Goal: Transaction & Acquisition: Obtain resource

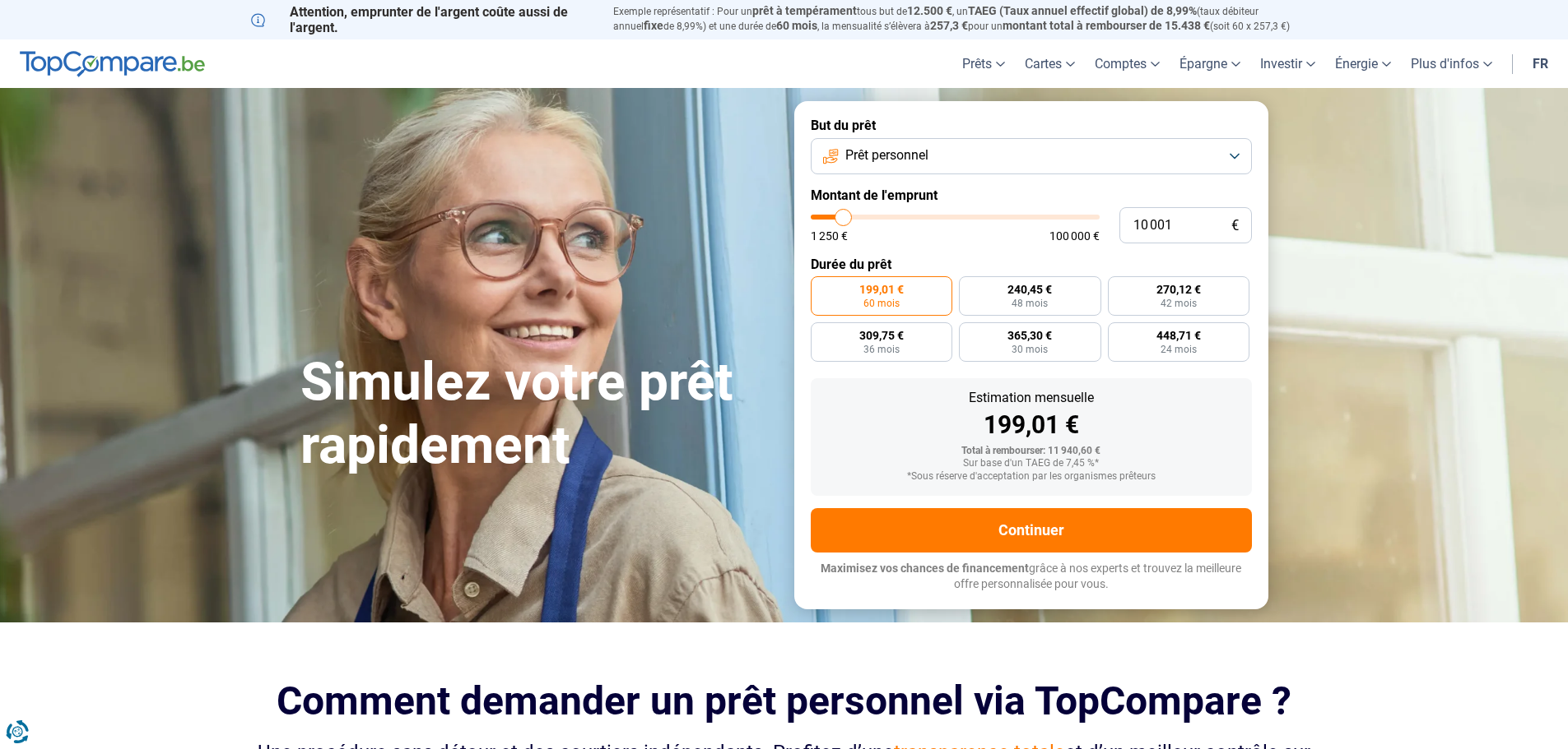
click at [1238, 153] on button "Prêt personnel" at bounding box center [1032, 156] width 441 height 36
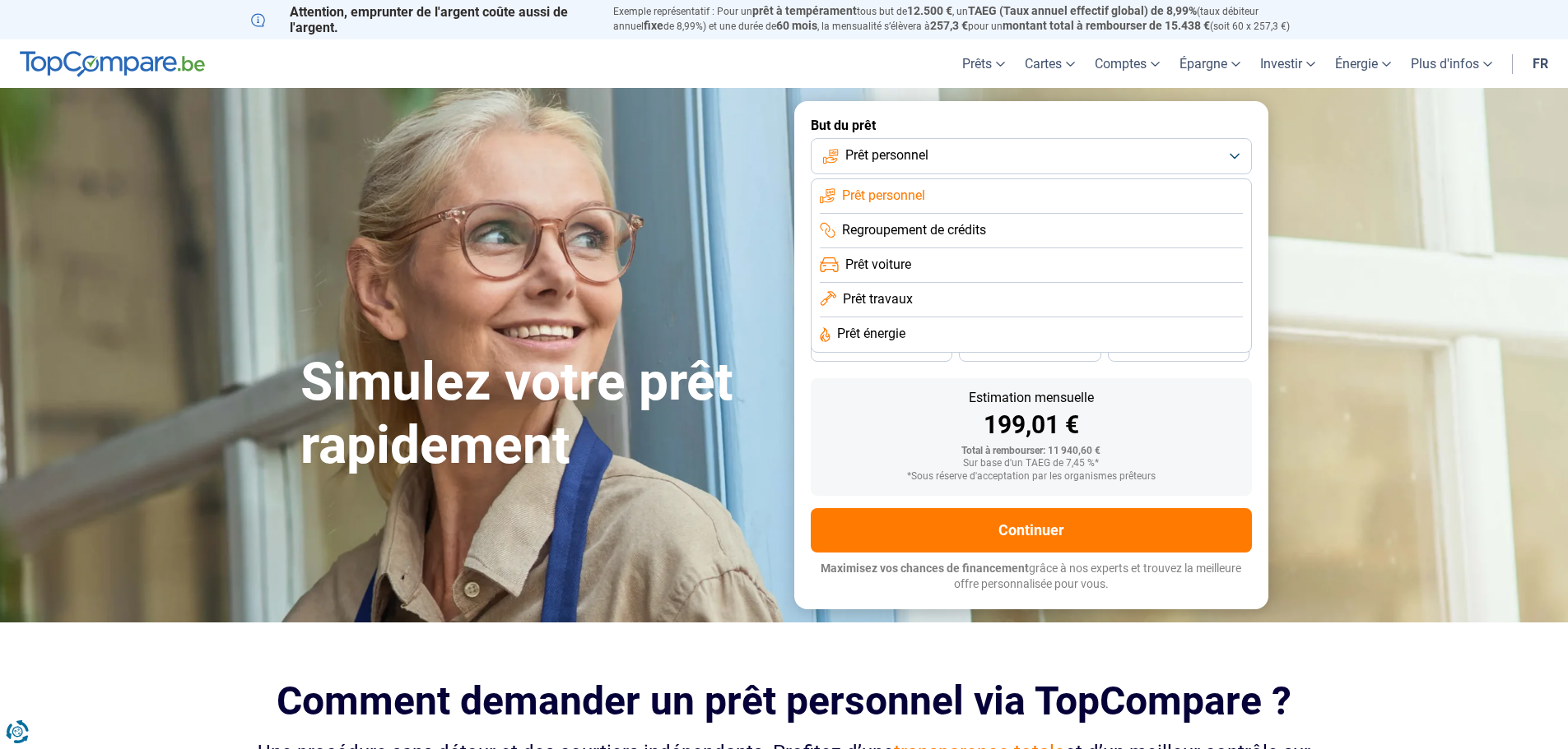
click at [896, 305] on span "Prêt travaux" at bounding box center [878, 300] width 70 height 18
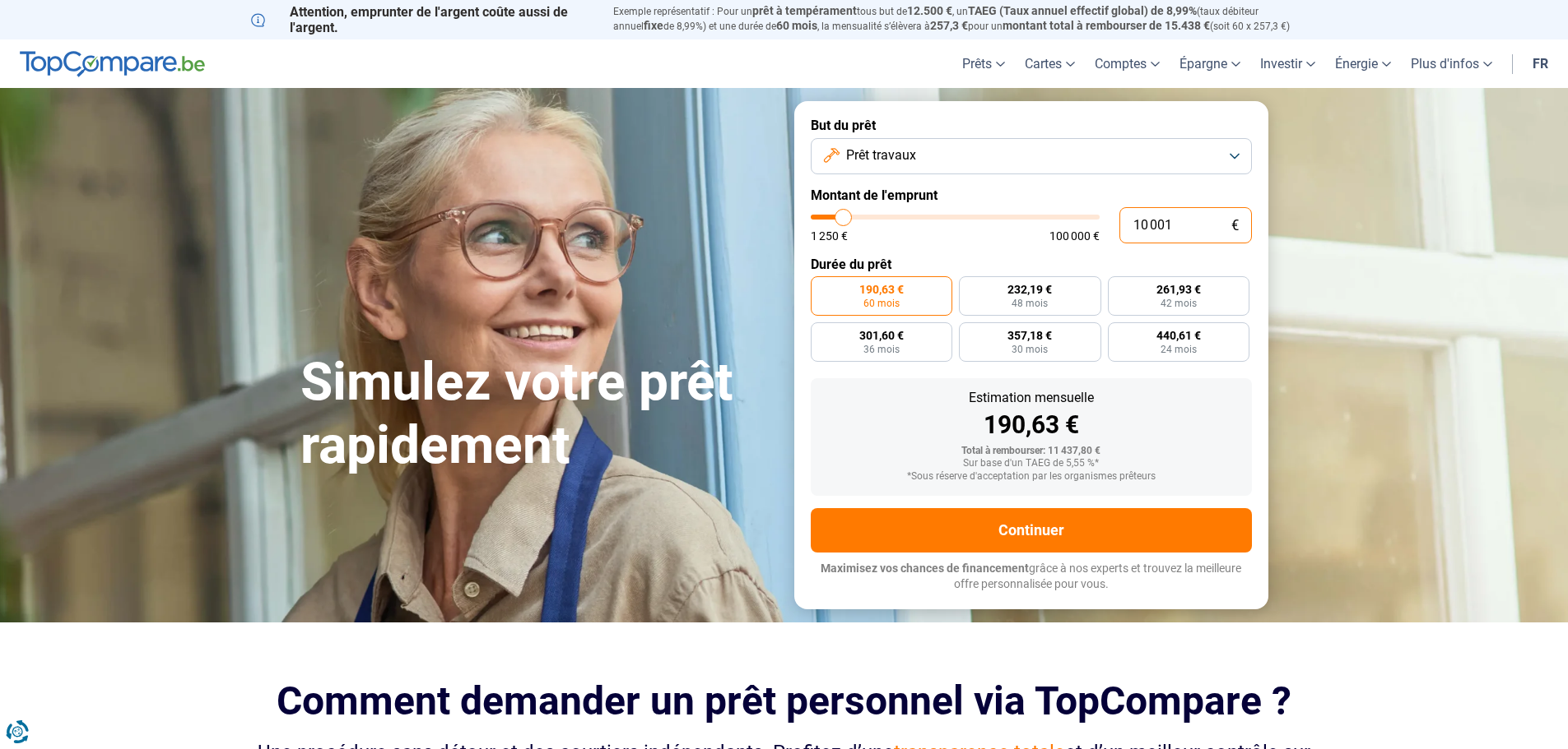
drag, startPoint x: 1189, startPoint y: 224, endPoint x: 1101, endPoint y: 221, distance: 88.1
click at [1101, 221] on div "10 001 € 1 250 € 100 000 €" at bounding box center [1032, 225] width 441 height 36
type input "5"
type input "1250"
type input "50"
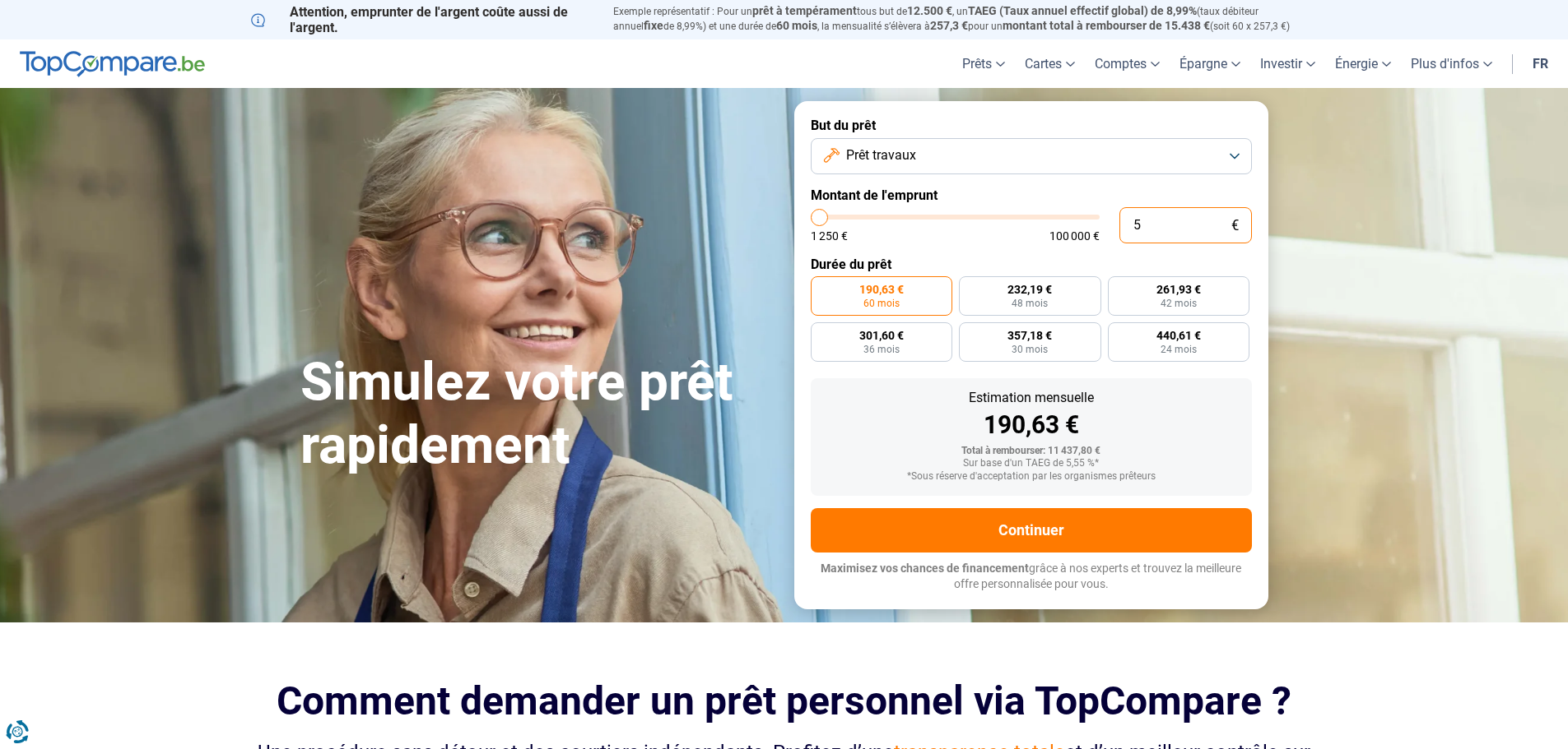
type input "1250"
type input "500"
type input "1250"
type input "5 000"
type input "5000"
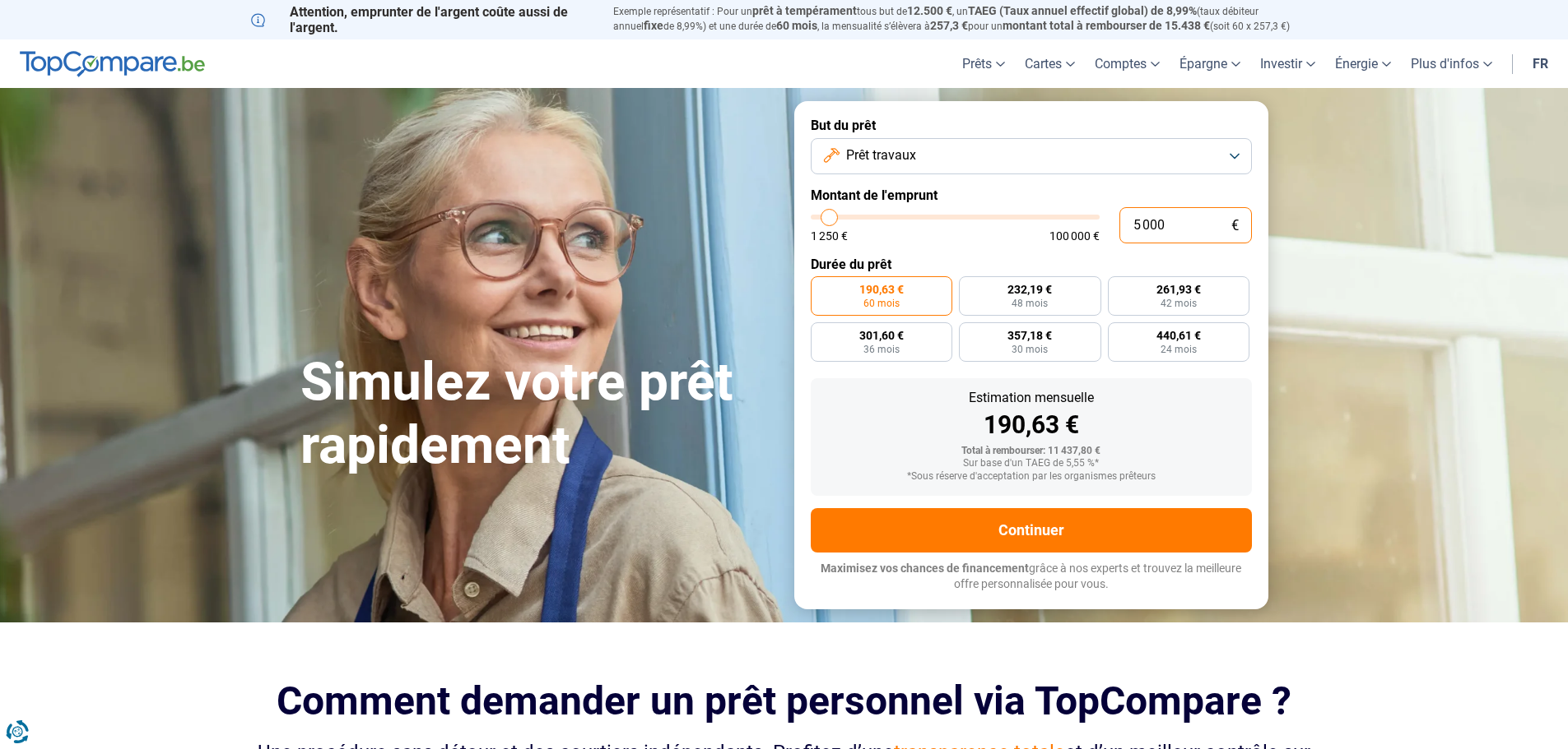
type input "50 000"
type input "50000"
radio input "false"
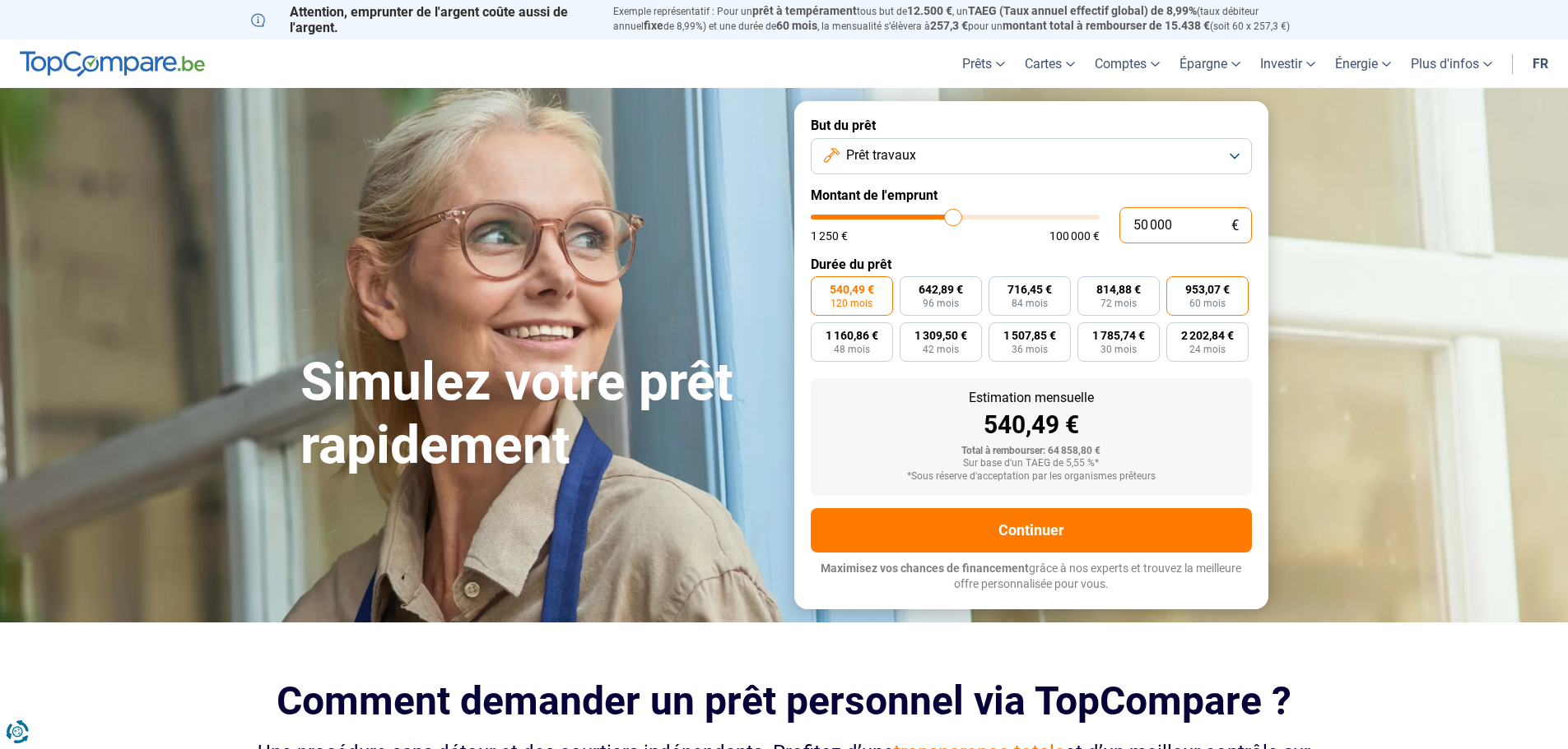
type input "50 000"
click at [1218, 307] on span "60 mois" at bounding box center [1207, 304] width 36 height 10
click at [1177, 287] on input "953,07 € 60 mois" at bounding box center [1172, 281] width 11 height 11
radio input "true"
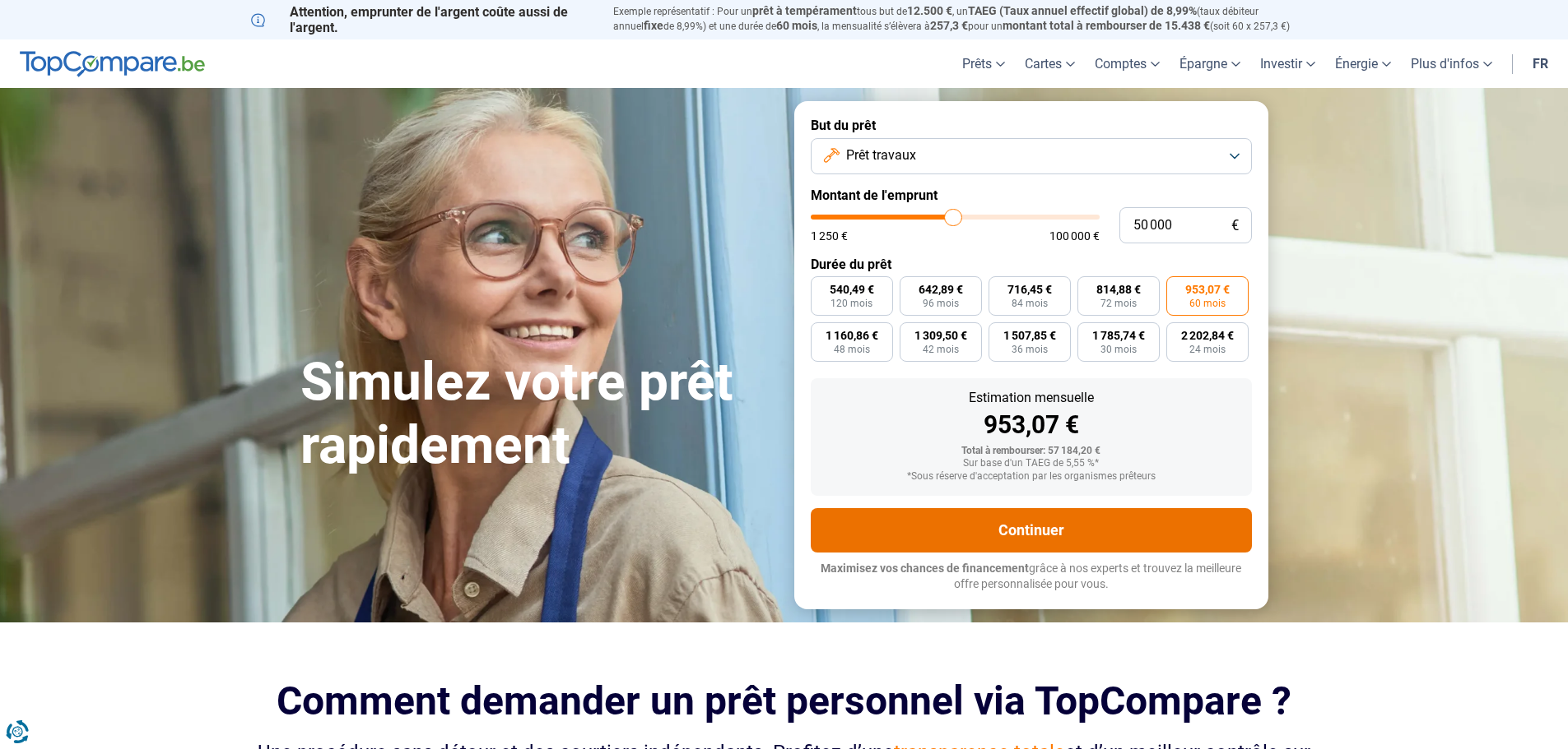
click at [1031, 533] on button "Continuer" at bounding box center [1032, 530] width 441 height 44
click at [1058, 528] on button "Continuer" at bounding box center [1032, 530] width 441 height 44
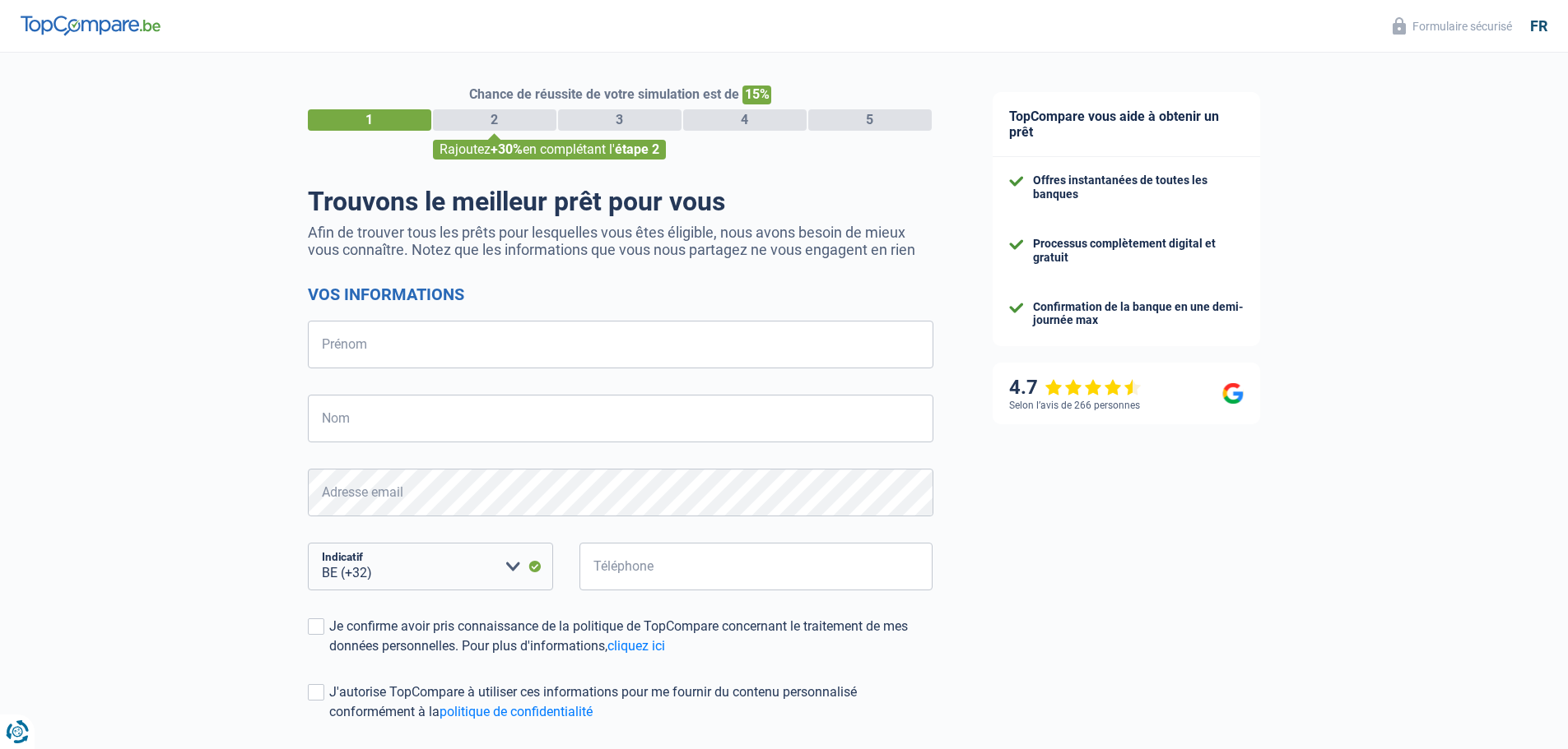
select select "32"
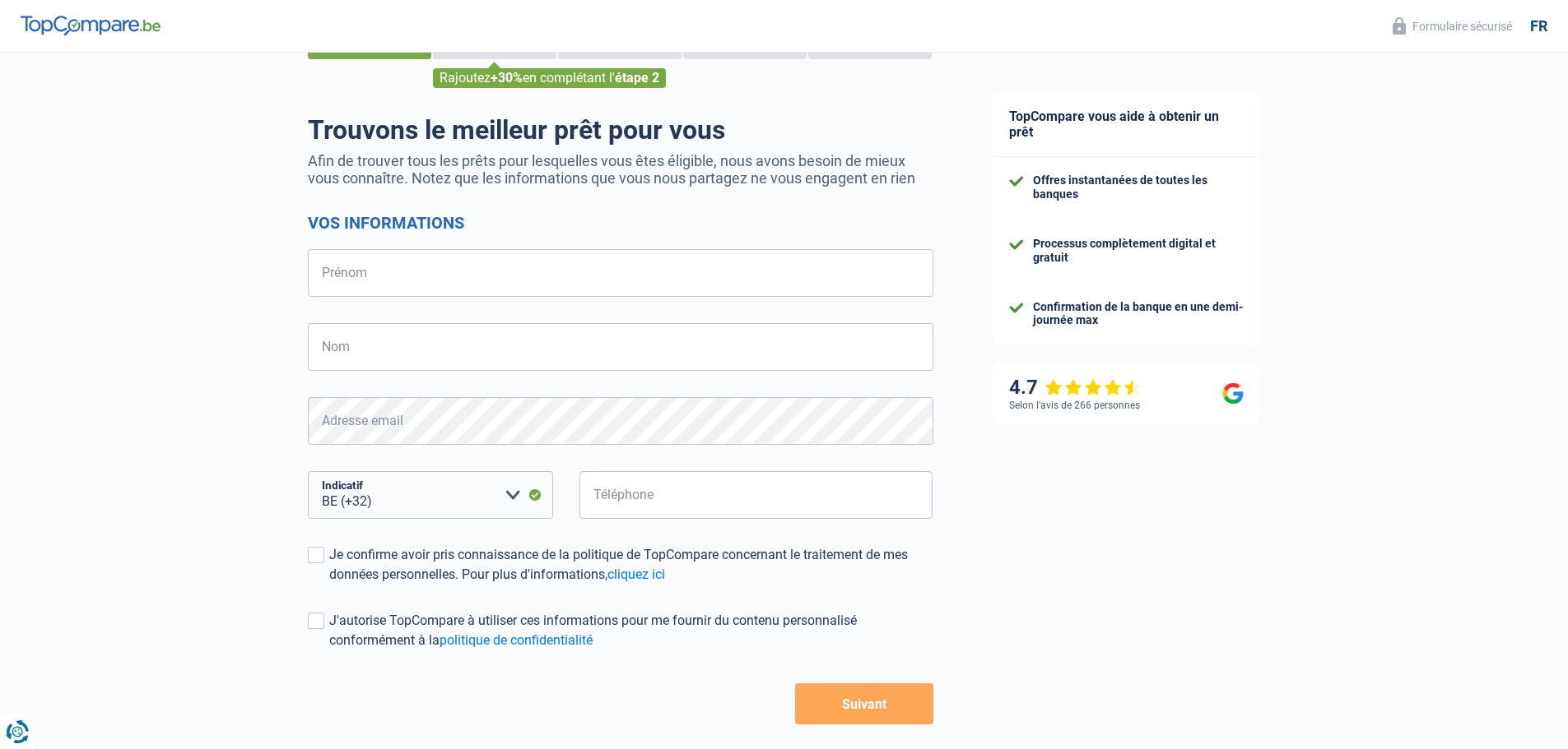
scroll to position [144, 0]
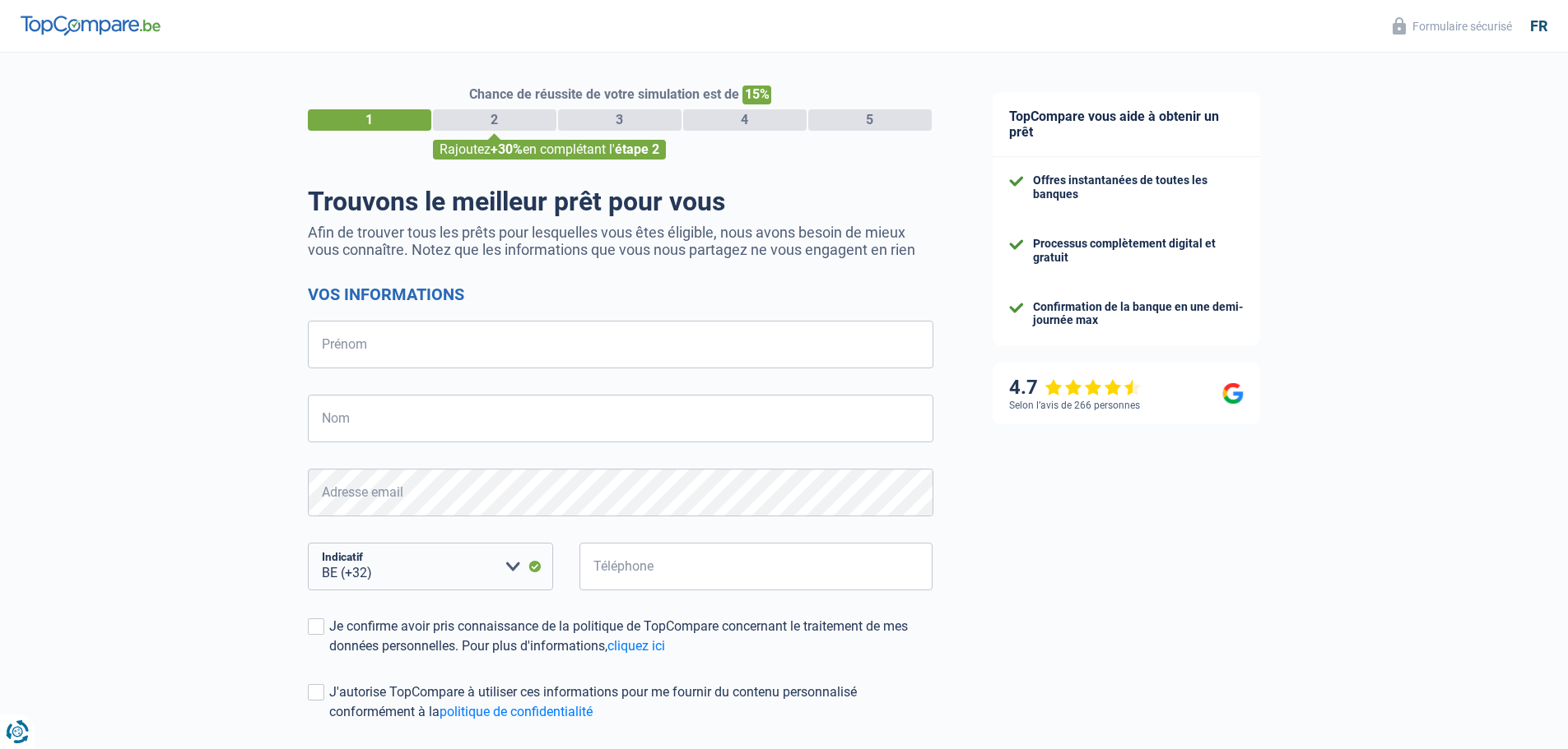
select select "32"
click at [438, 343] on input "Prénom" at bounding box center [620, 344] width 625 height 47
type input "Valérie"
click at [462, 430] on input "Nom" at bounding box center [620, 418] width 625 height 47
type input "Mauer"
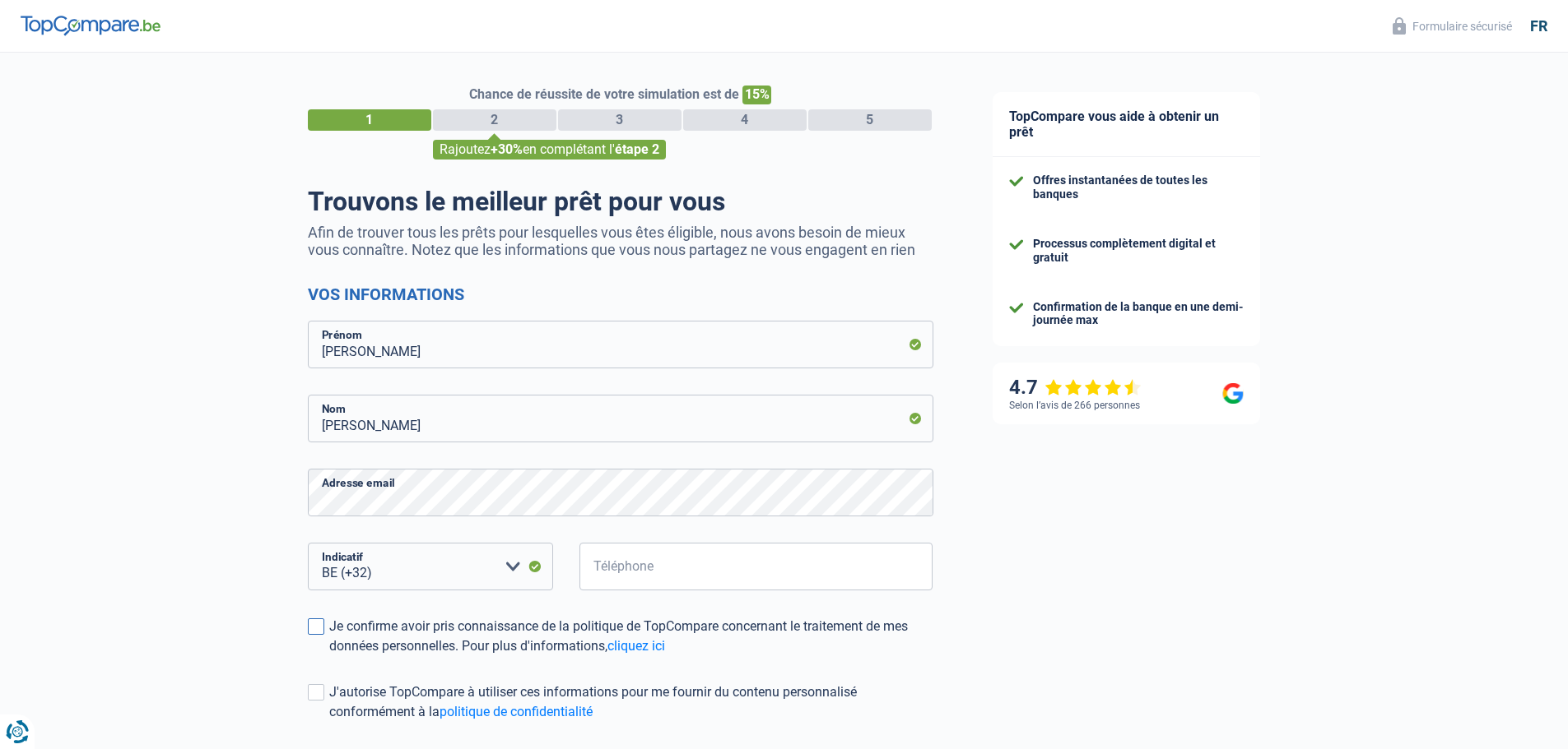
click at [312, 629] on span at bounding box center [316, 627] width 17 height 17
click at [329, 657] on input "Je confirme avoir pris connaissance de la politique de TopCompare concernant le…" at bounding box center [329, 657] width 0 height 0
click at [319, 695] on span at bounding box center [316, 692] width 17 height 17
click at [329, 722] on input "J'autorise TopCompare à utiliser ces informations pour me fournir du contenu pe…" at bounding box center [329, 722] width 0 height 0
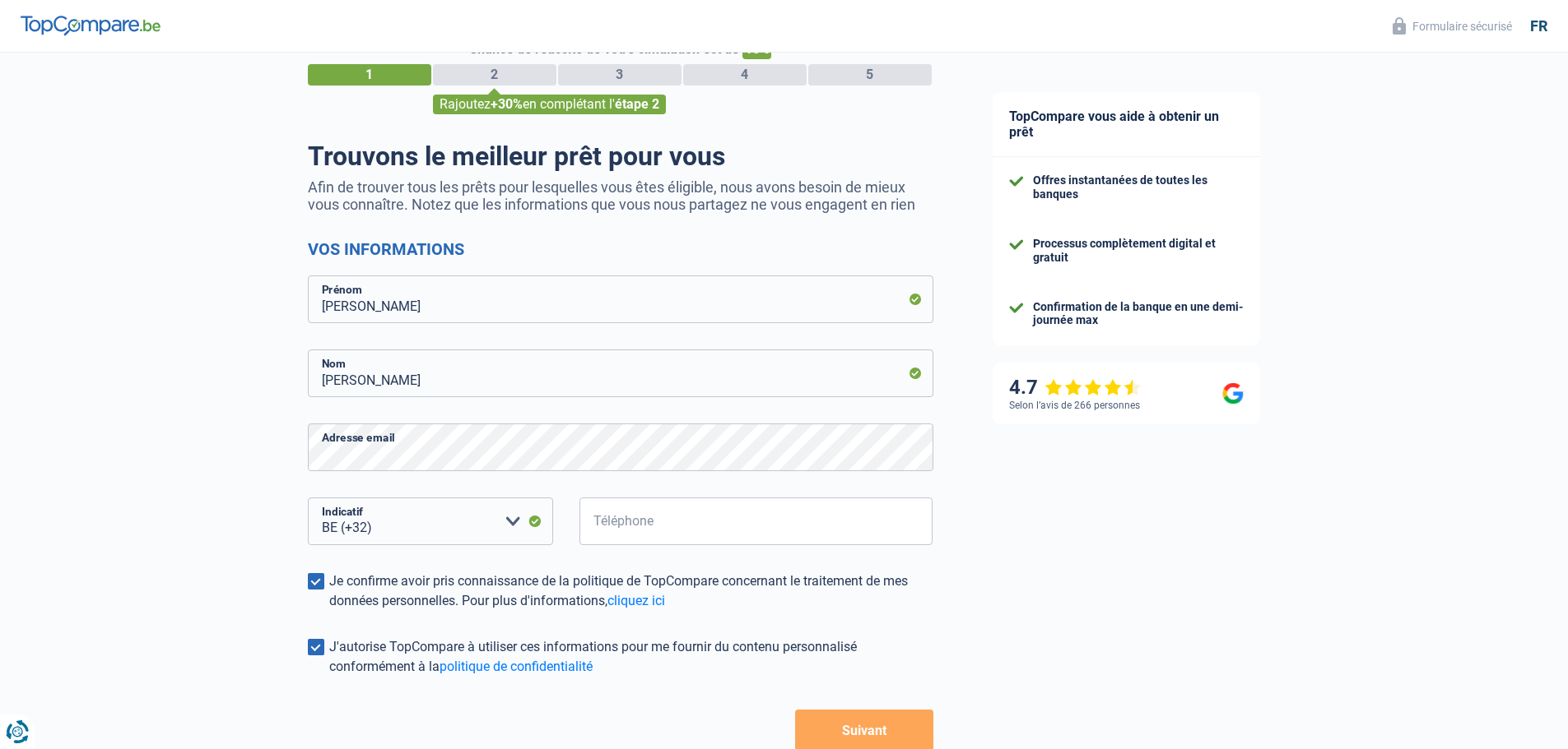
scroll to position [144, 0]
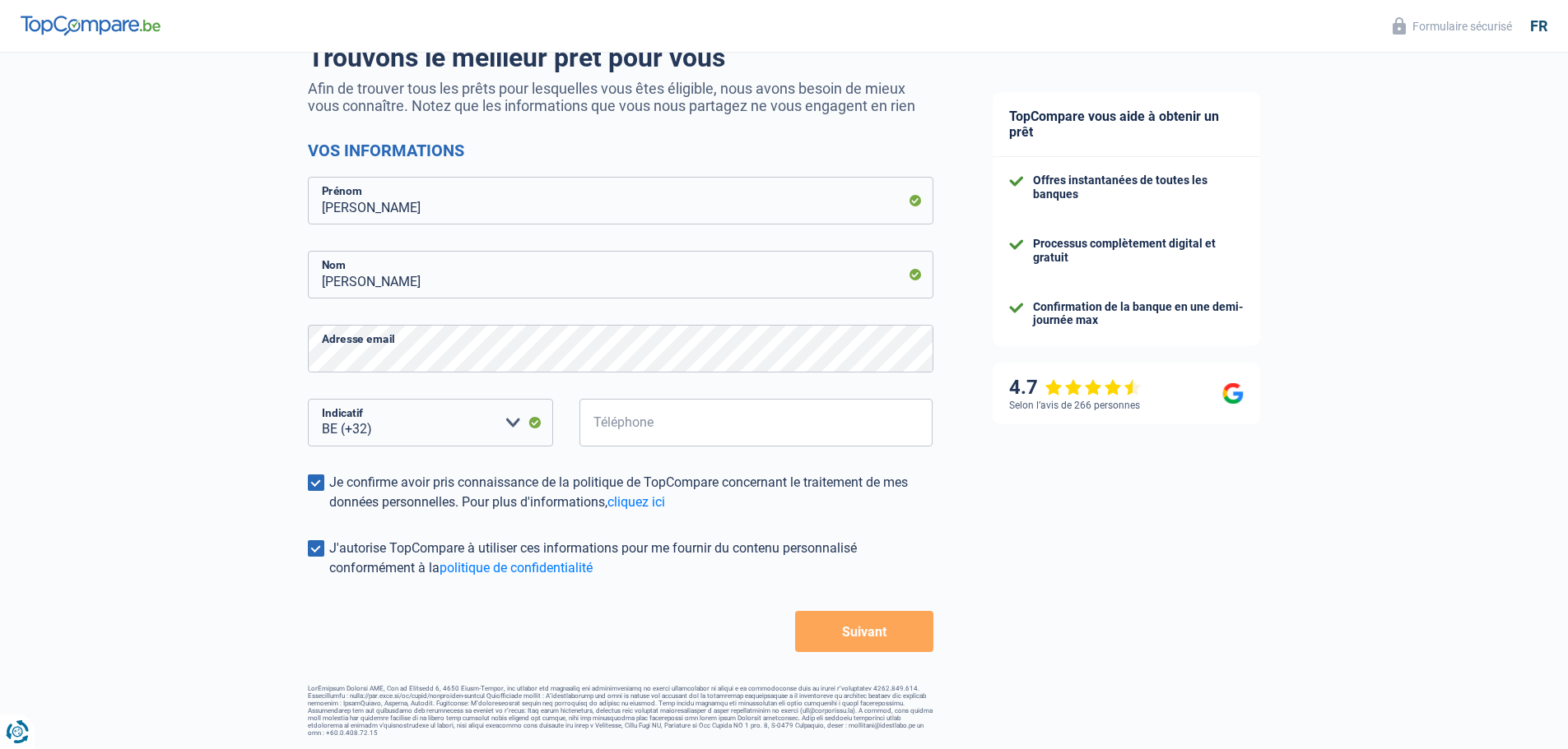
click at [907, 636] on button "Suivant" at bounding box center [864, 631] width 137 height 41
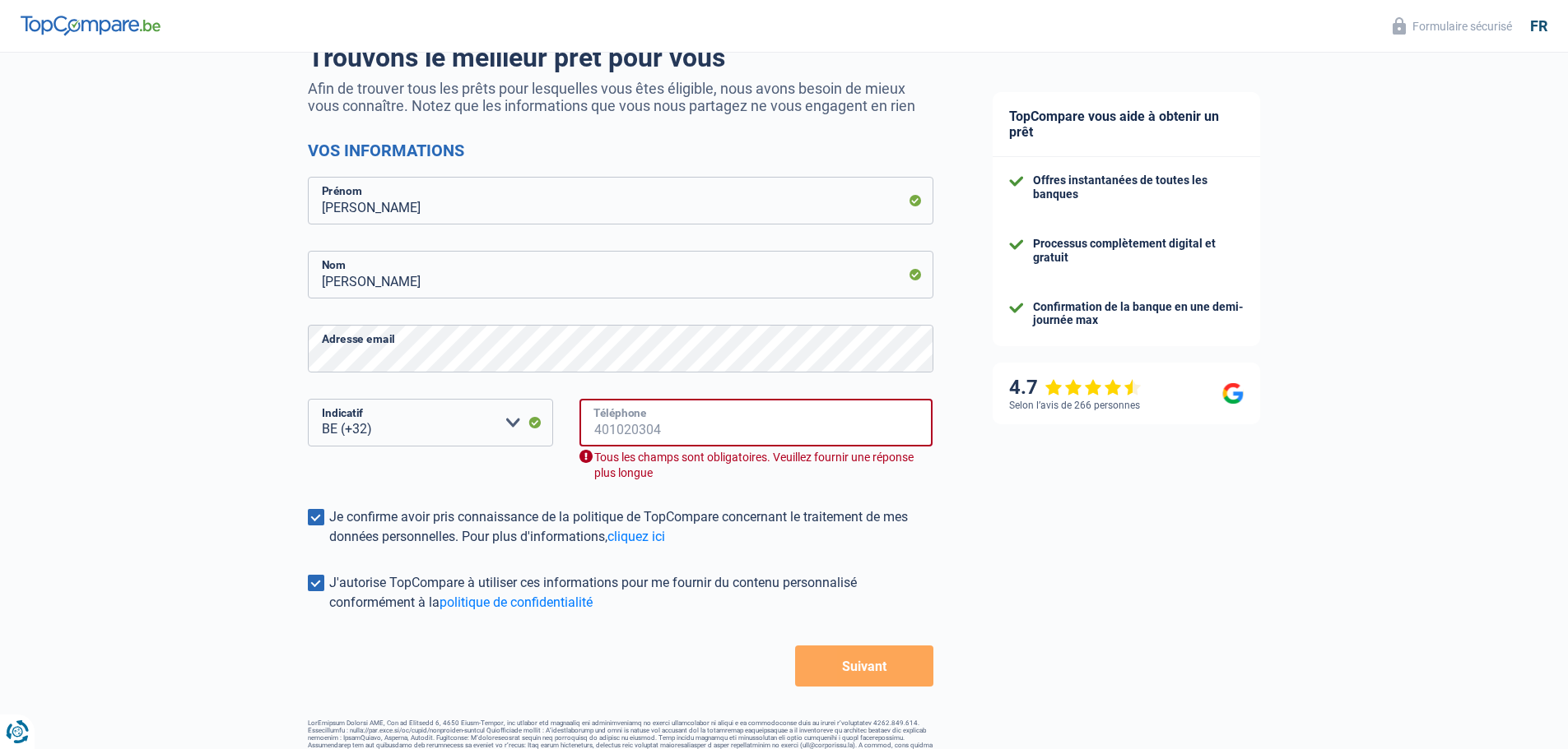
click at [689, 418] on input "Téléphone" at bounding box center [756, 422] width 354 height 47
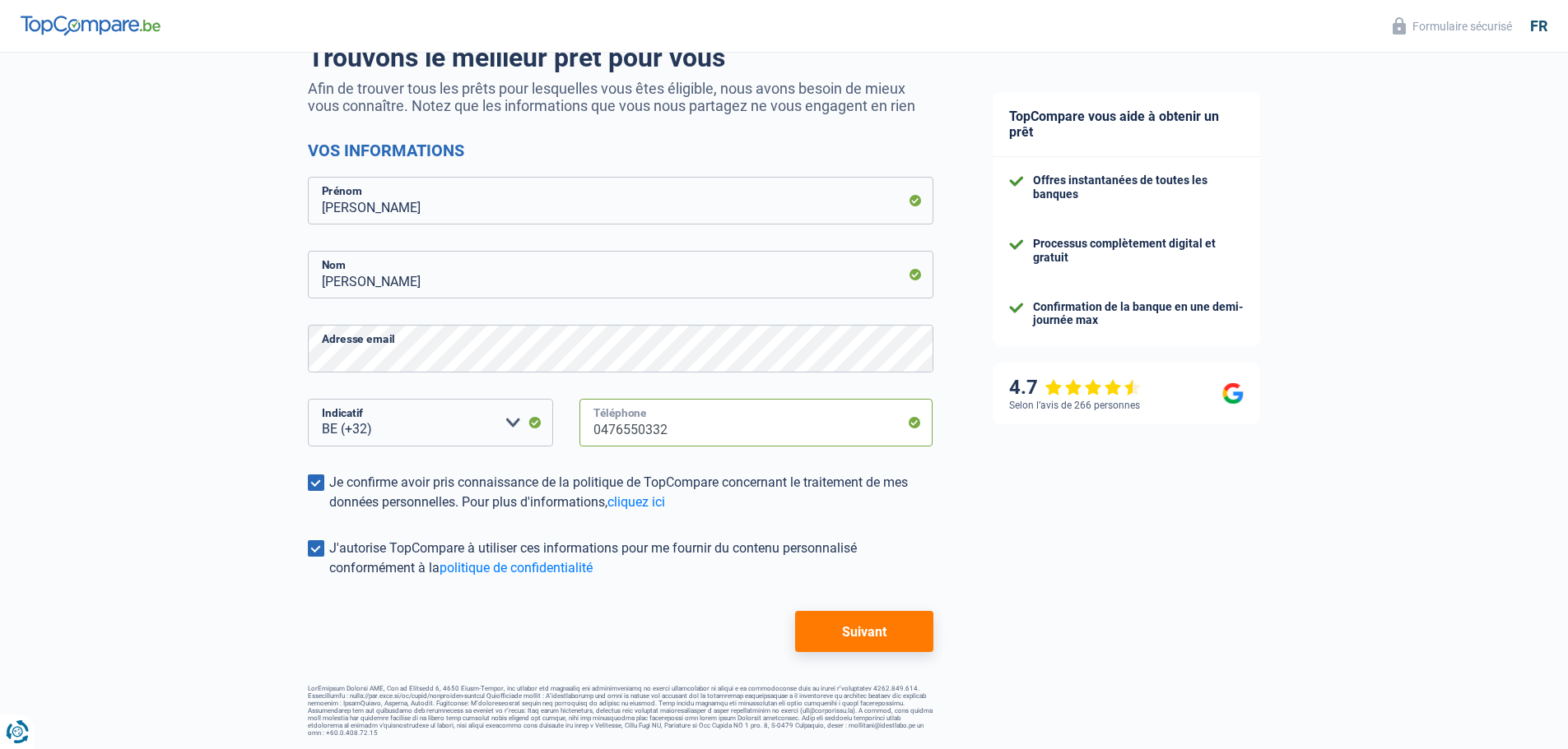
type input "0476550332"
click at [869, 639] on button "Suivant" at bounding box center [864, 631] width 137 height 41
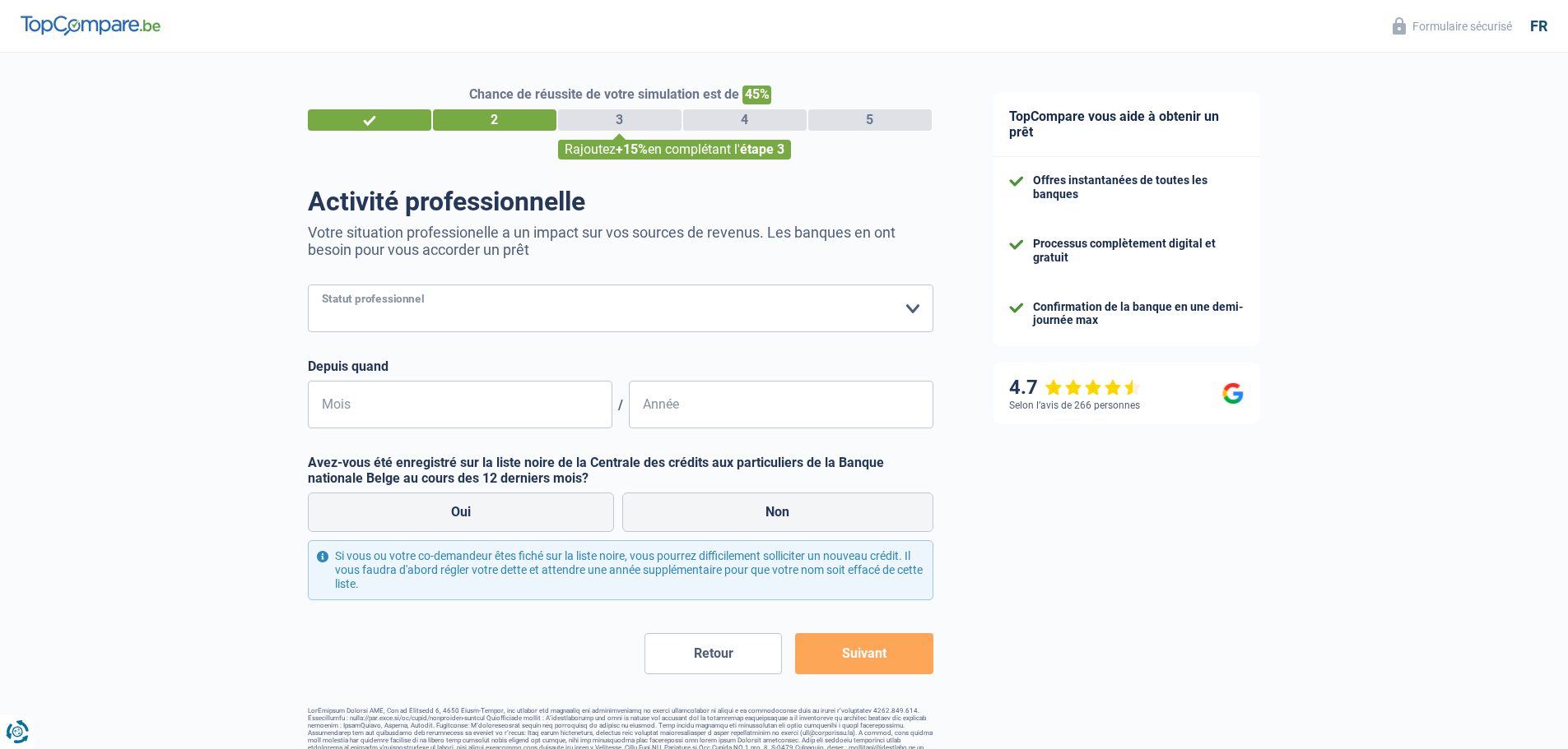
click at [907, 311] on select "Ouvrier Employé privé Employé public Invalide Indépendant Pensionné Chômeur Mut…" at bounding box center [620, 308] width 625 height 47
select select "privateEmployee"
click at [308, 286] on select "Ouvrier Employé privé Employé public Invalide Indépendant Pensionné Chômeur Mut…" at bounding box center [620, 308] width 625 height 47
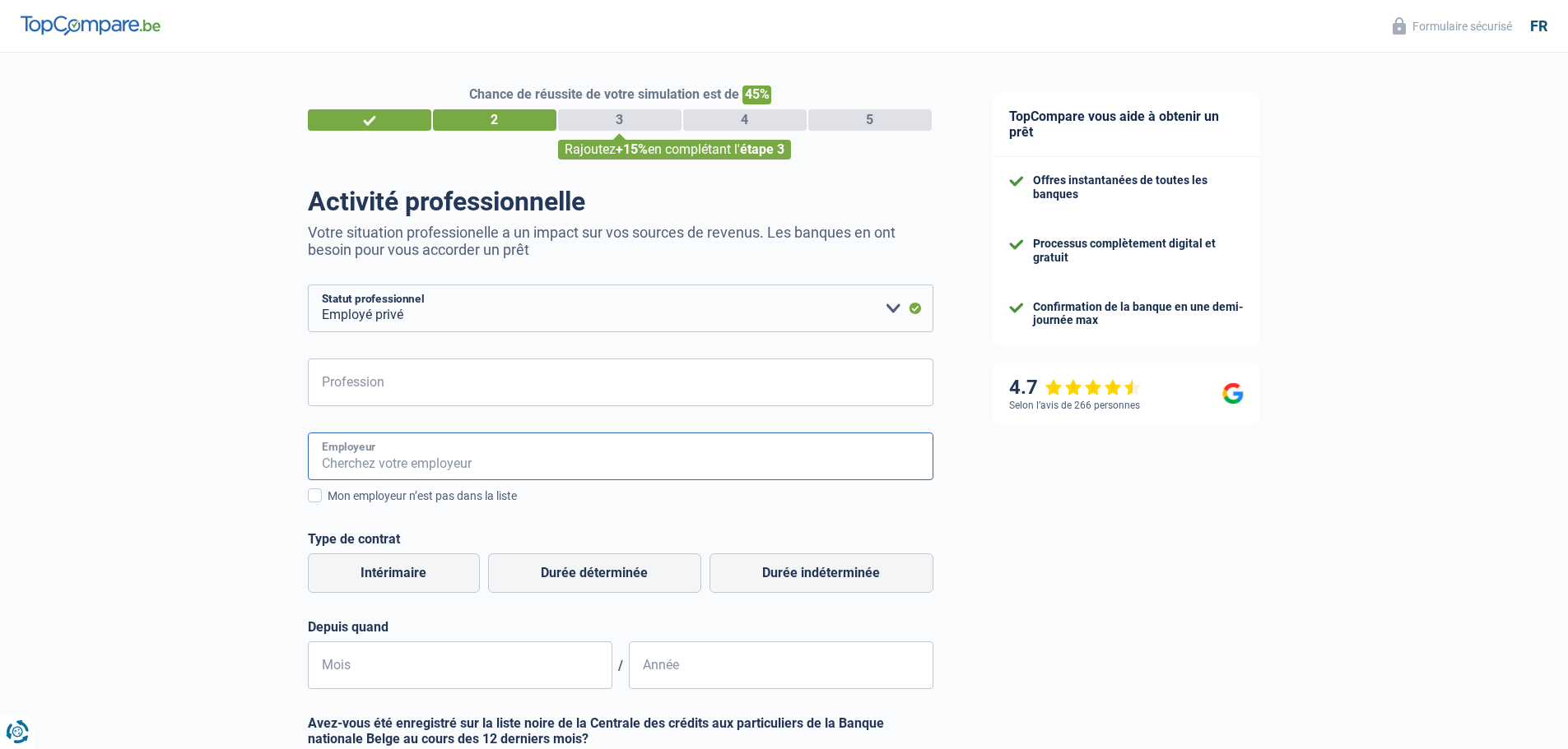
click at [570, 462] on input "Employeur" at bounding box center [620, 456] width 625 height 47
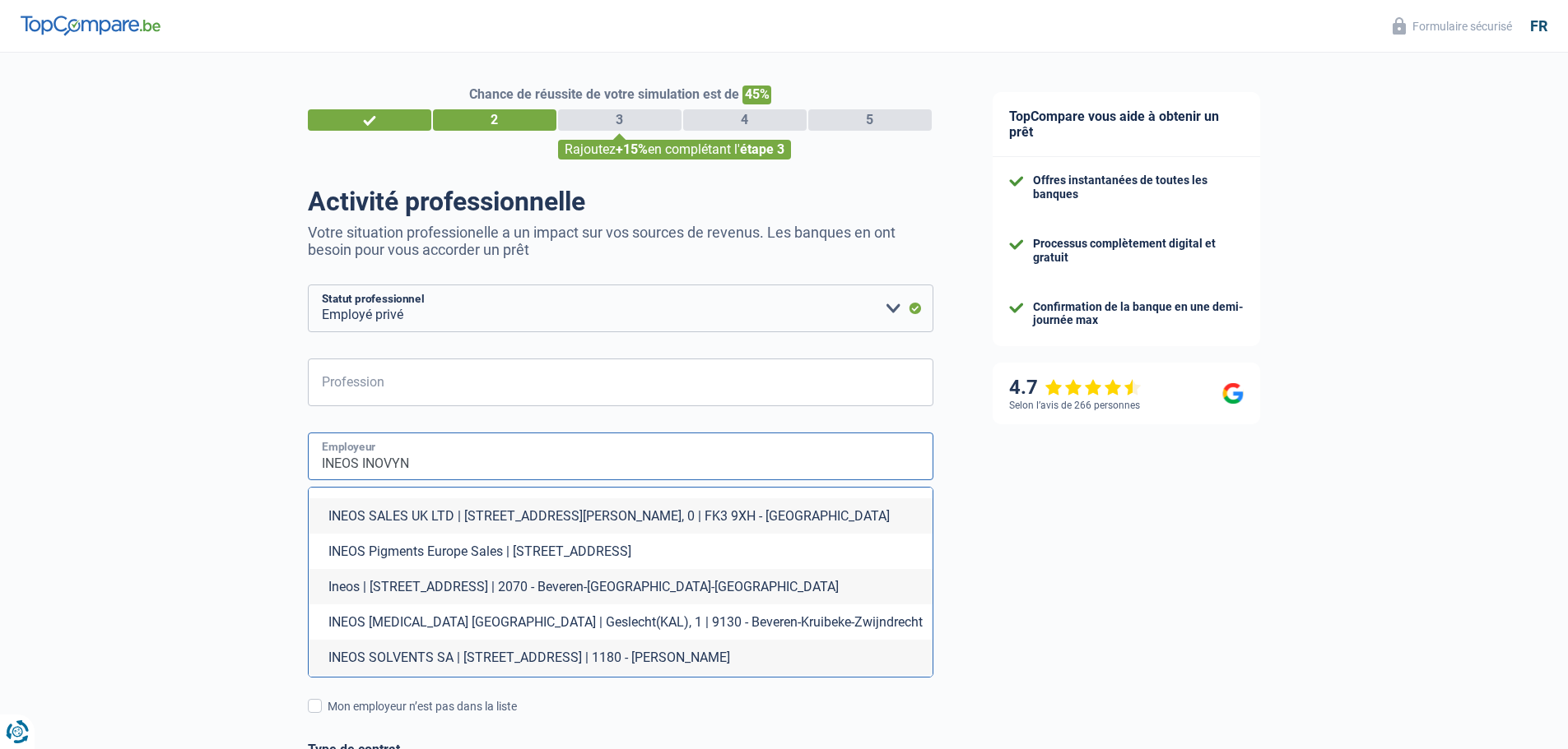
scroll to position [987, 0]
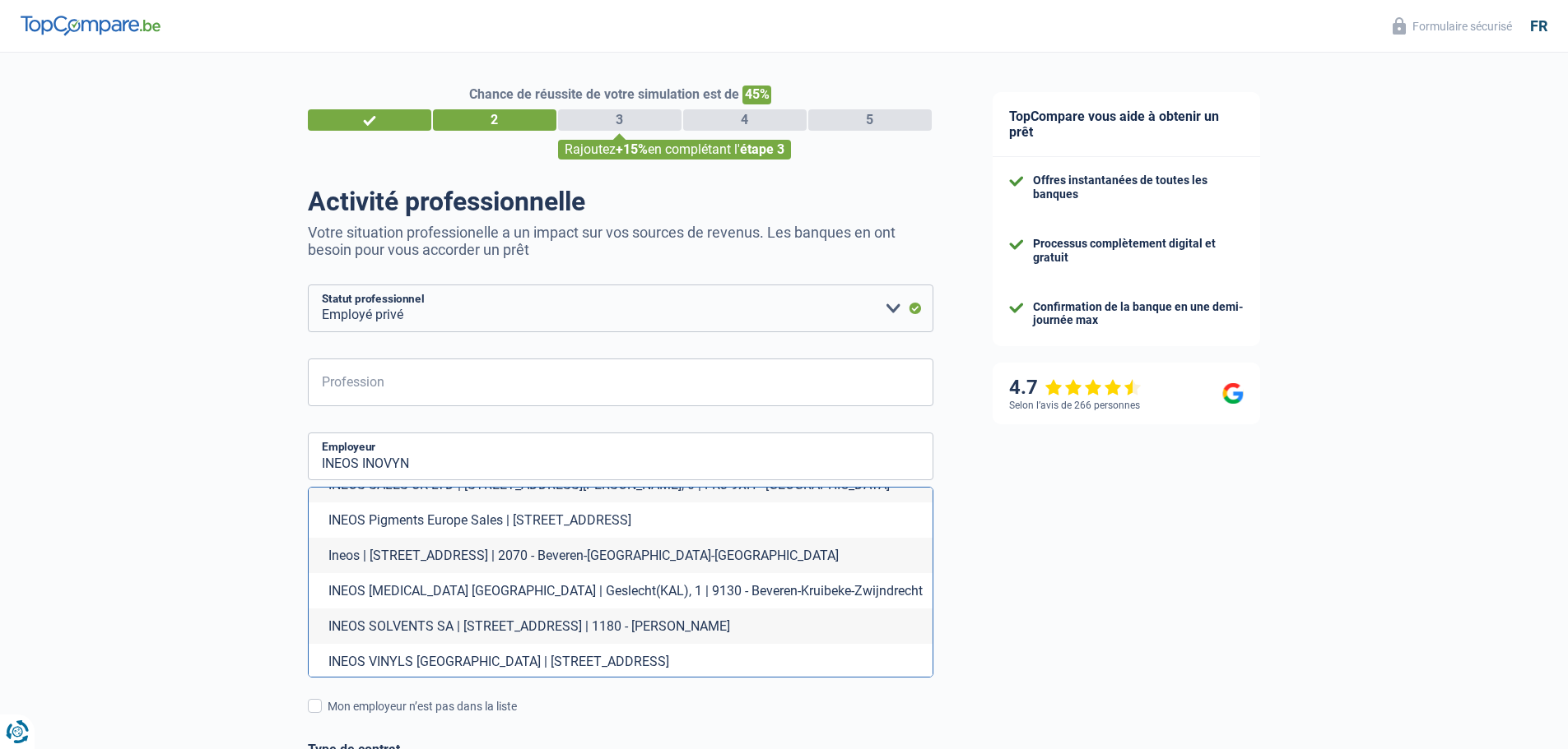
click at [540, 644] on li "INEOS VINYLS BELGIUM | Rue Solvay, 39 | 5190 - Jemeppe-sur-Sambre" at bounding box center [620, 662] width 624 height 36
type input "INEOS VINYLS BELGIUM | Rue Solvay, 39 | 5190 - Jemeppe-sur-Sambre"
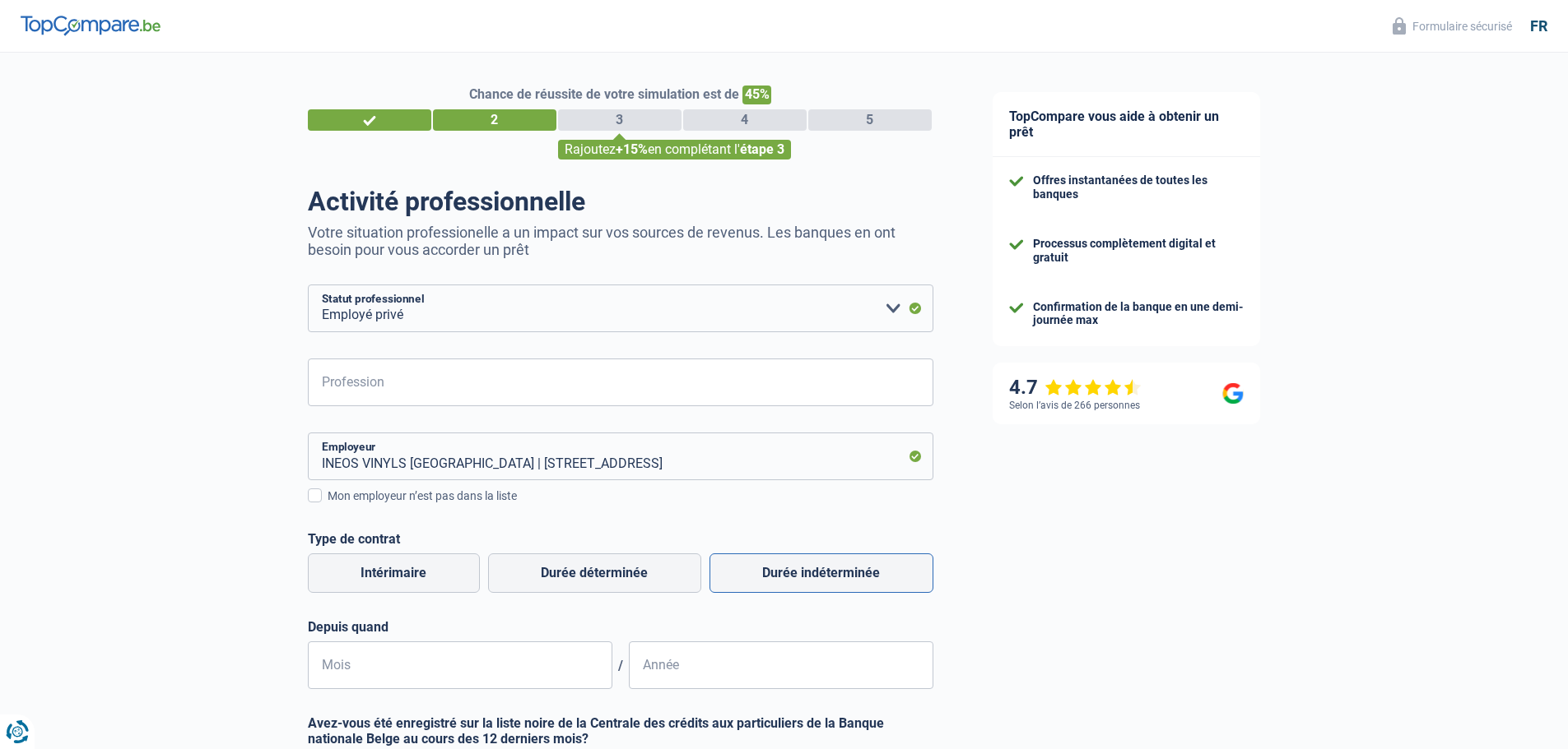
click at [829, 577] on label "Durée indéterminée" at bounding box center [821, 573] width 224 height 39
click at [829, 577] on input "Durée indéterminée" at bounding box center [821, 573] width 224 height 39
radio input "true"
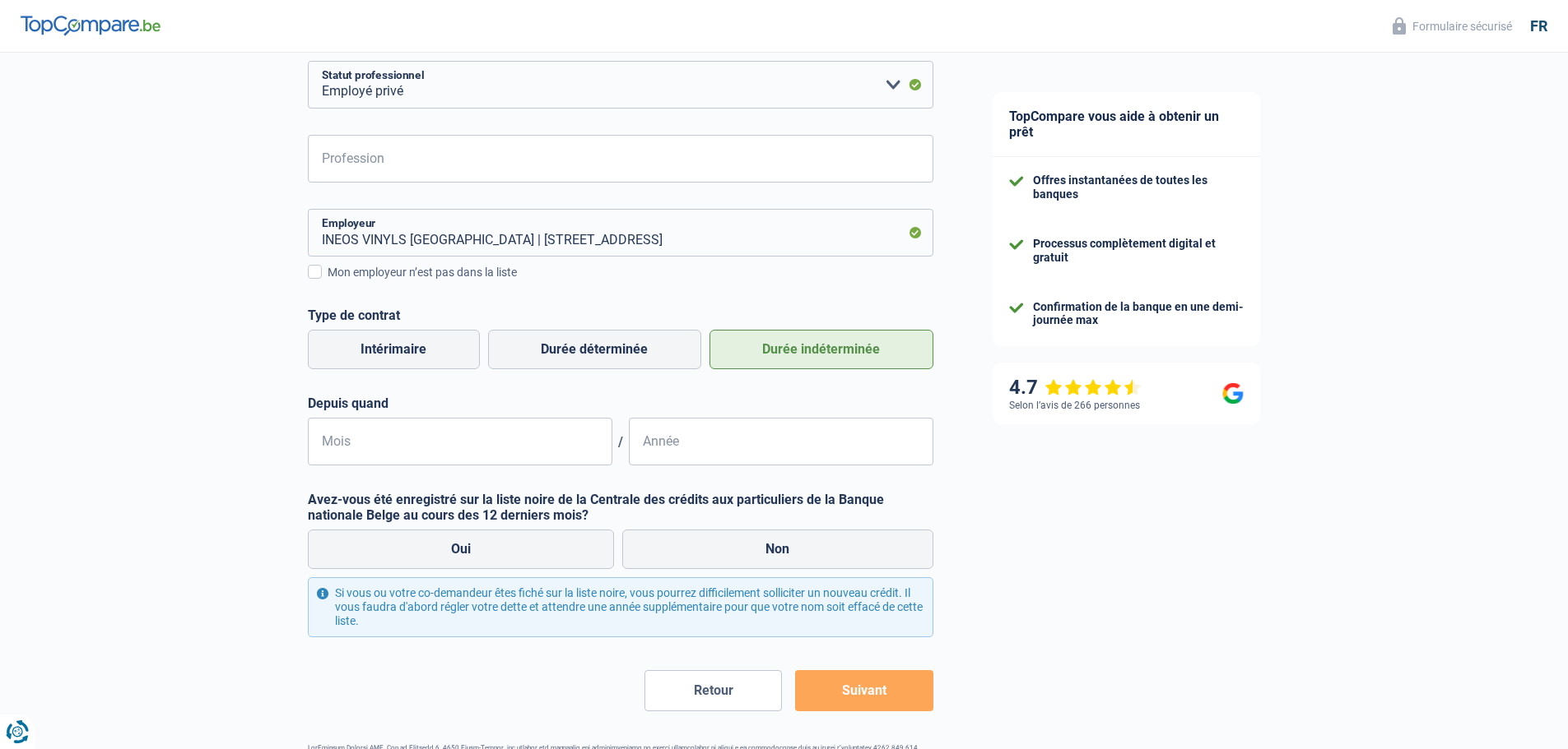
scroll to position [247, 0]
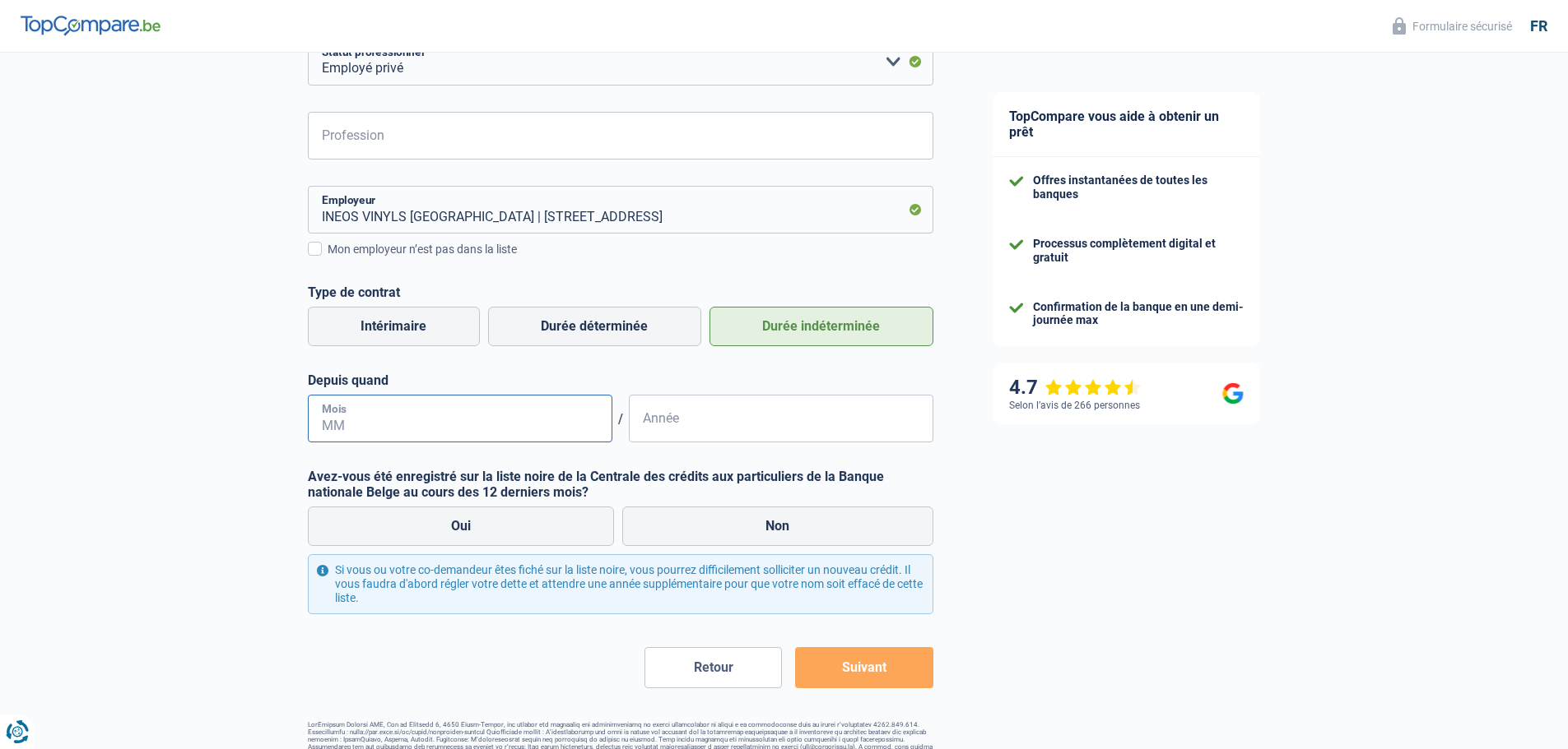
click at [410, 413] on input "Mois" at bounding box center [460, 418] width 305 height 47
type input "08"
type input "2013"
click at [825, 539] on label "Non" at bounding box center [778, 526] width 311 height 39
click at [825, 539] on input "Non" at bounding box center [778, 526] width 311 height 39
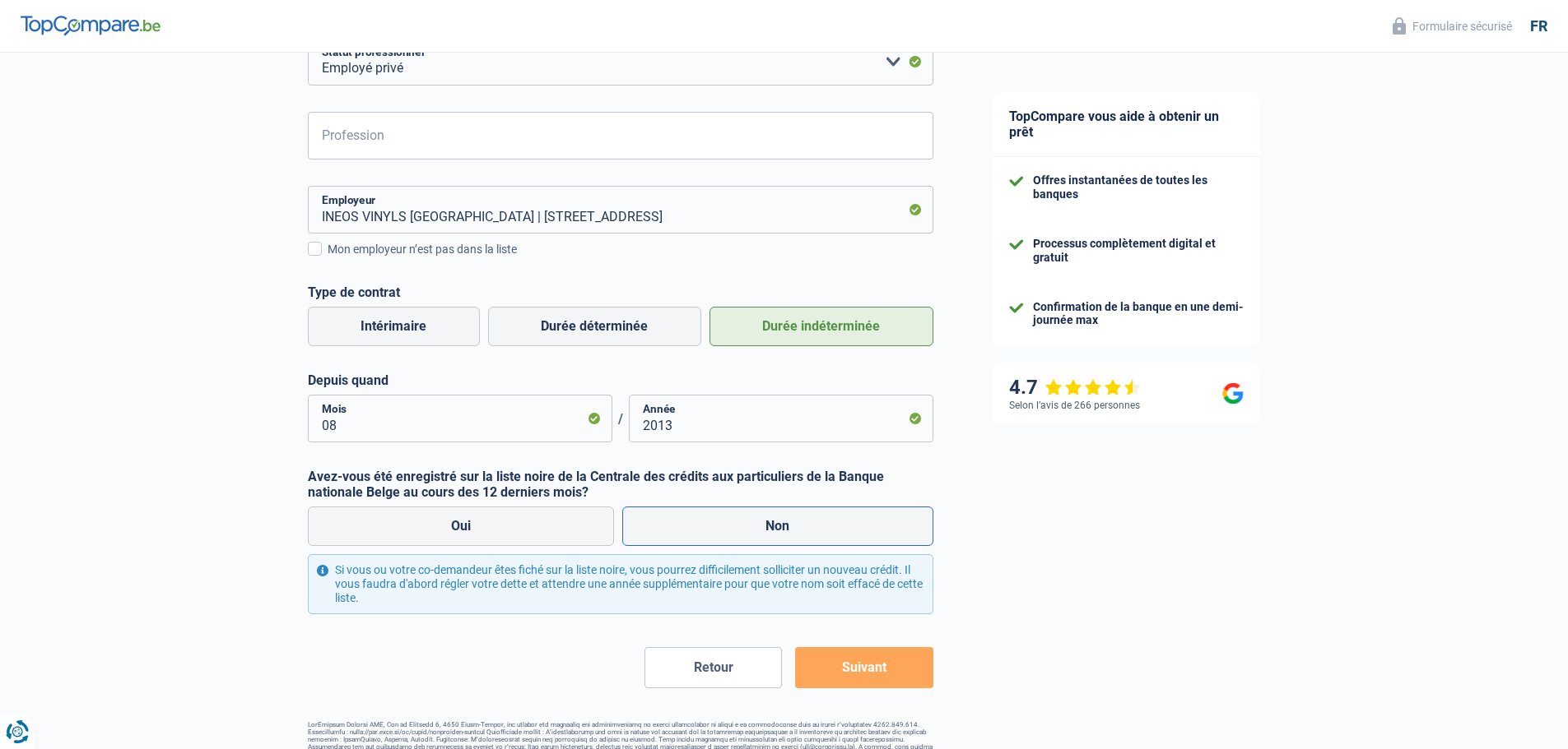
radio input "true"
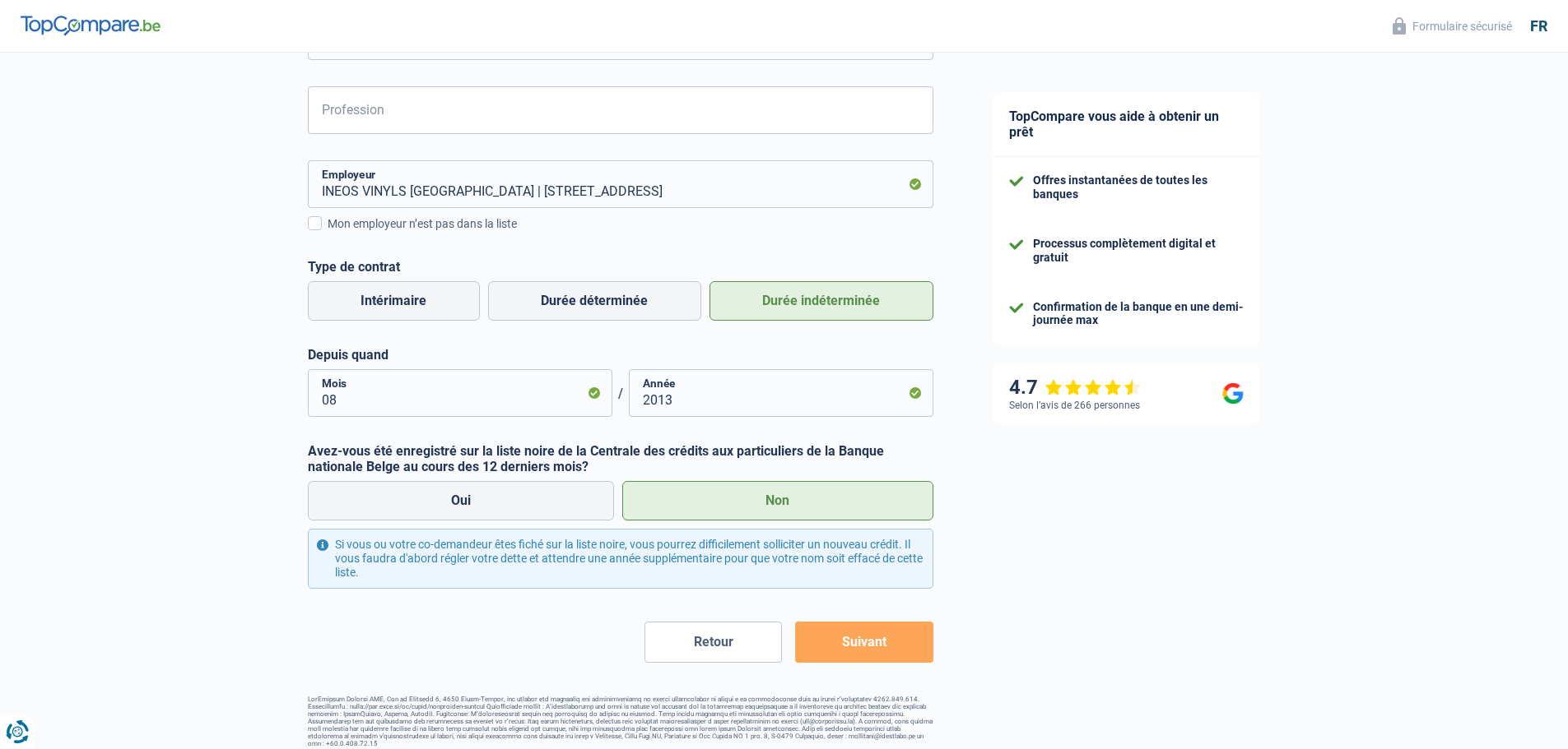
scroll to position [283, 0]
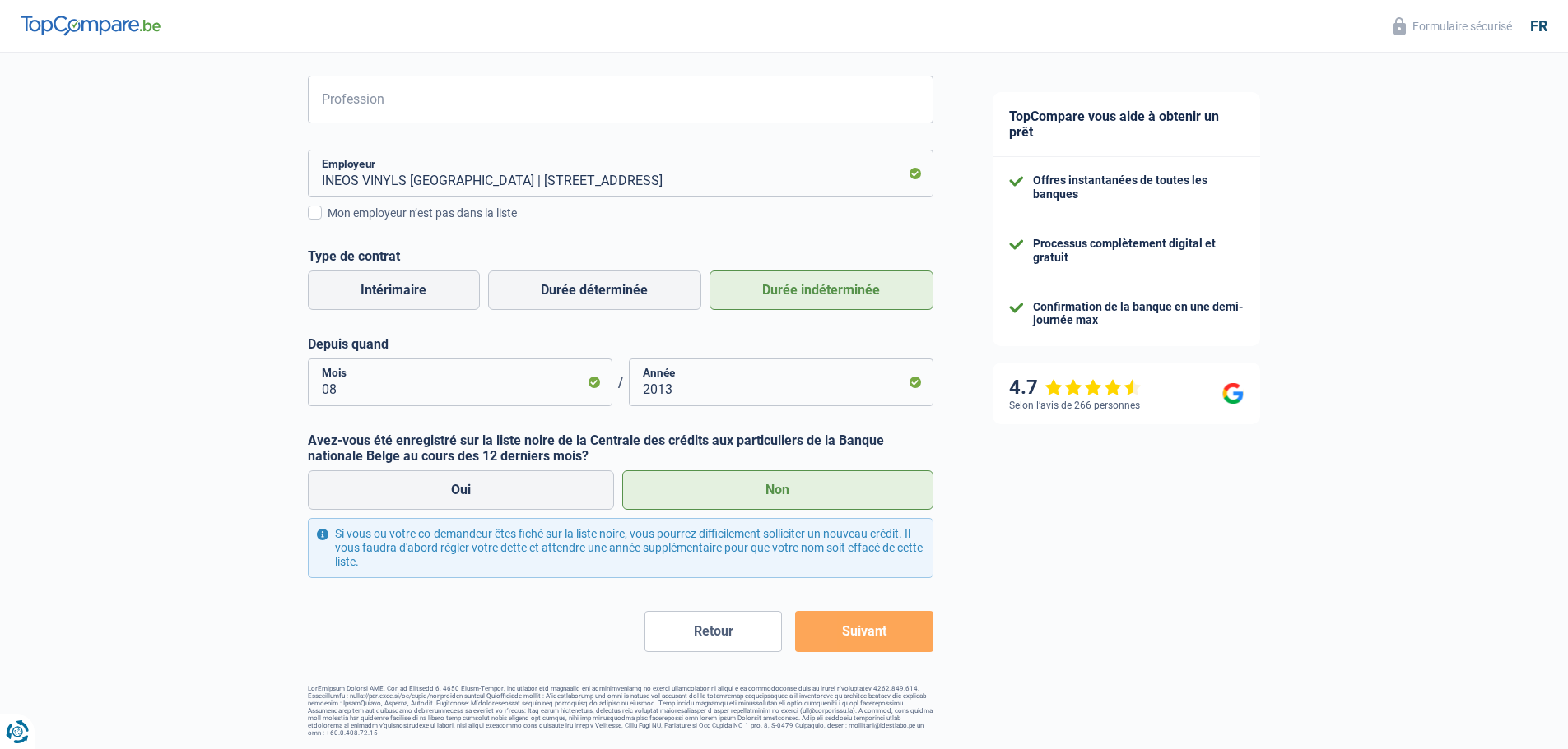
click at [876, 639] on button "Suivant" at bounding box center [864, 631] width 137 height 41
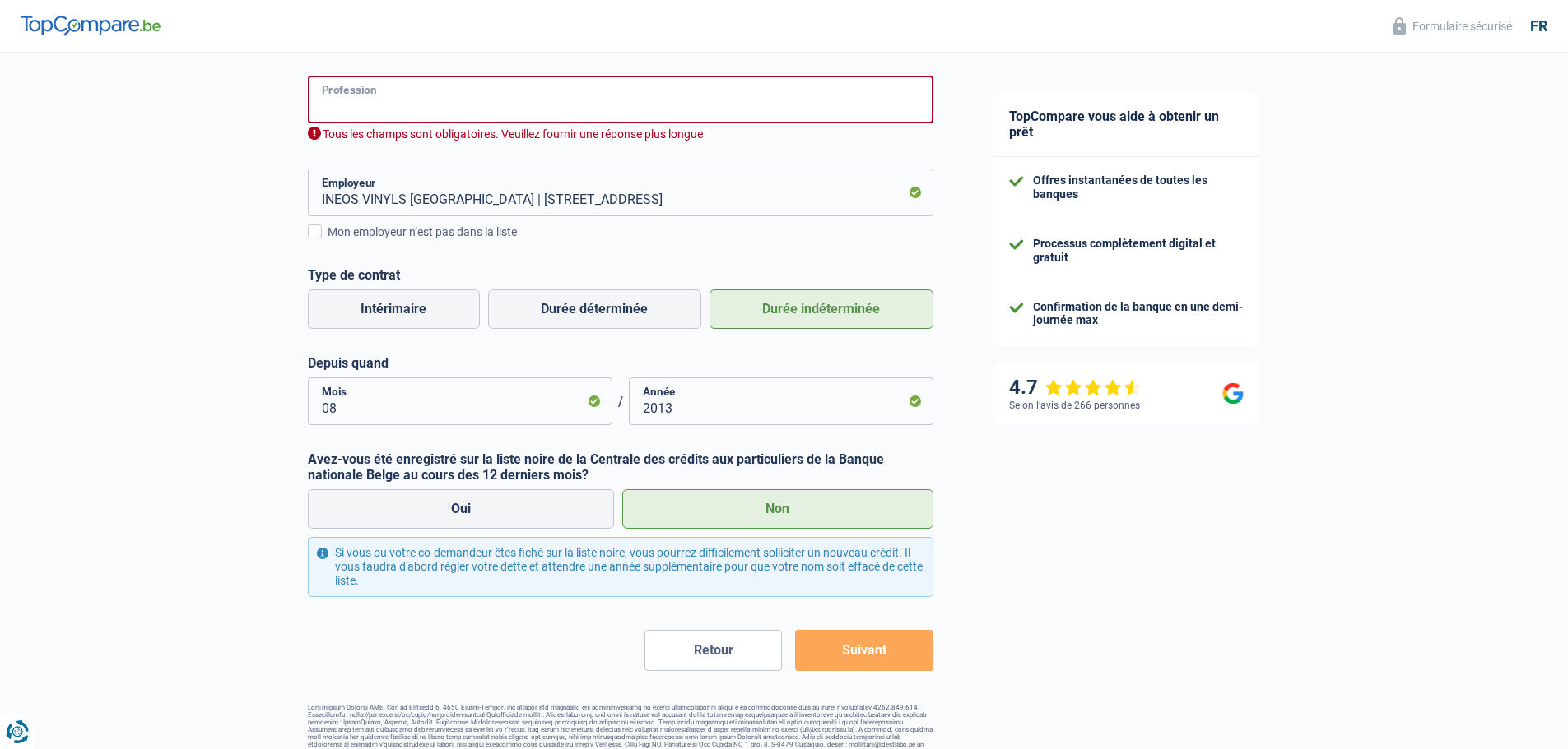
click at [460, 109] on input "Profession" at bounding box center [620, 99] width 625 height 47
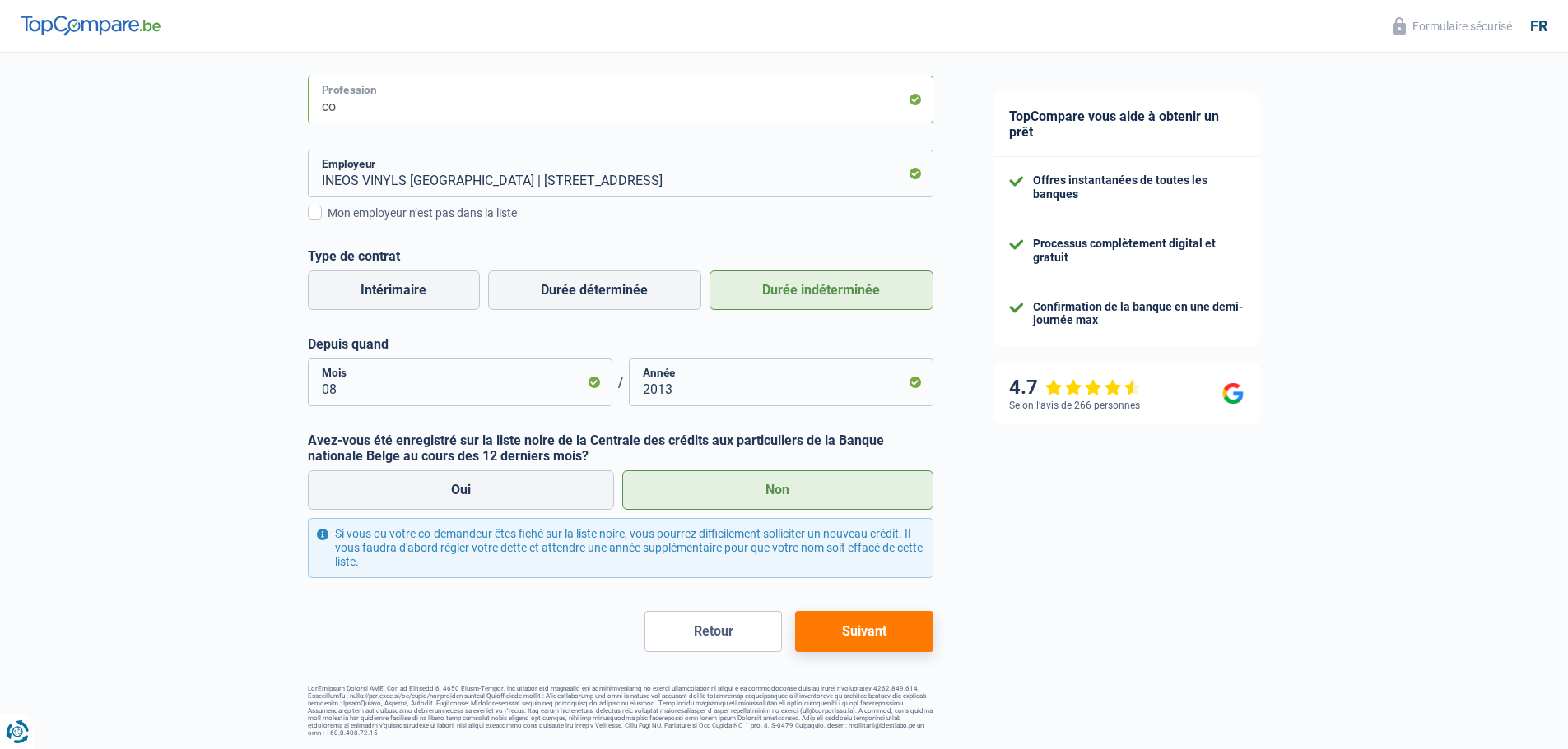
type input "c"
type input "Business controller"
click at [882, 638] on button "Suivant" at bounding box center [864, 631] width 137 height 41
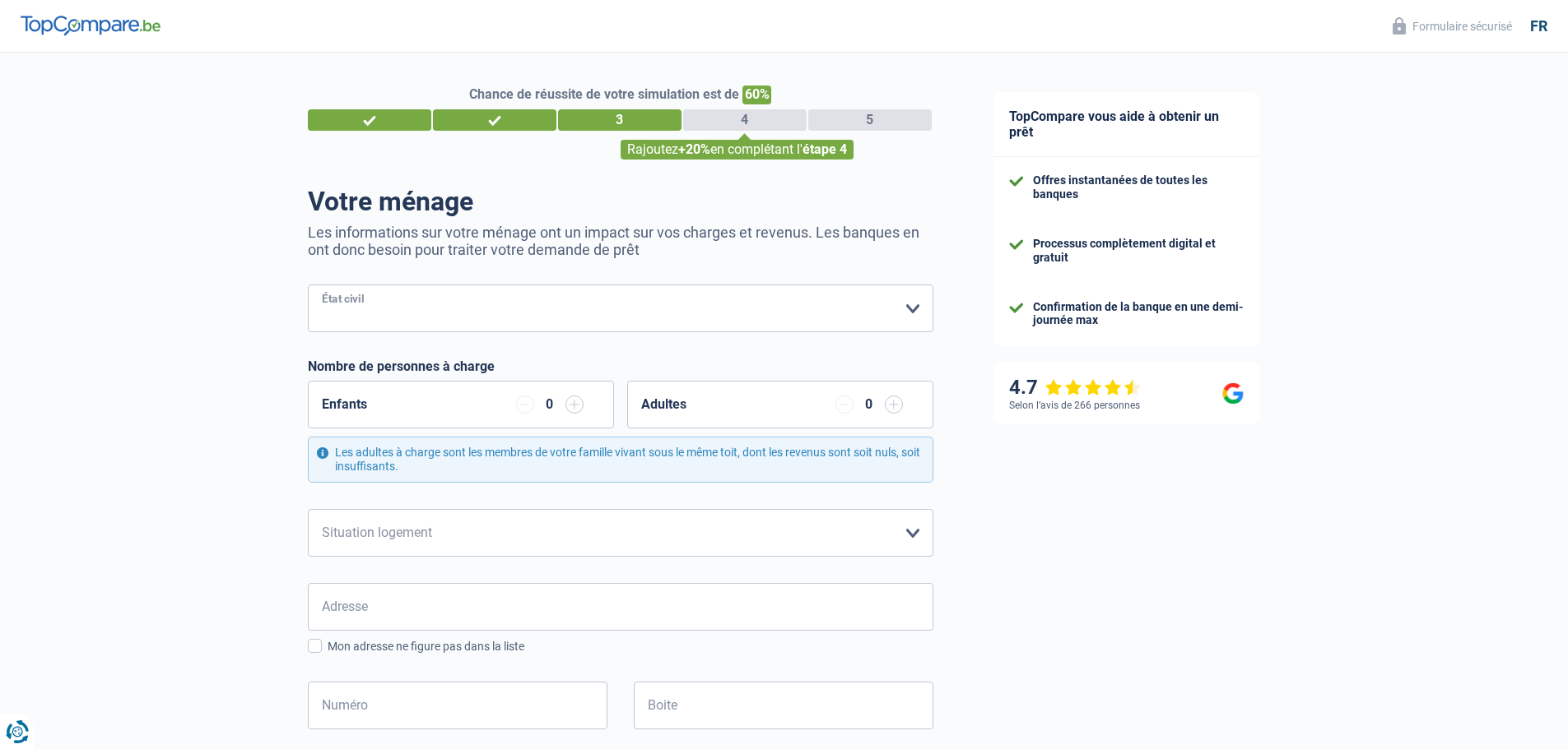
click at [912, 315] on select "Célibataire Marié(e) Cohabitant(e) légal(e) Divorcé(e) Veuf(ve) Séparé (de fait…" at bounding box center [620, 308] width 625 height 47
select select "single"
click at [308, 286] on select "Célibataire Marié(e) Cohabitant(e) légal(e) Divorcé(e) Veuf(ve) Séparé (de fait…" at bounding box center [620, 308] width 625 height 47
click at [905, 532] on select "Locataire Propriétaire avec prêt hypothécaire Propriétaire sans prêt hypothécai…" at bounding box center [620, 533] width 625 height 47
select select "ownerWithoutMortgage"
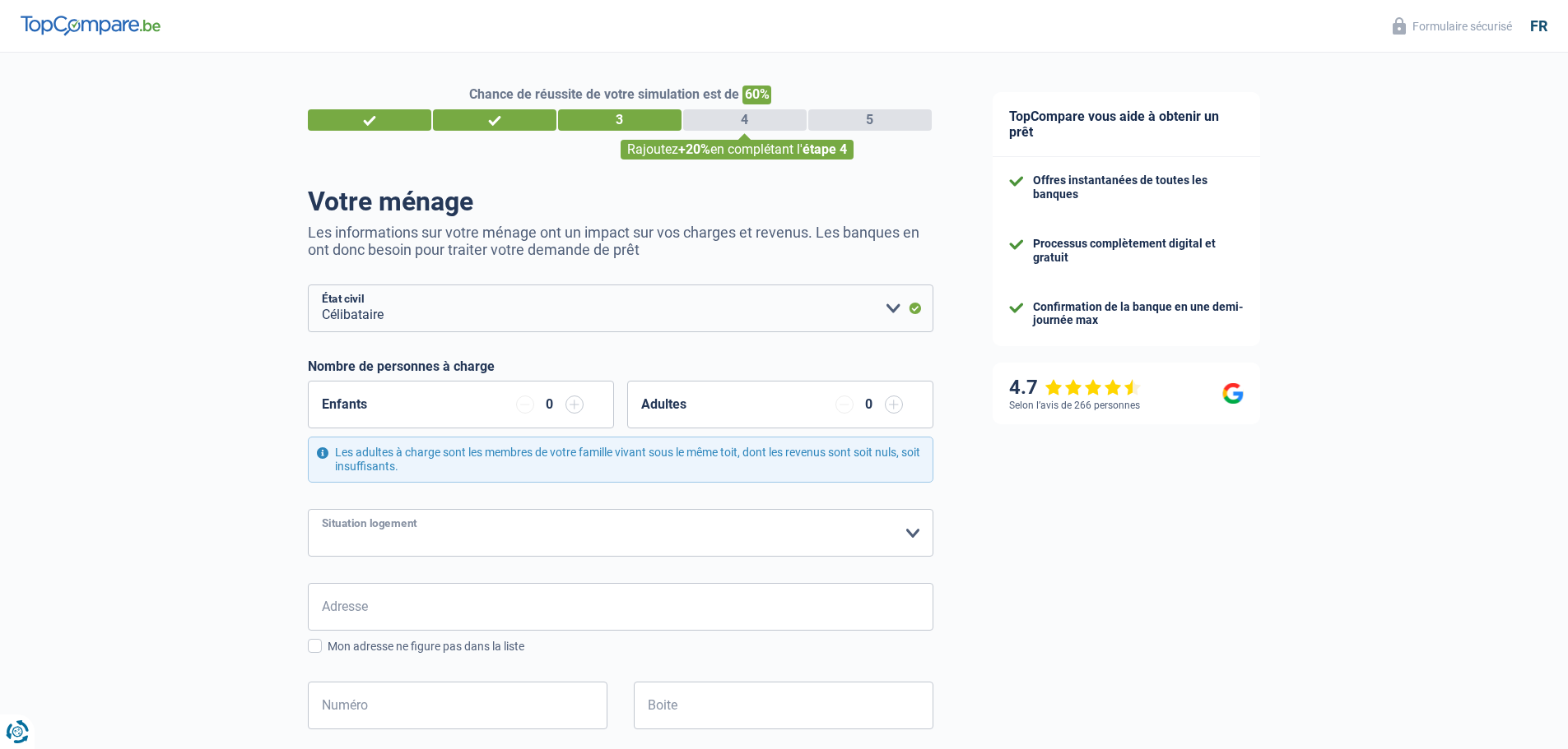
click at [308, 510] on select "Locataire Propriétaire avec prêt hypothécaire Propriétaire sans prêt hypothécai…" at bounding box center [620, 533] width 625 height 47
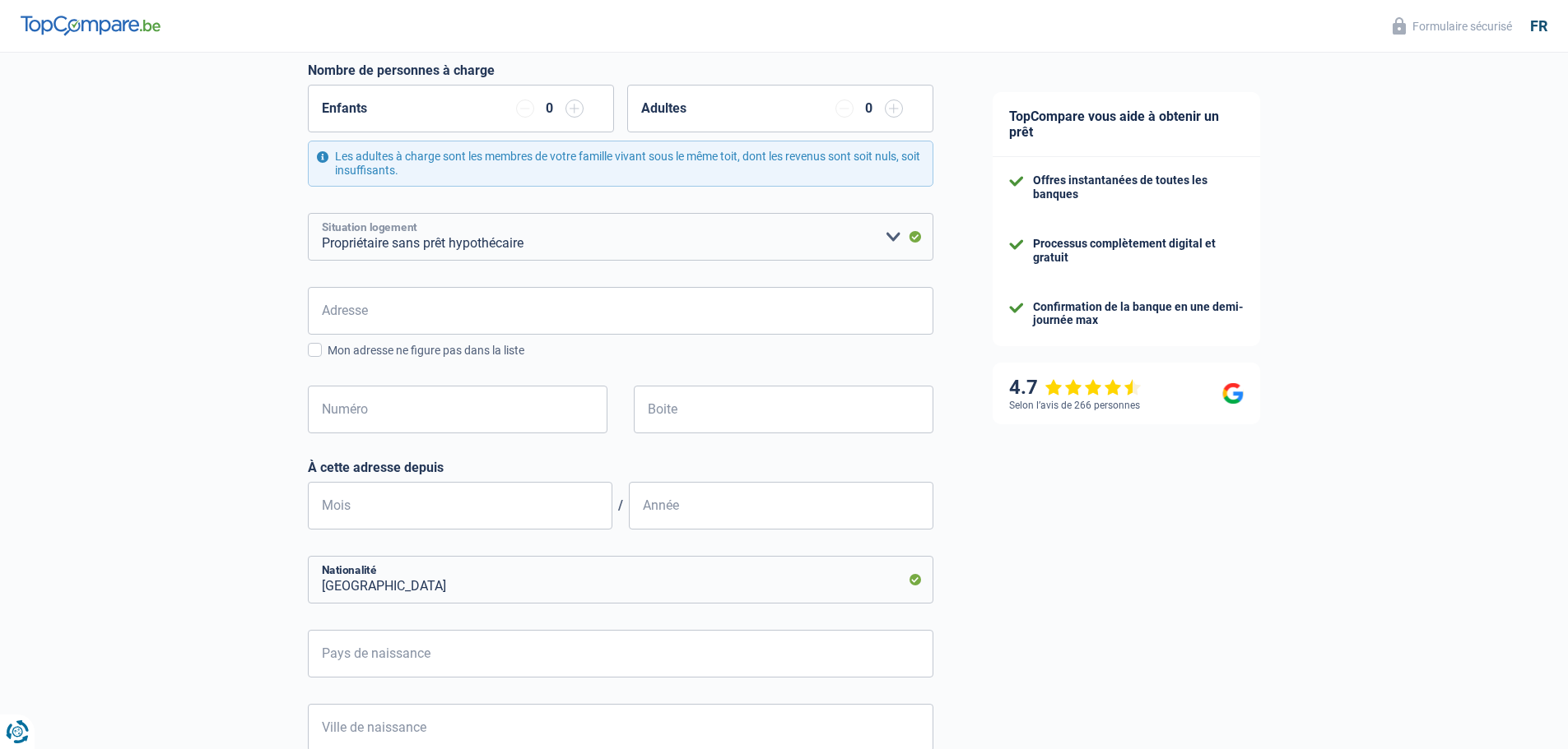
scroll to position [329, 0]
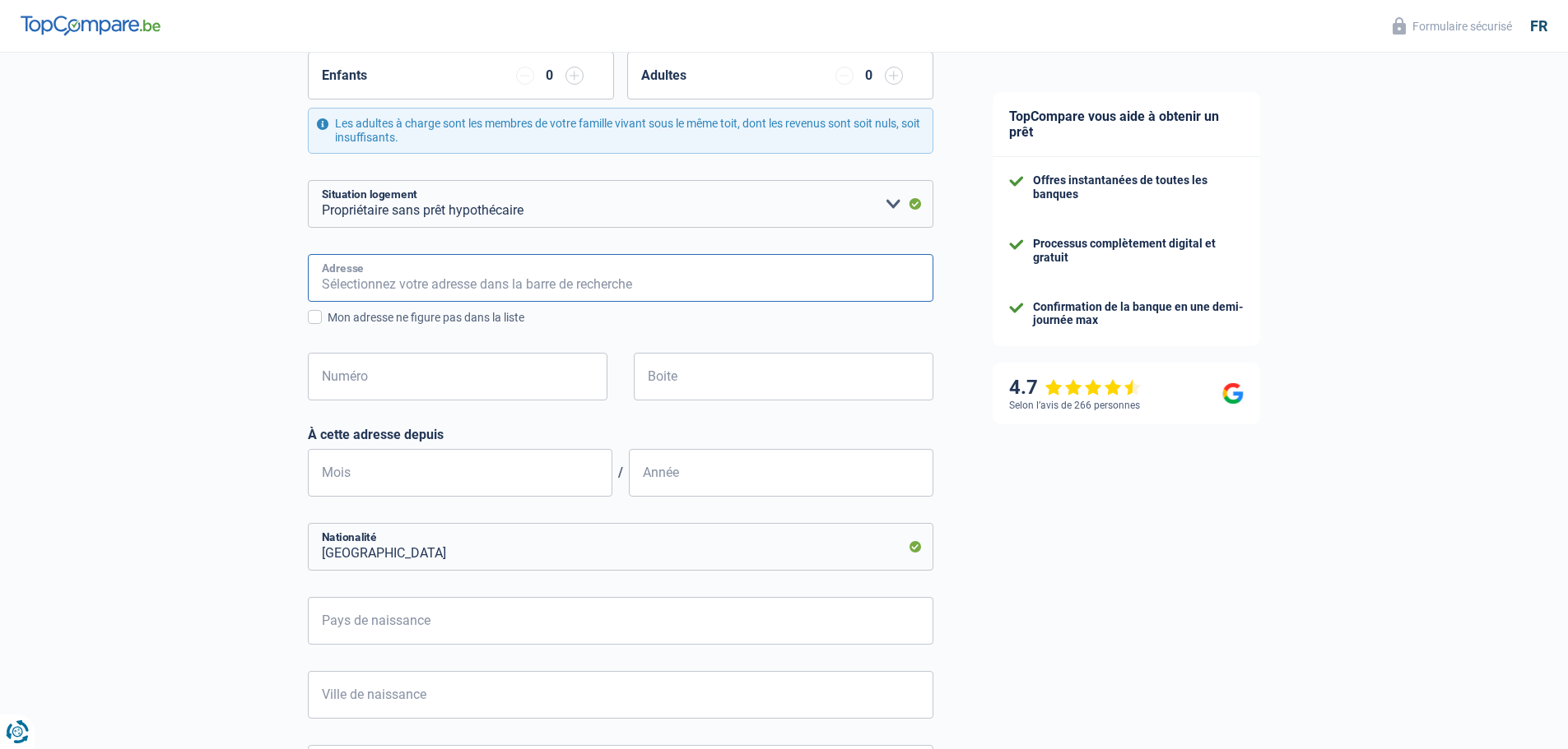
click at [469, 296] on input "Adresse" at bounding box center [620, 277] width 625 height 47
type input "21 rue de la Conciliation"
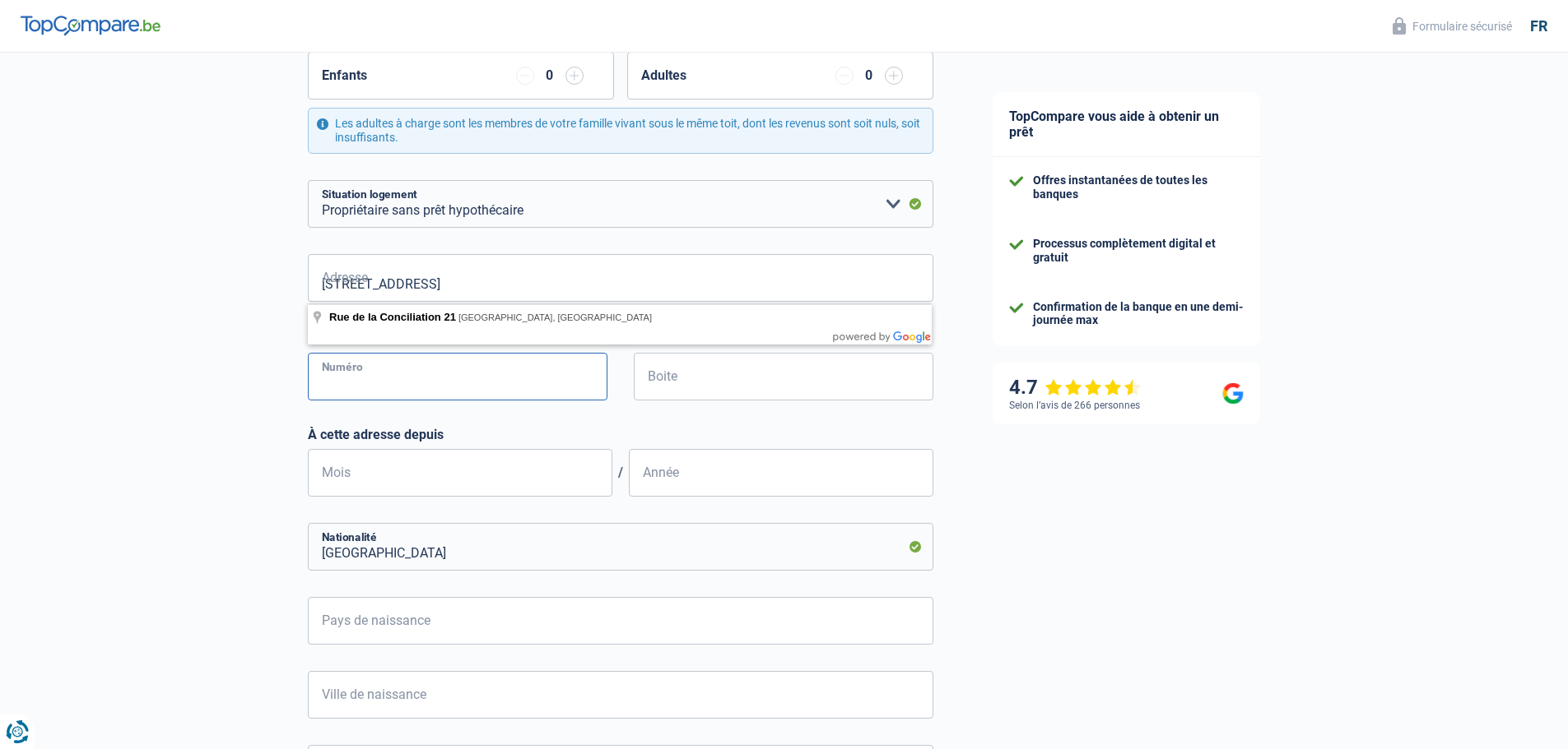
click at [496, 379] on input "Numéro" at bounding box center [458, 376] width 300 height 47
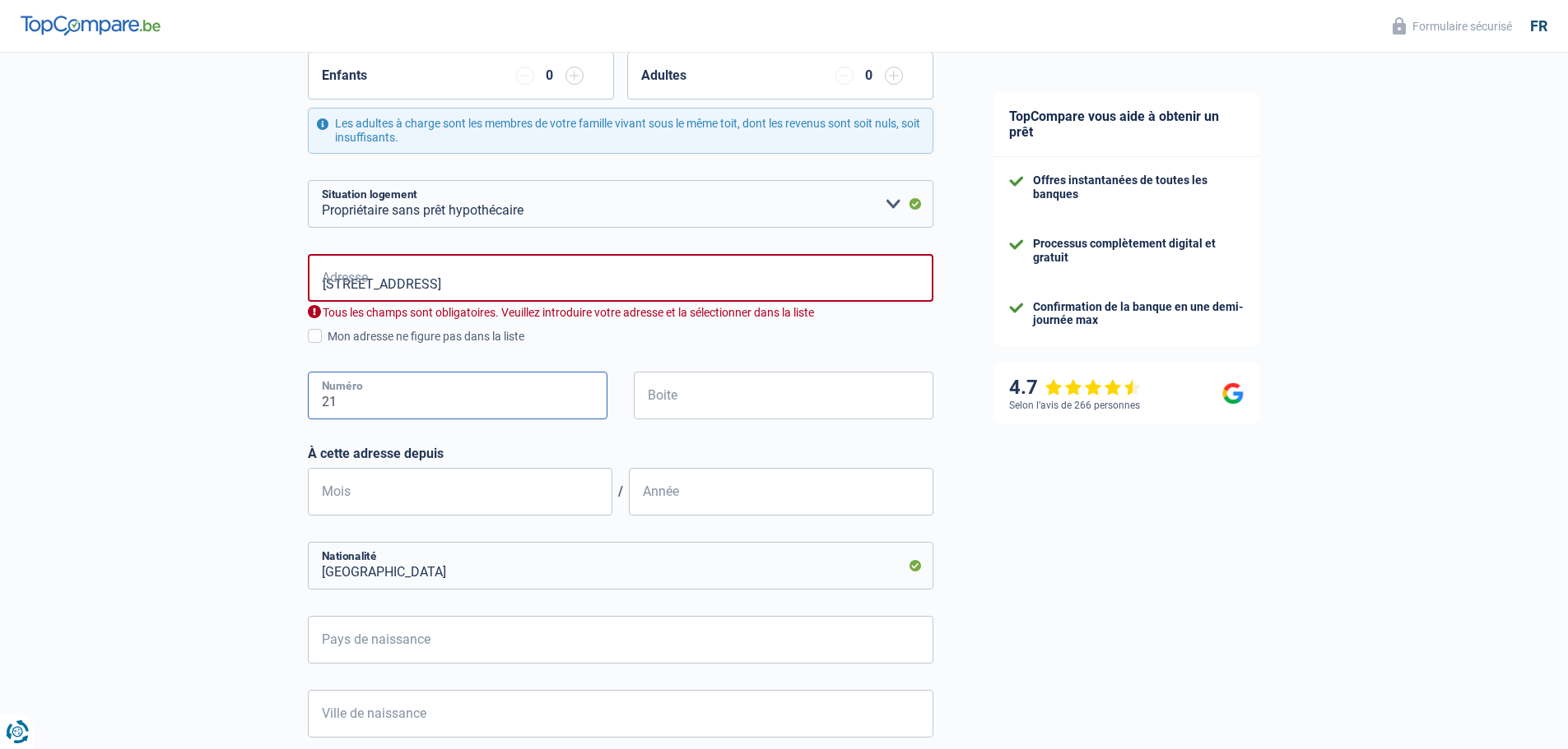
type input "21"
click at [340, 284] on input "21 rue de la Conciliation" at bounding box center [620, 277] width 625 height 47
type input "Rue de la Conciliation, 1070, Anderlecht, BE"
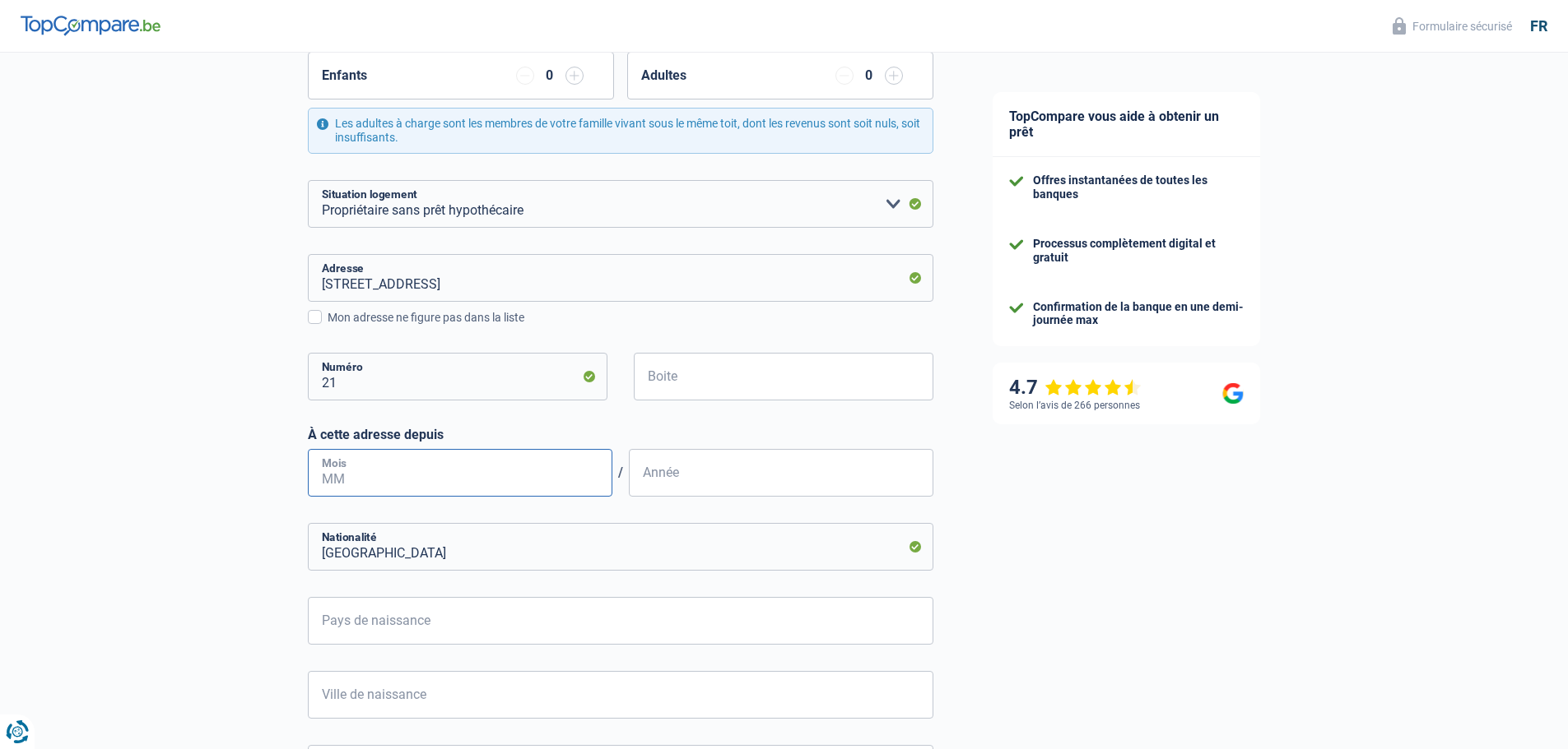
click at [506, 478] on input "Mois" at bounding box center [460, 473] width 305 height 47
type input "06"
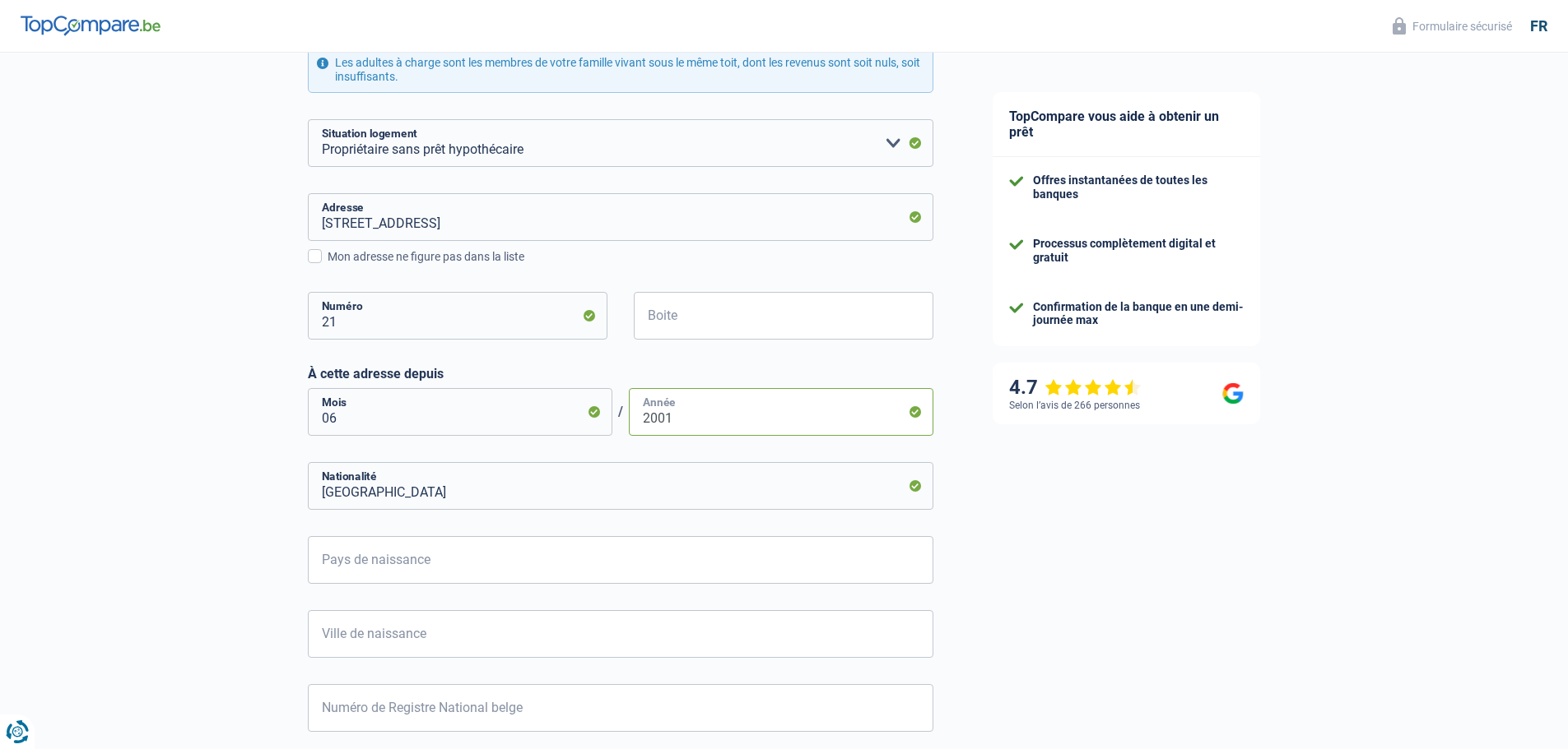
scroll to position [543, 0]
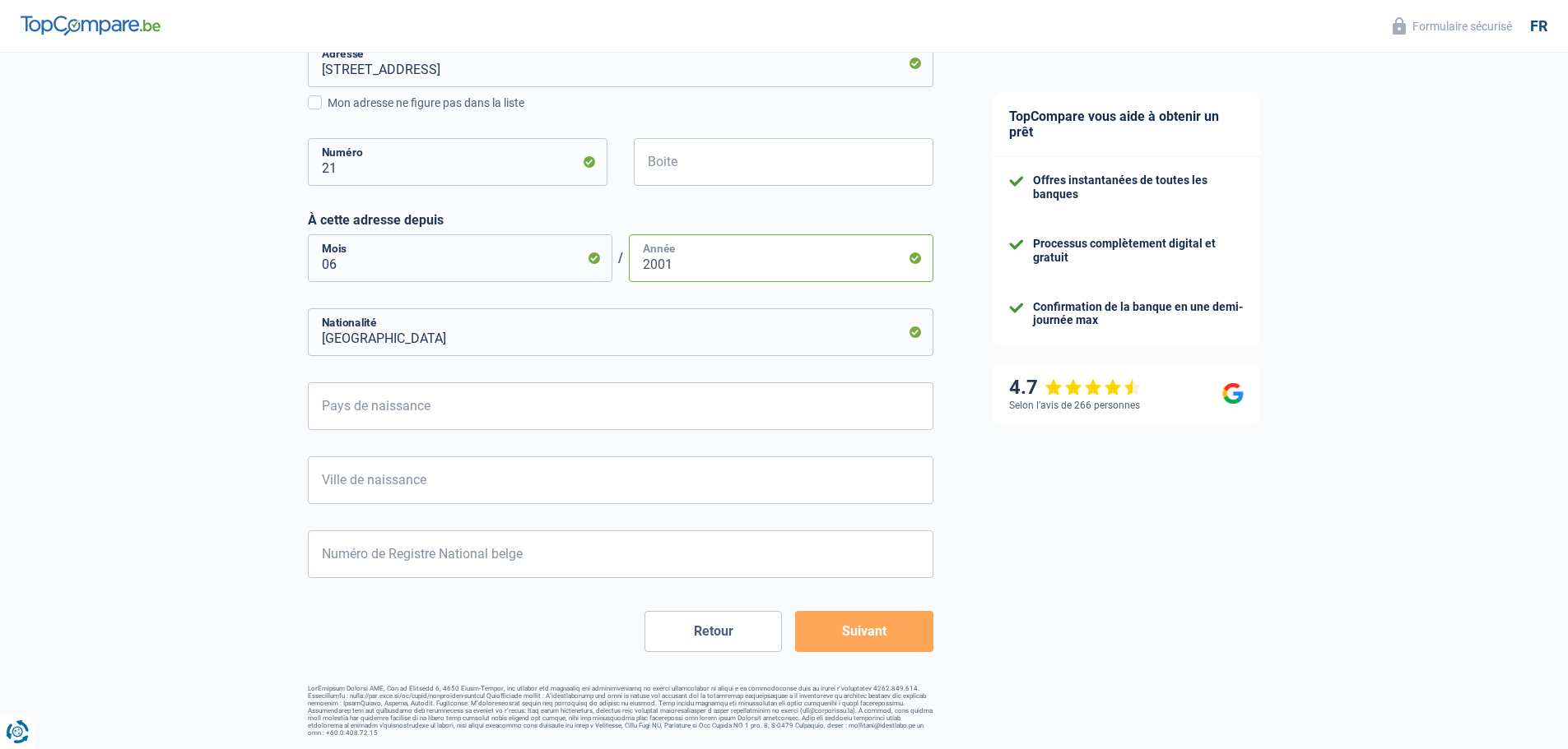
type input "2001"
click at [895, 636] on button "Suivant" at bounding box center [864, 631] width 137 height 41
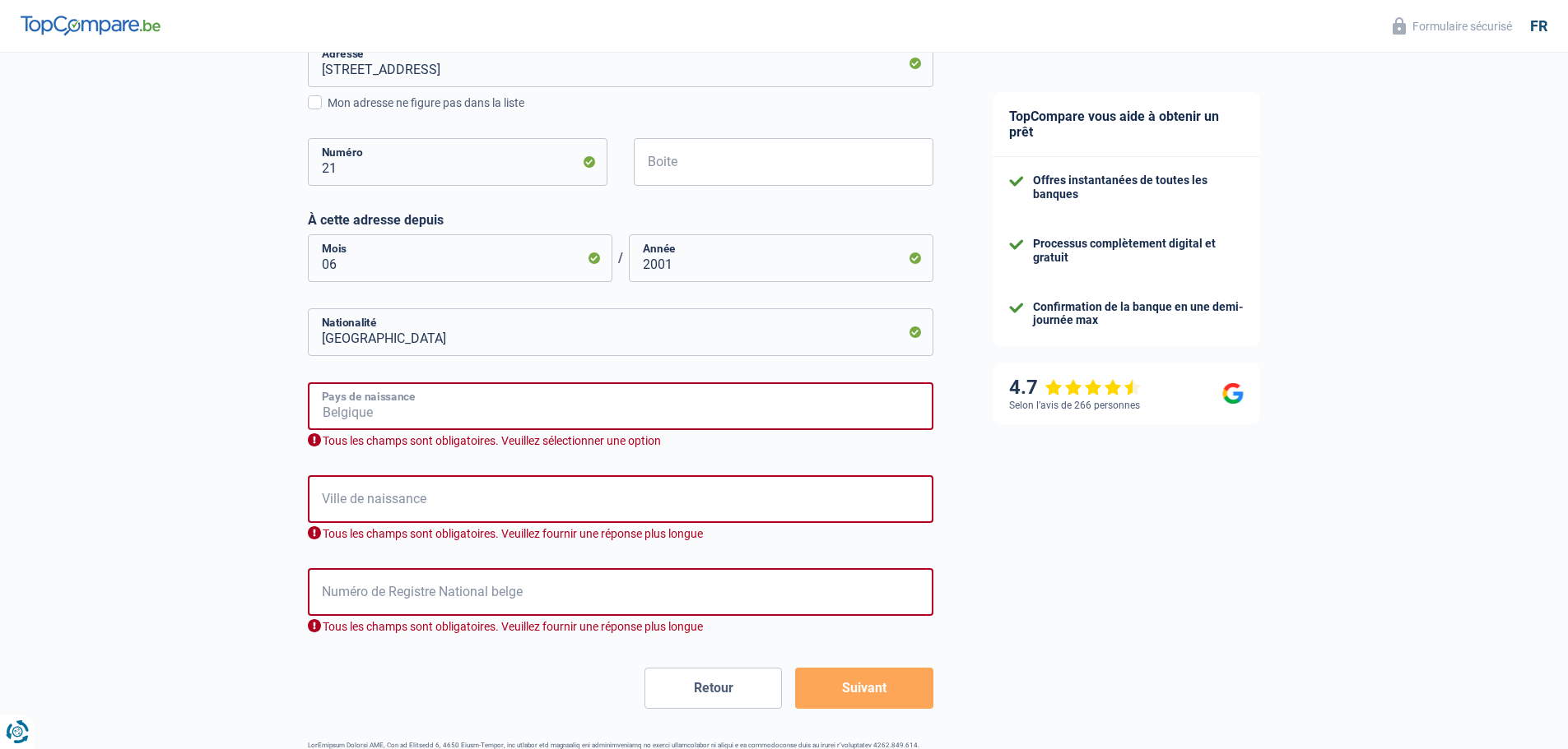
click at [394, 409] on input "Pays de naissance" at bounding box center [620, 406] width 625 height 47
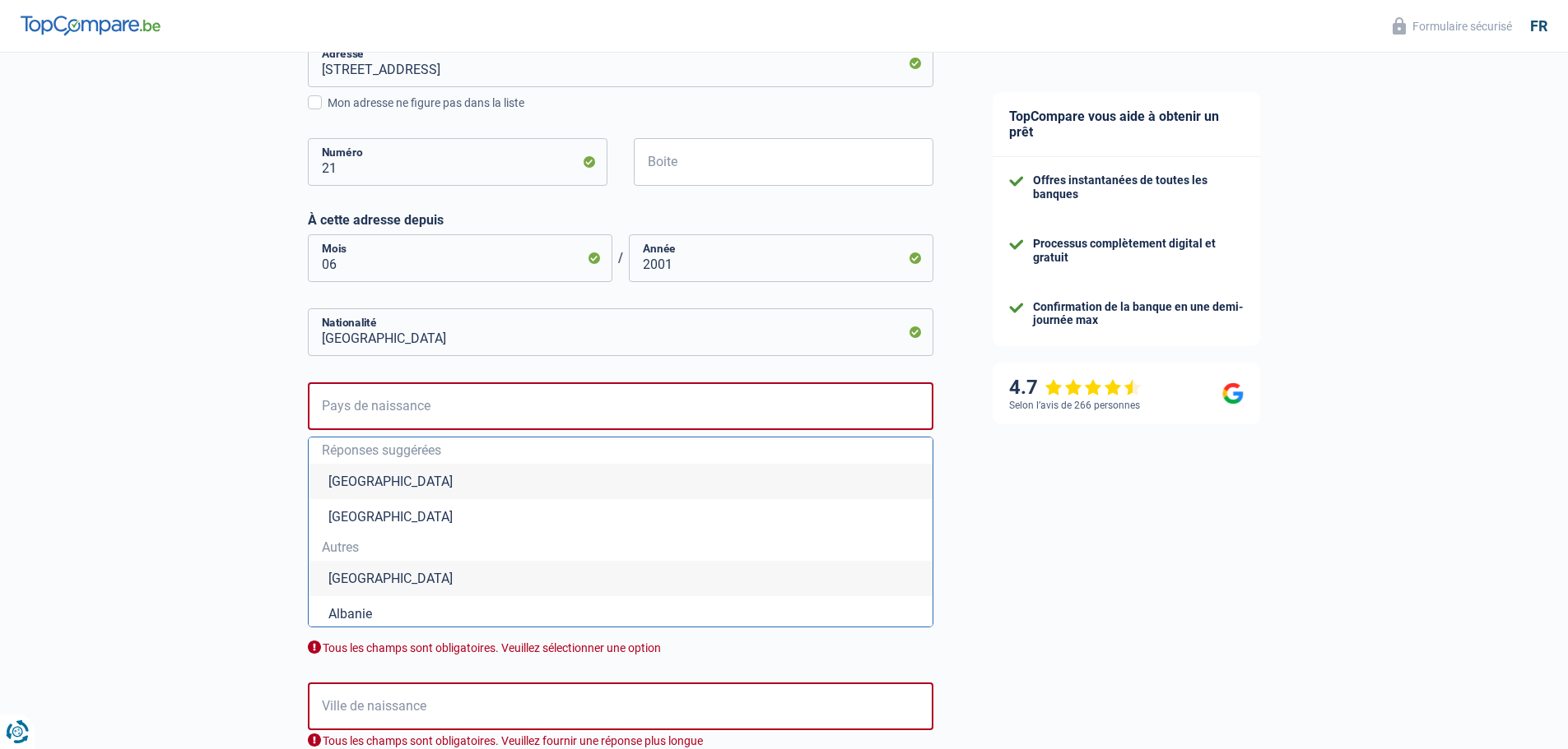
click at [376, 489] on li "Belgique" at bounding box center [620, 481] width 624 height 36
type input "Belgique"
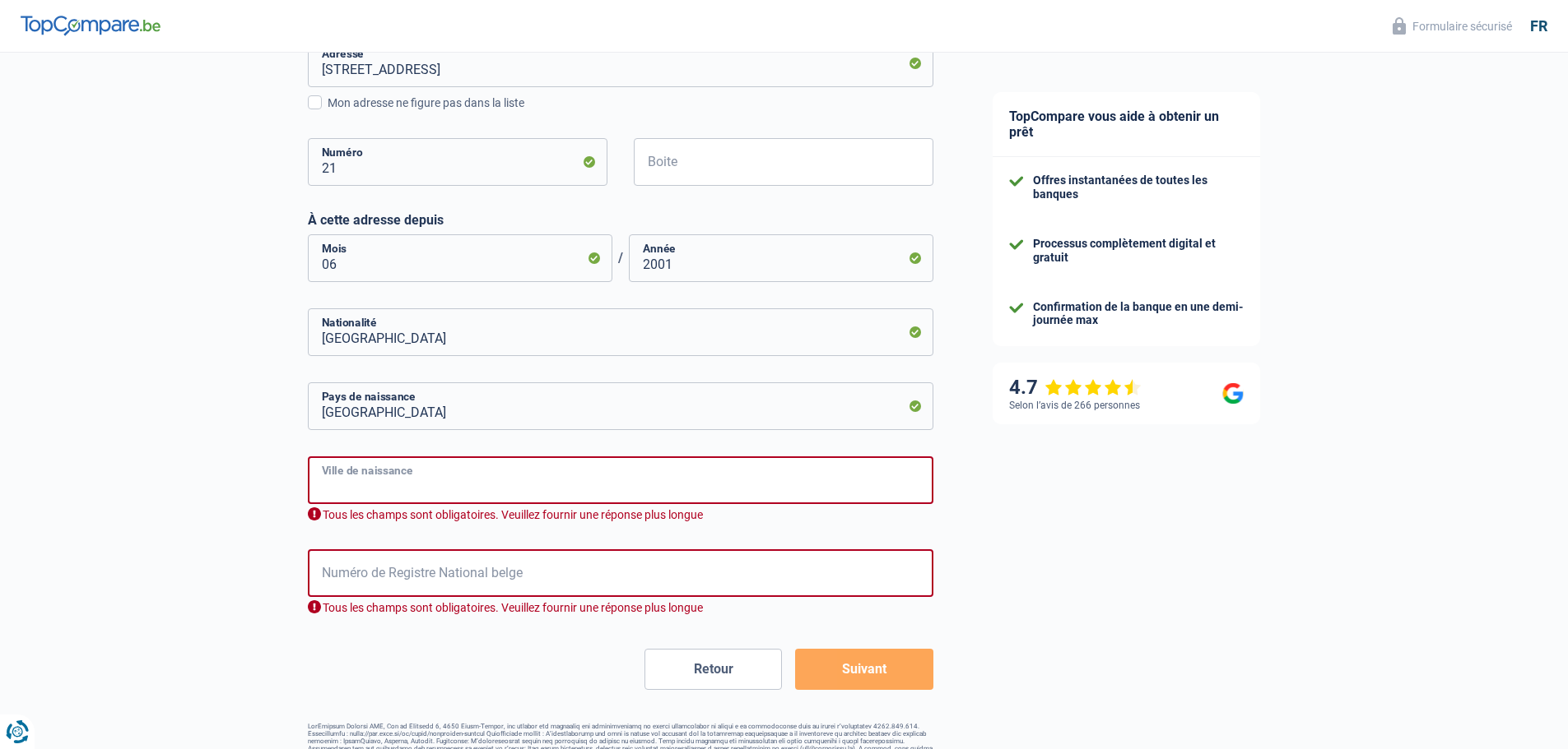
click at [380, 489] on input "Ville de naissance" at bounding box center [620, 480] width 625 height 47
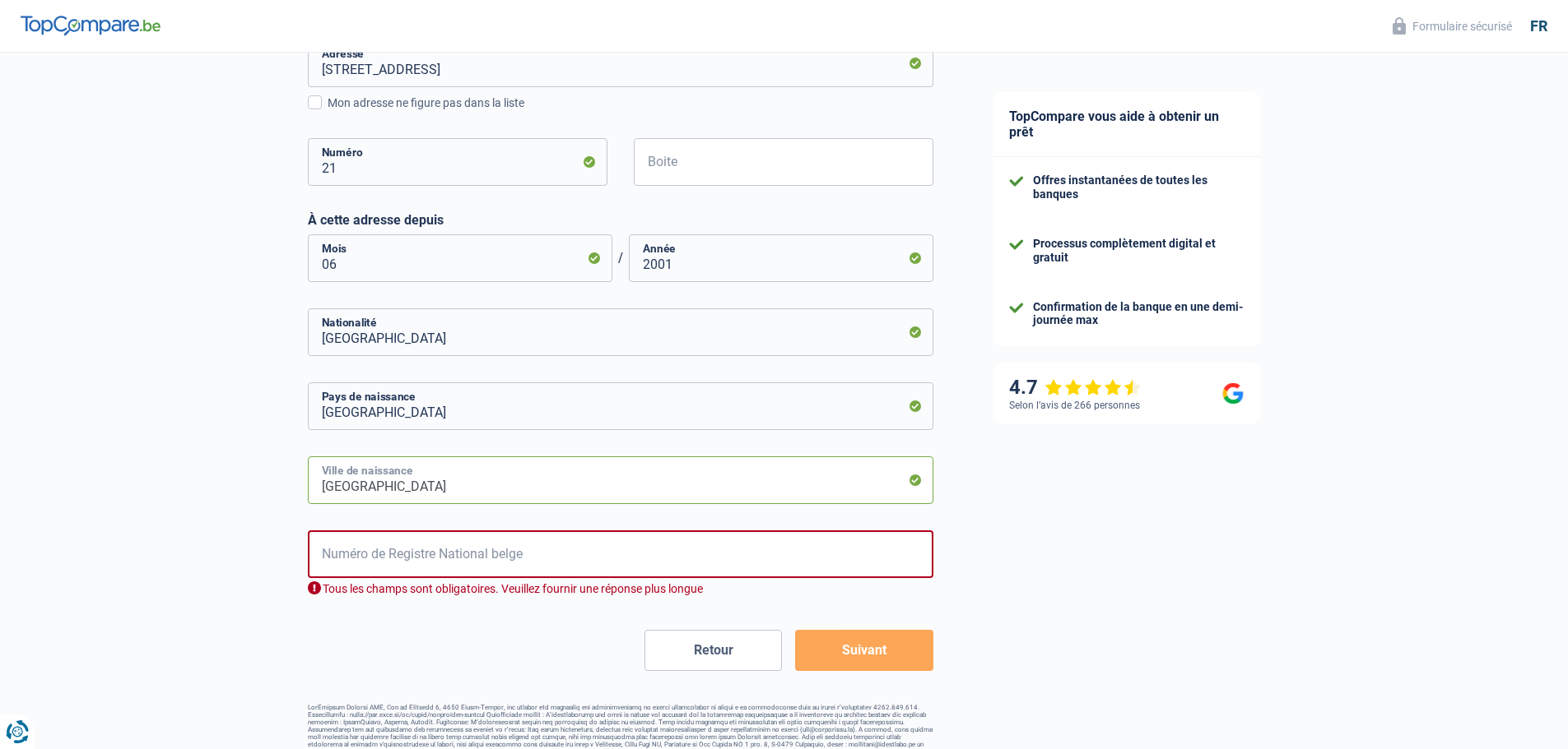
type input "leuven"
click at [405, 563] on input "Numéro de Registre National belge" at bounding box center [620, 554] width 625 height 47
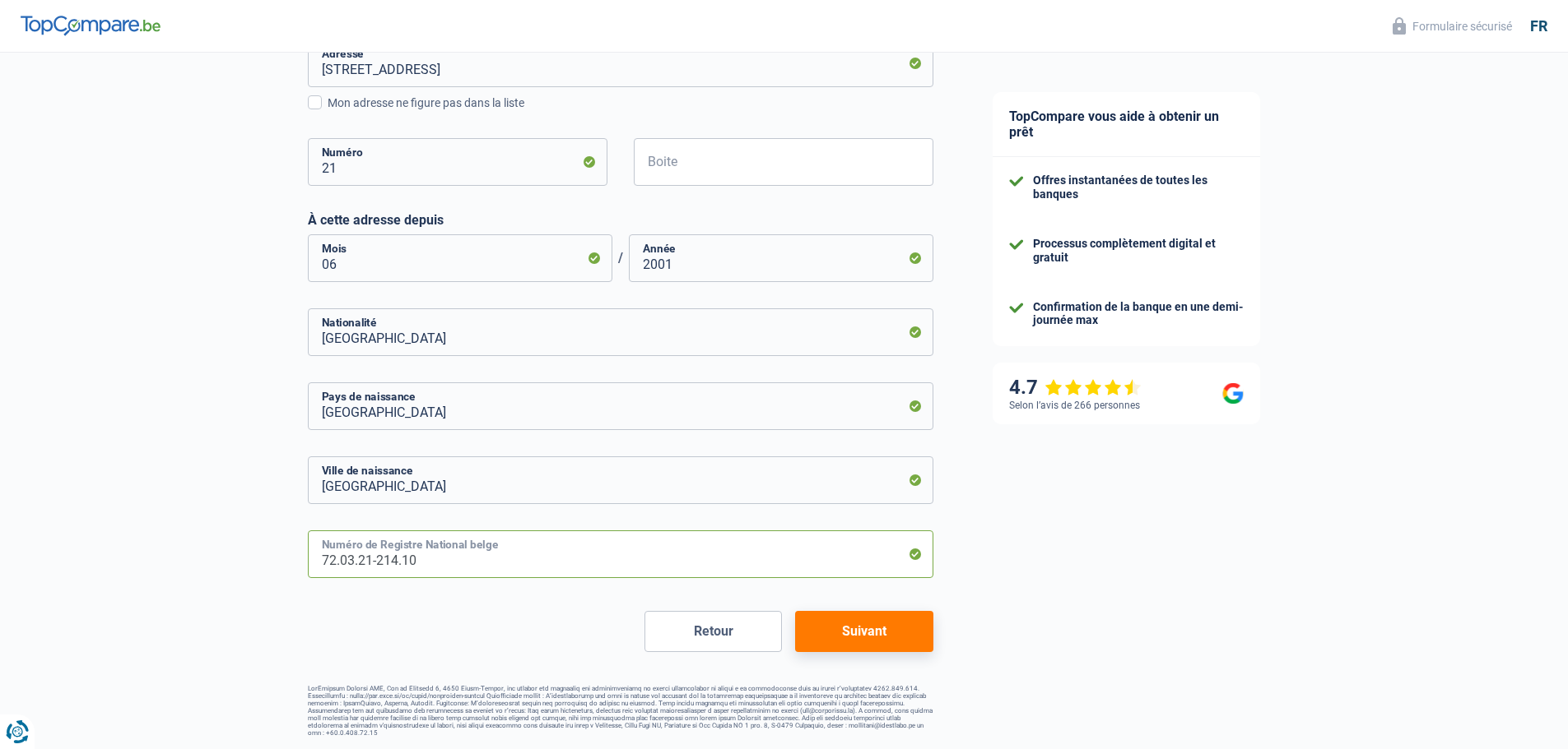
type input "72.03.21-214.10"
click at [885, 632] on button "Suivant" at bounding box center [864, 631] width 137 height 41
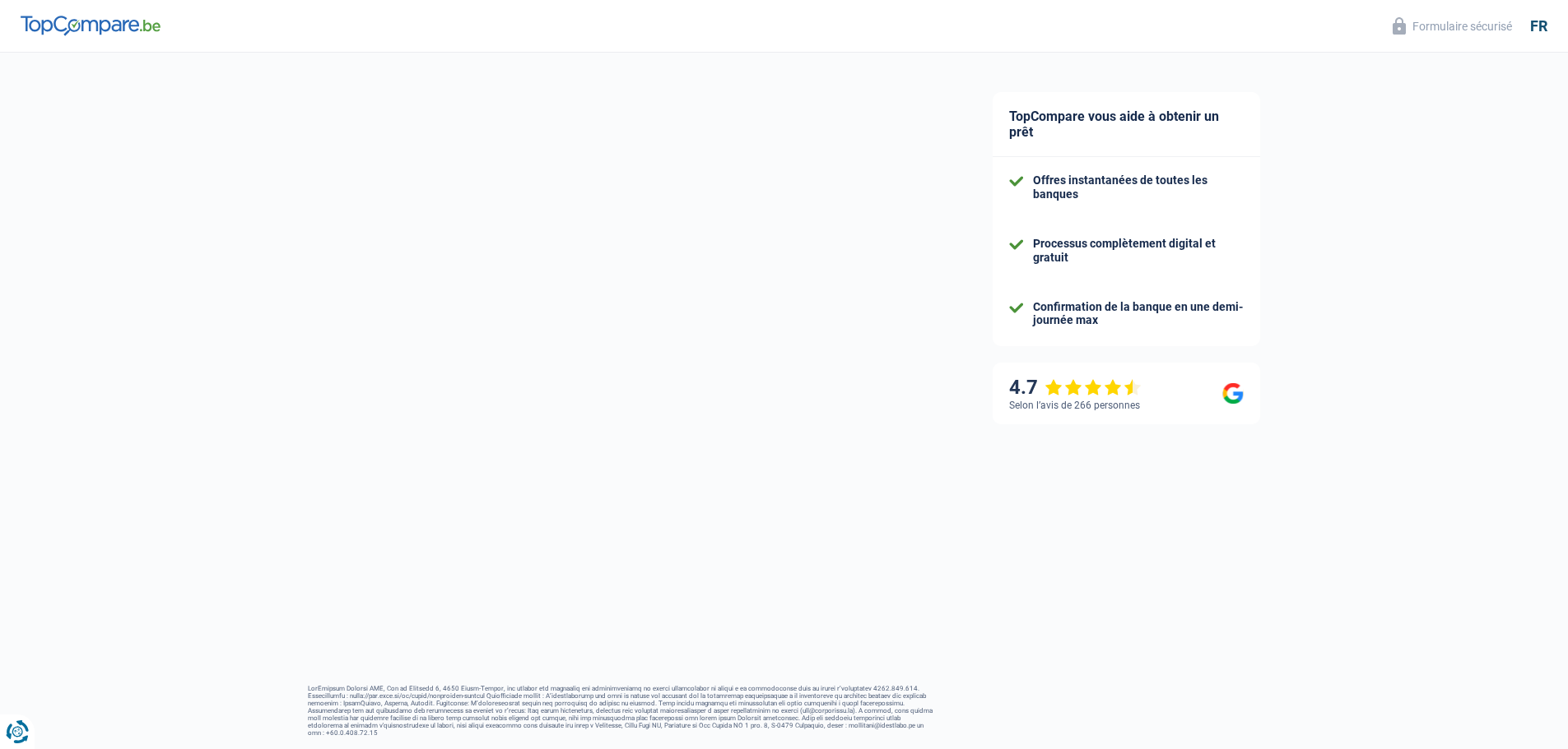
select select "netSalary"
select select "mealVouchers"
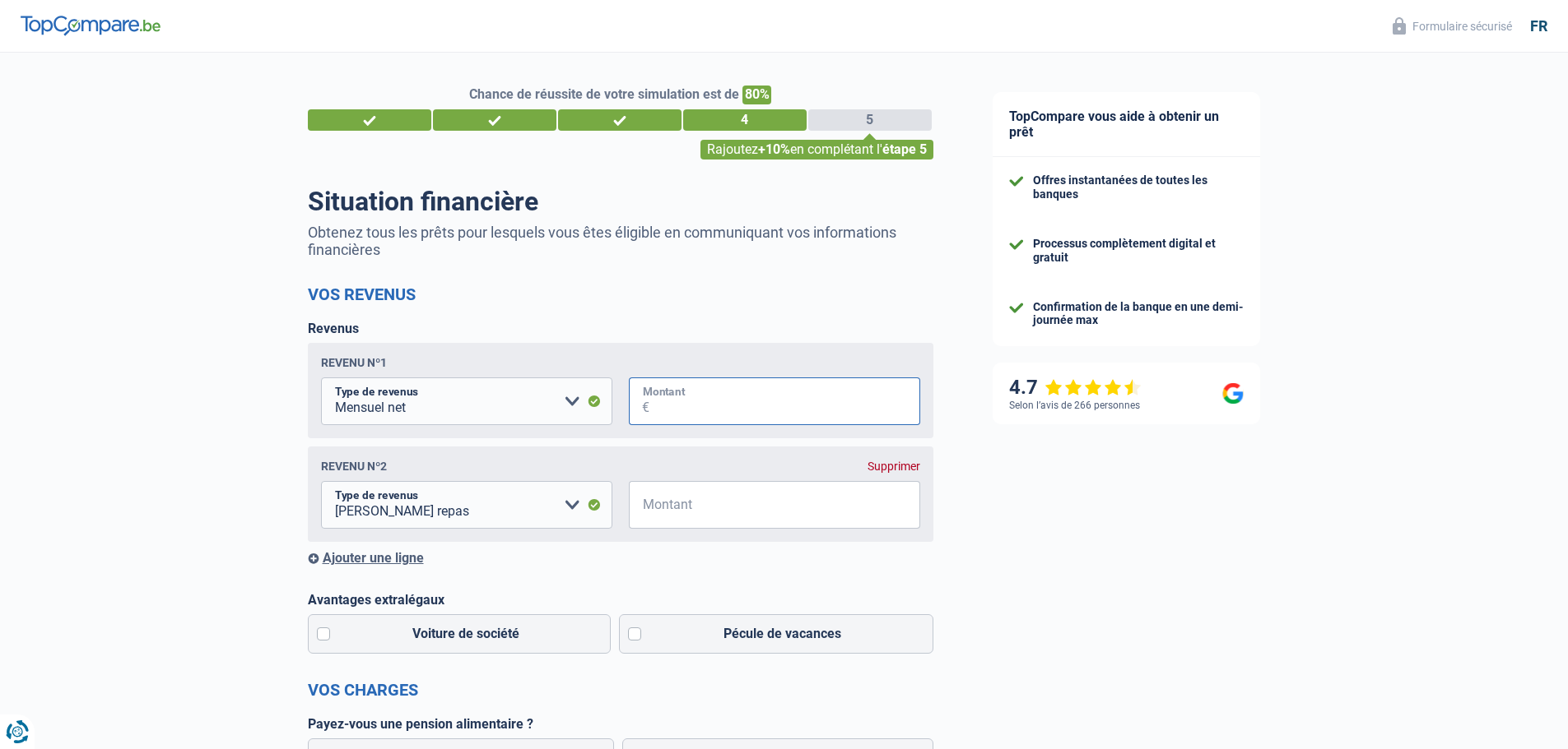
click at [685, 403] on input "Montant" at bounding box center [784, 401] width 271 height 47
type input "4.900"
click at [690, 513] on input "Montant" at bounding box center [784, 504] width 271 height 47
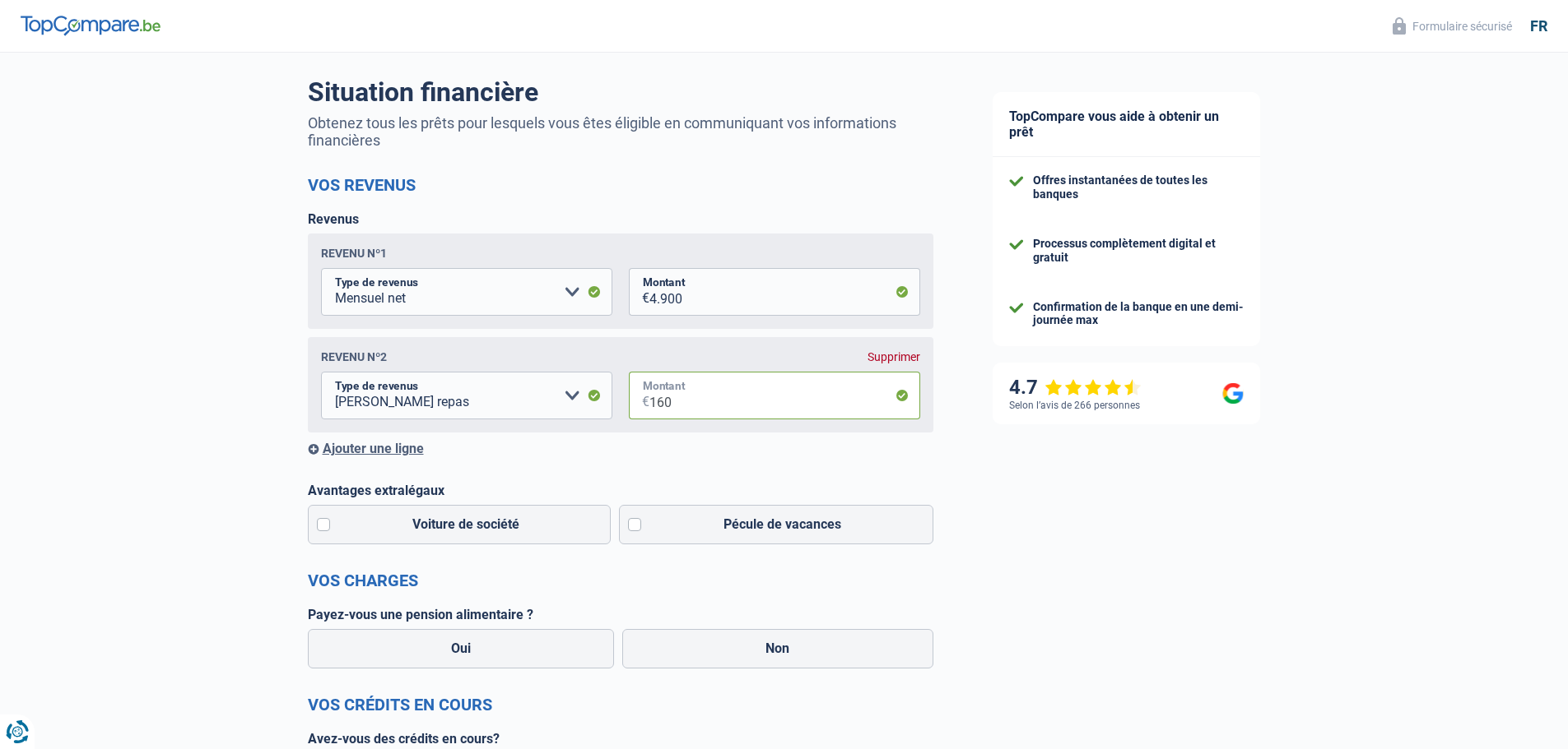
scroll to position [165, 0]
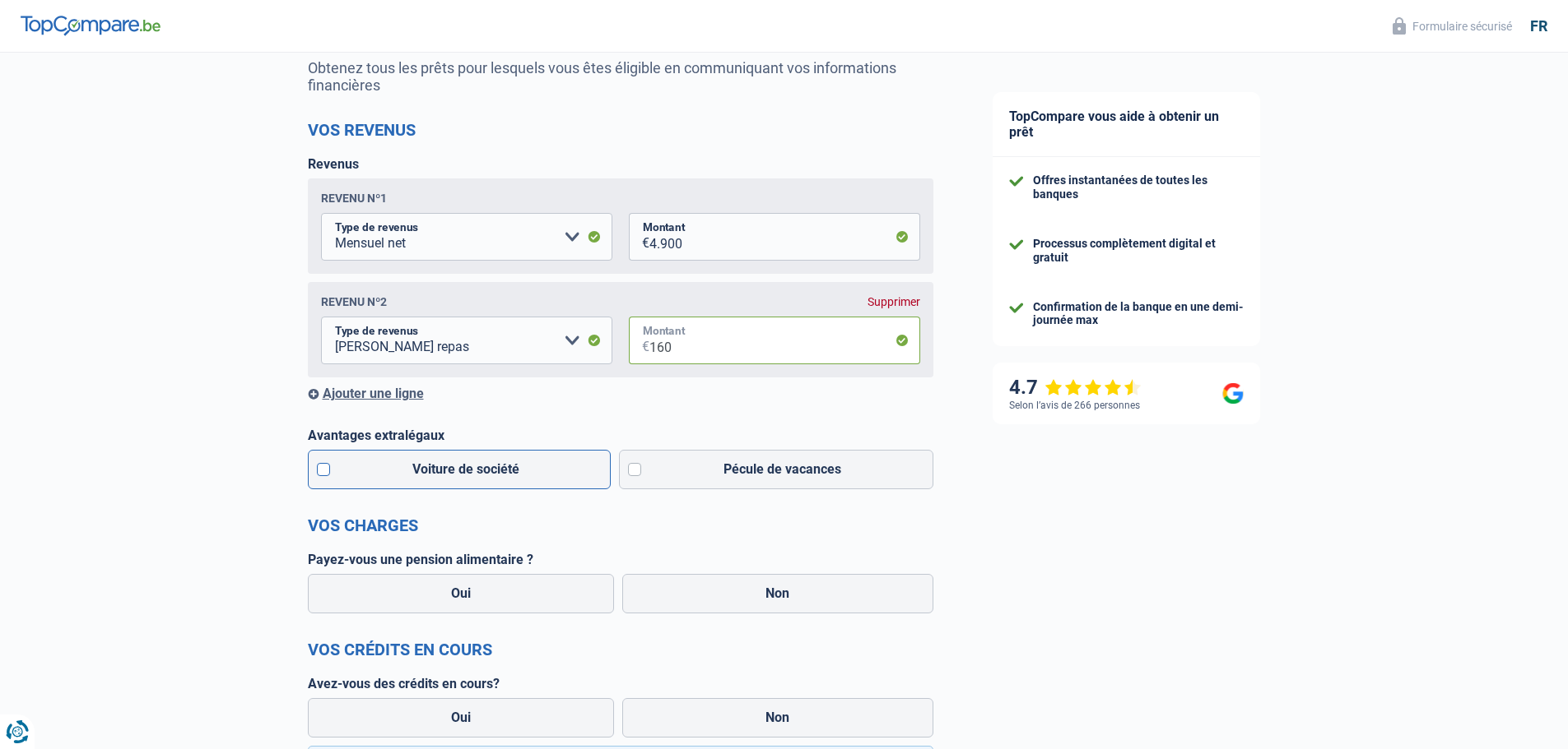
type input "160"
click at [324, 469] on label "Voiture de société" at bounding box center [460, 469] width 304 height 39
click at [324, 469] on input "Voiture de société" at bounding box center [460, 469] width 304 height 39
checkbox input "true"
click at [639, 470] on label "Pécule de vacances" at bounding box center [776, 469] width 315 height 39
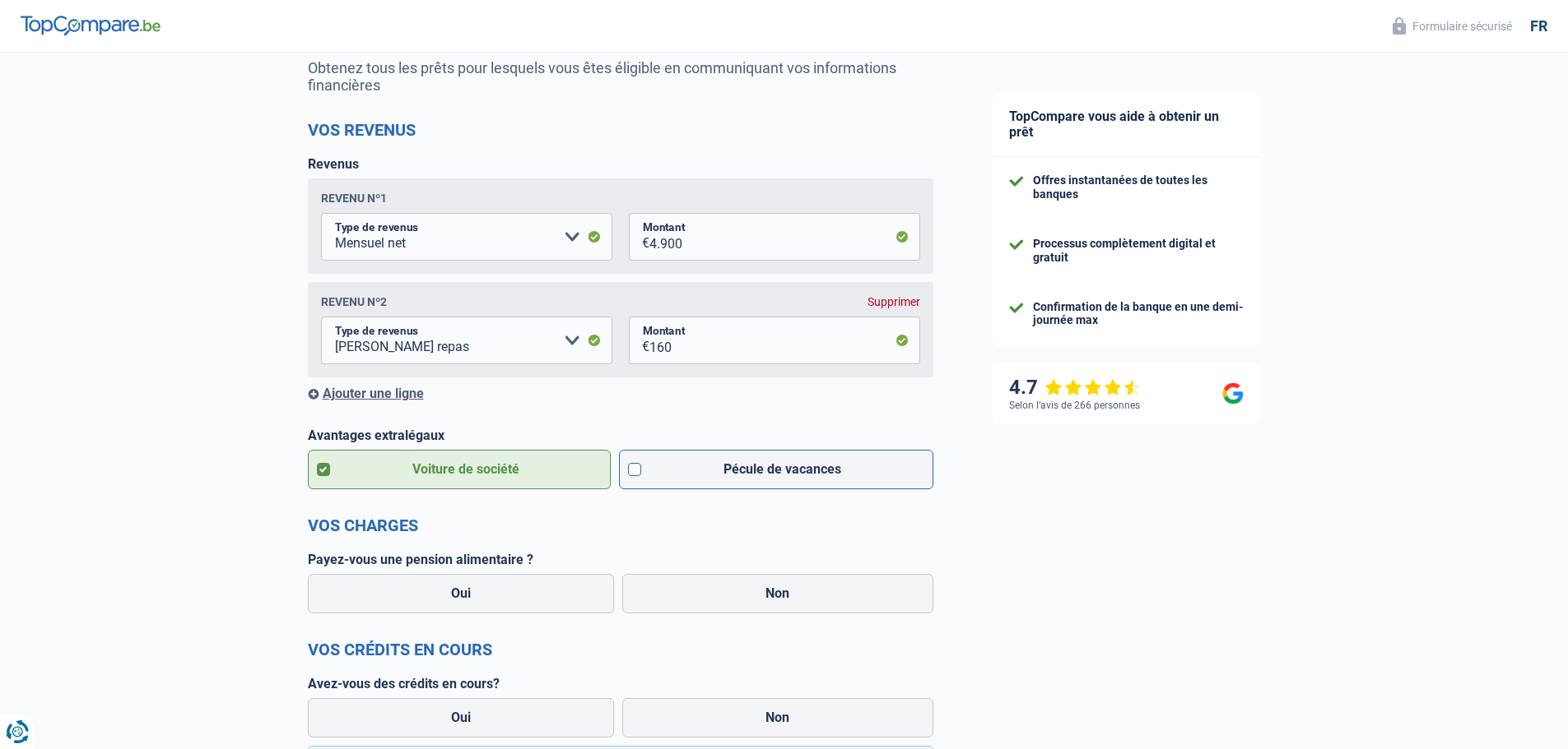
click at [639, 470] on input "Pécule de vacances" at bounding box center [776, 469] width 315 height 39
checkbox input "true"
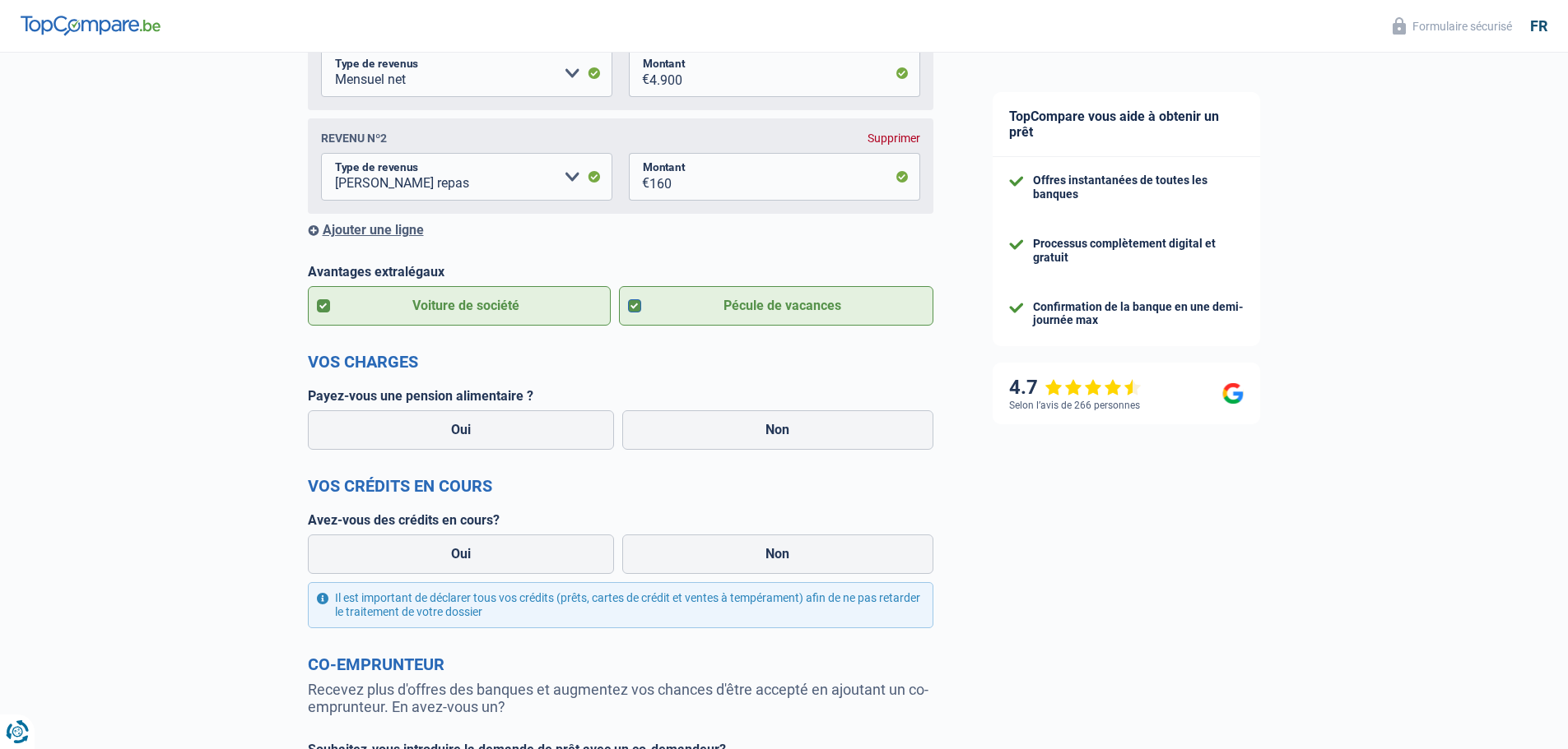
scroll to position [329, 0]
click at [806, 428] on label "Non" at bounding box center [778, 429] width 311 height 39
click at [806, 428] on input "Non" at bounding box center [778, 429] width 311 height 39
radio input "true"
click at [776, 566] on label "Non" at bounding box center [778, 553] width 311 height 39
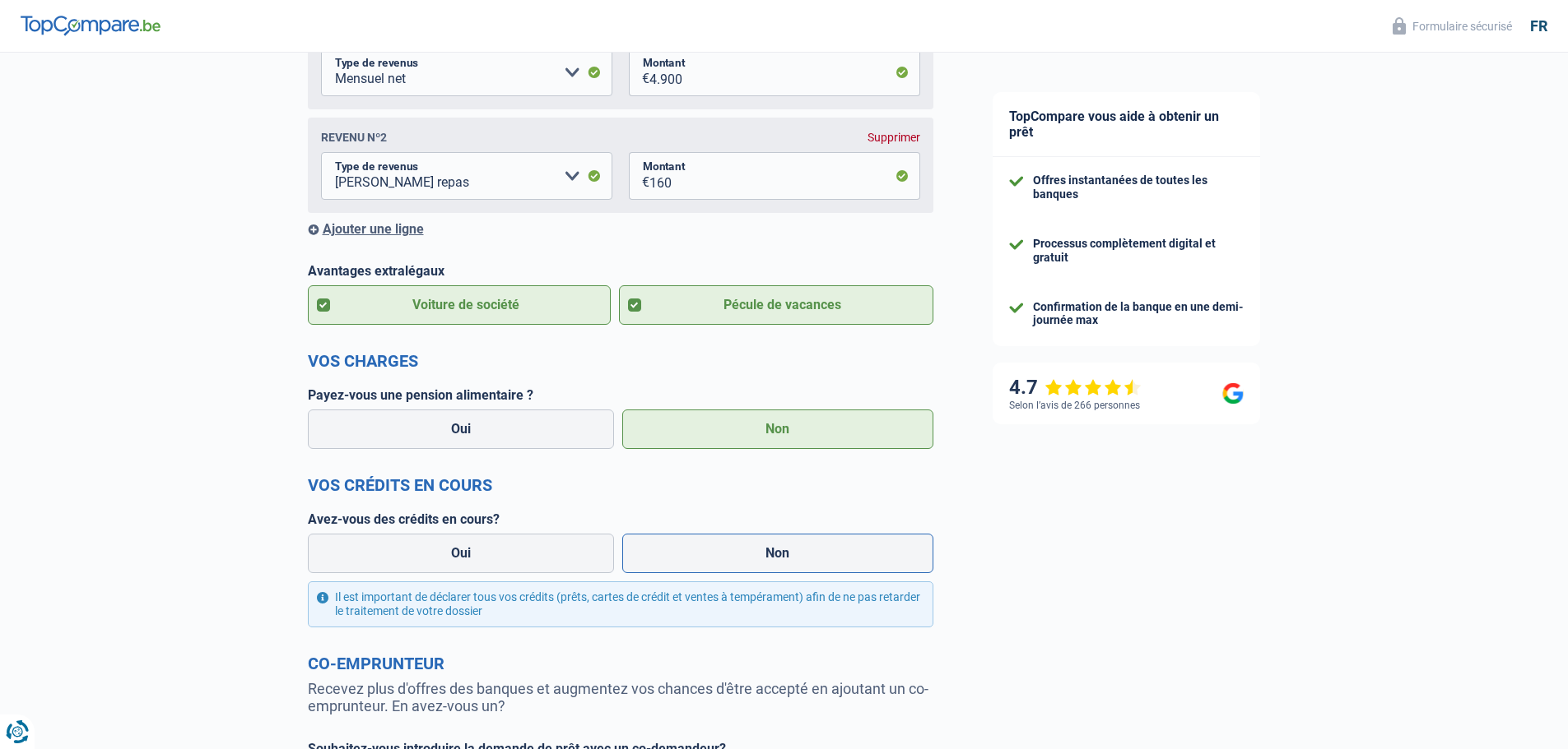
click at [776, 566] on input "Non" at bounding box center [778, 553] width 311 height 39
radio input "true"
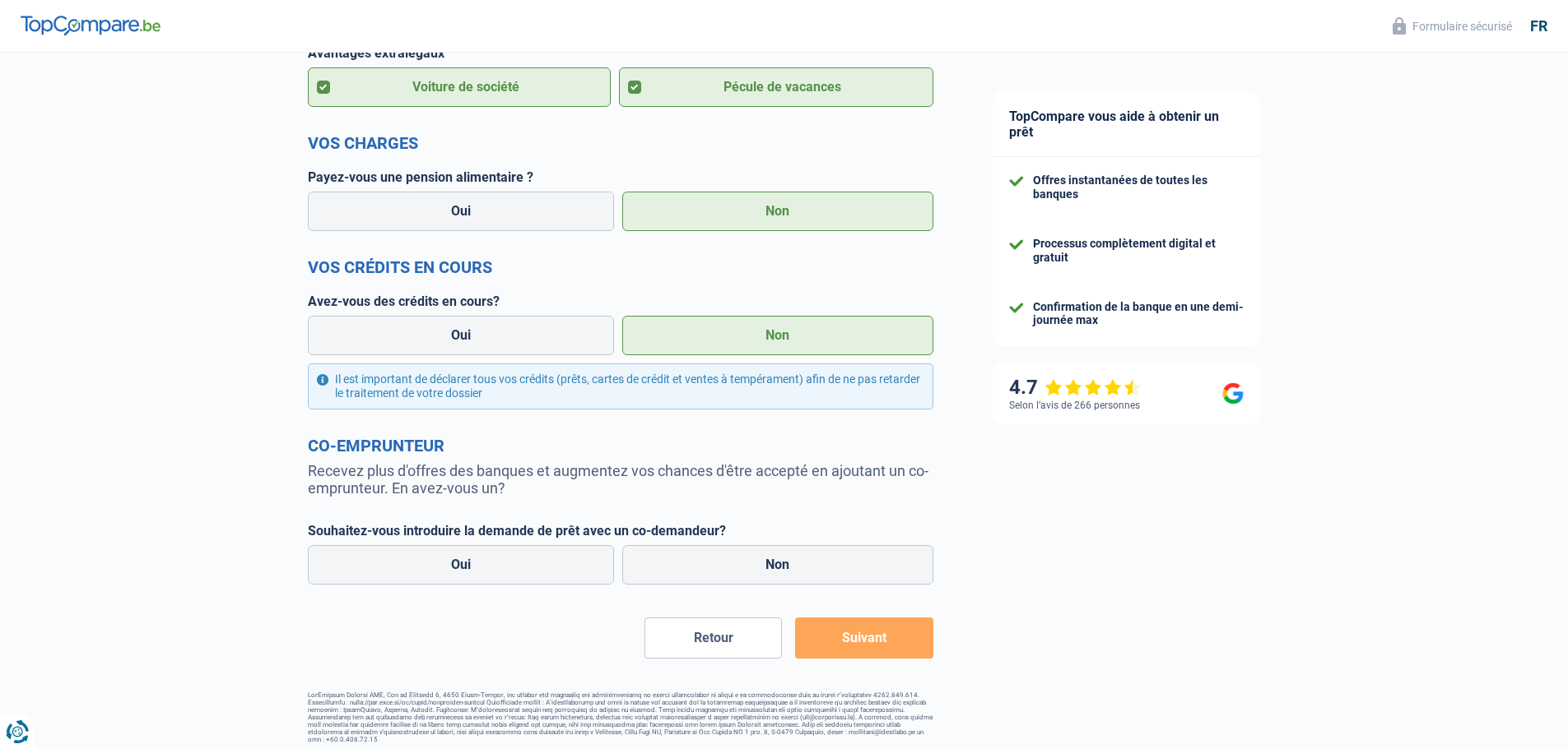
scroll to position [557, 0]
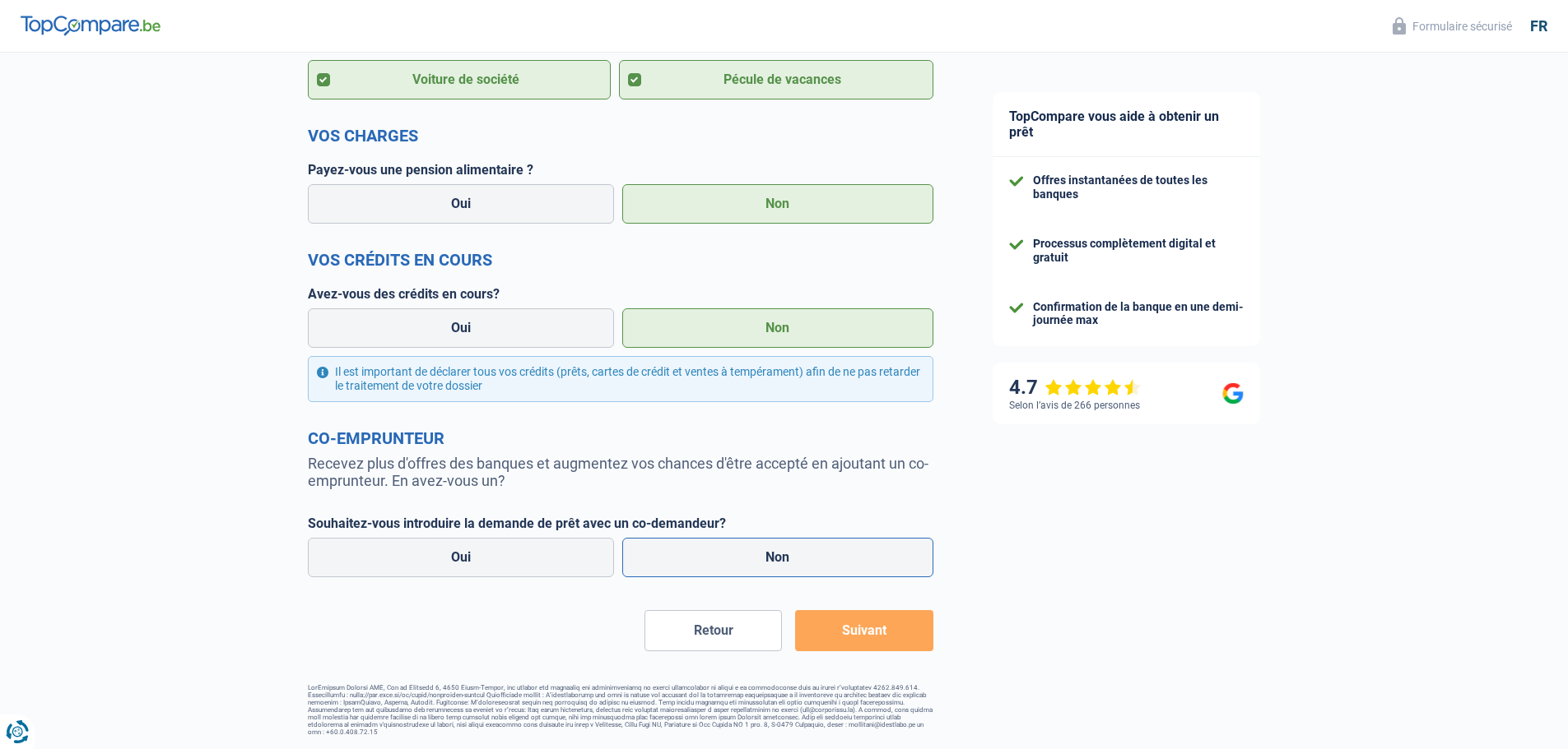
click at [776, 568] on label "Non" at bounding box center [778, 557] width 311 height 39
click at [776, 568] on input "Non" at bounding box center [778, 557] width 311 height 39
radio input "true"
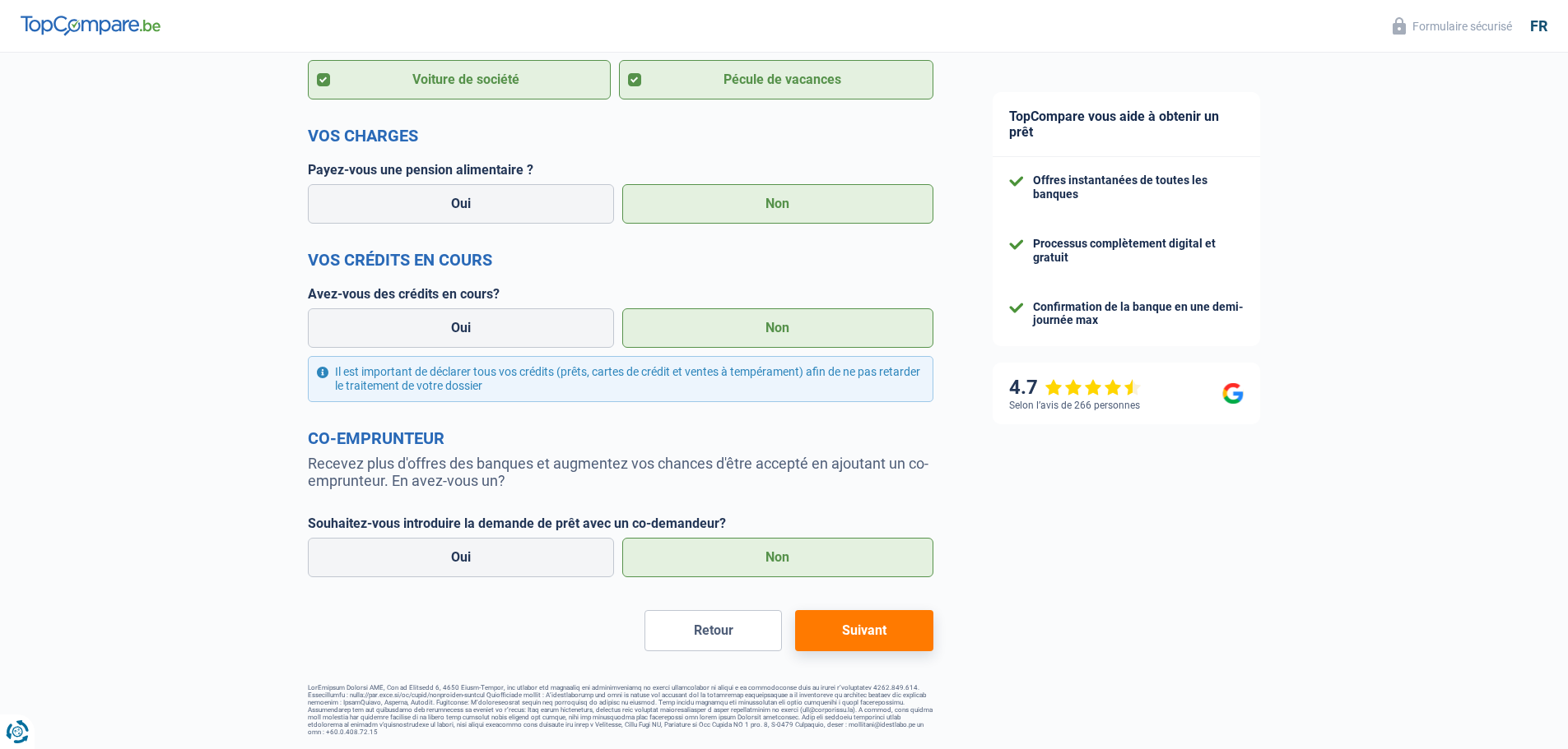
click at [889, 635] on button "Suivant" at bounding box center [864, 630] width 137 height 41
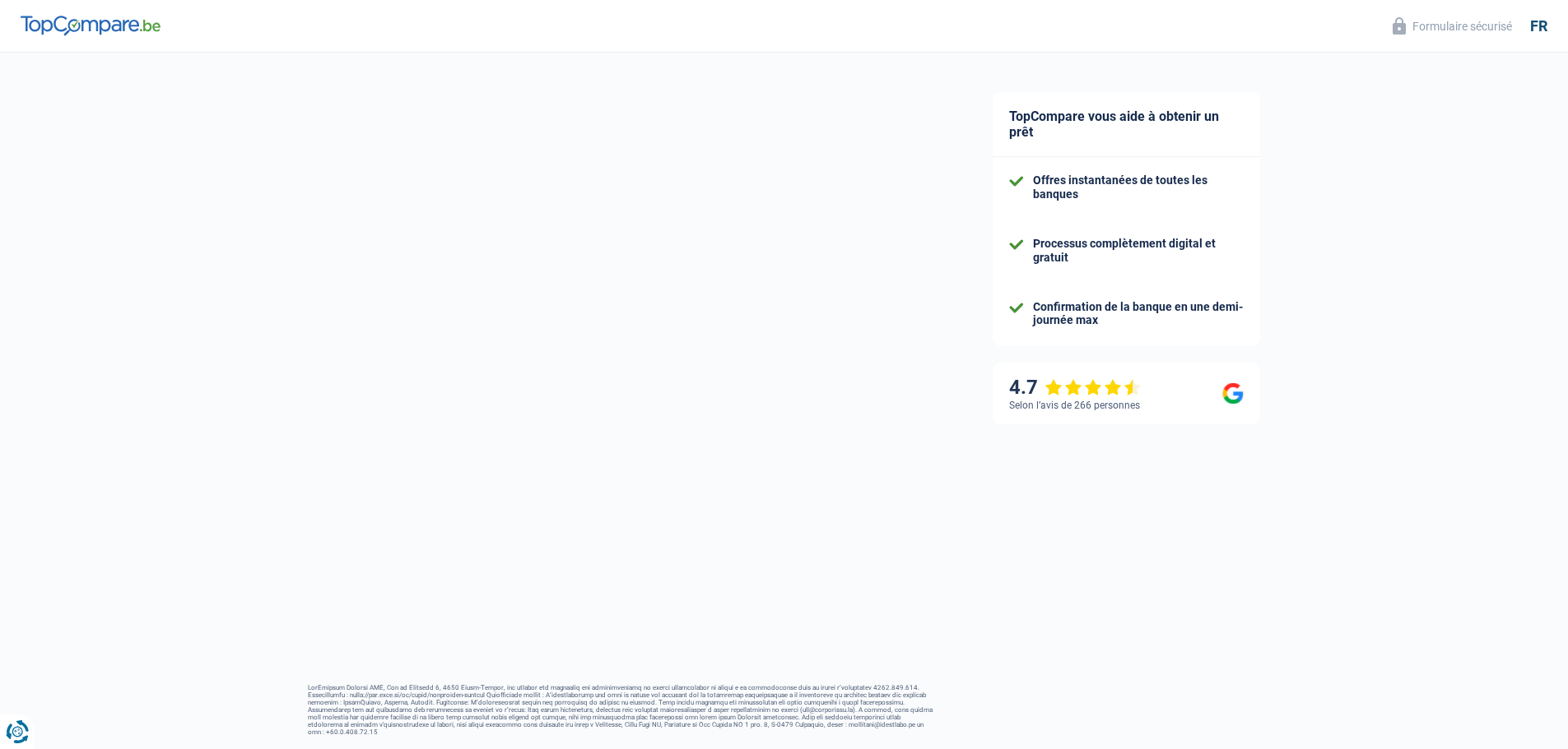
select select "renovation"
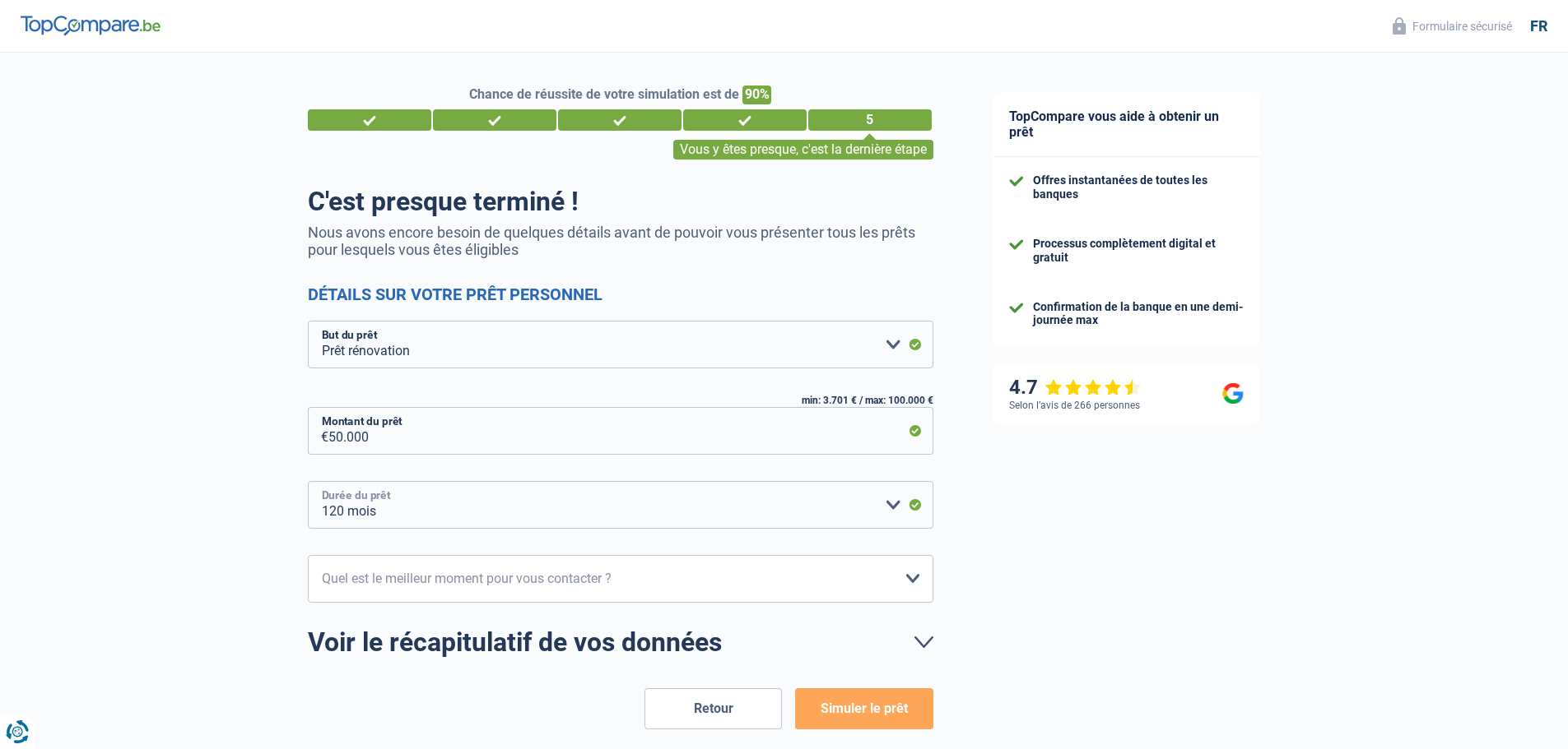
click at [894, 508] on select "12 mois 18 mois 24 mois 30 mois 36 mois 42 mois 48 mois 60 mois 72 mois 84 mois…" at bounding box center [620, 504] width 625 height 47
select select "60"
click at [308, 482] on select "12 mois 18 mois 24 mois 30 mois 36 mois 42 mois 48 mois 60 mois 72 mois 84 mois…" at bounding box center [620, 504] width 625 height 47
click at [891, 345] on select "Confort maison: meubles, textile, peinture, électroménager, outillage non-profe…" at bounding box center [620, 344] width 625 height 47
click at [308, 322] on select "Confort maison: meubles, textile, peinture, électroménager, outillage non-profe…" at bounding box center [620, 344] width 625 height 47
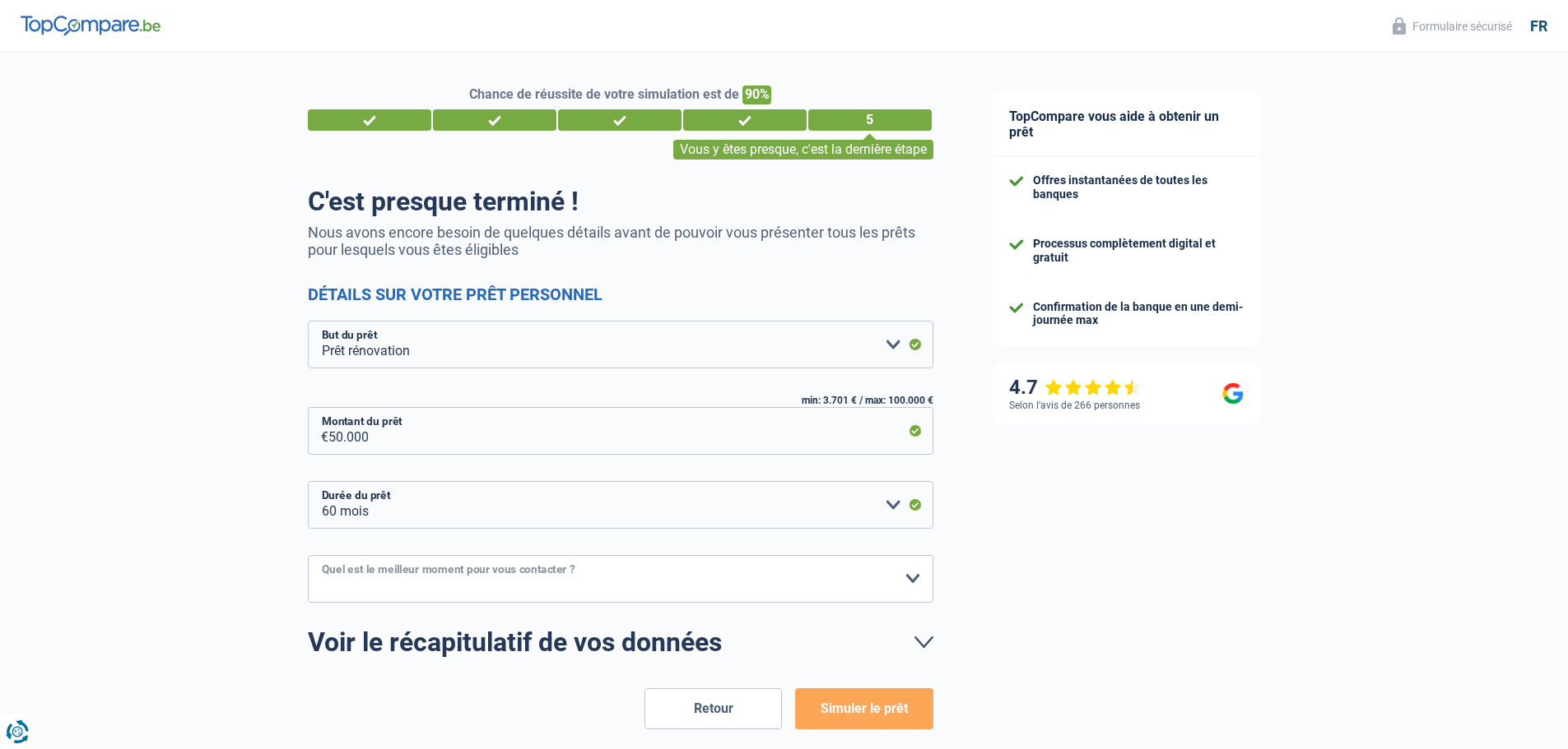
click at [913, 582] on select "10h-12h 12h-14h 14h-16h 16h-18h Veuillez sélectionner une option" at bounding box center [620, 578] width 625 height 47
select select "12-14"
click at [308, 556] on select "10h-12h 12h-14h 14h-16h 16h-18h Veuillez sélectionner une option" at bounding box center [620, 578] width 625 height 47
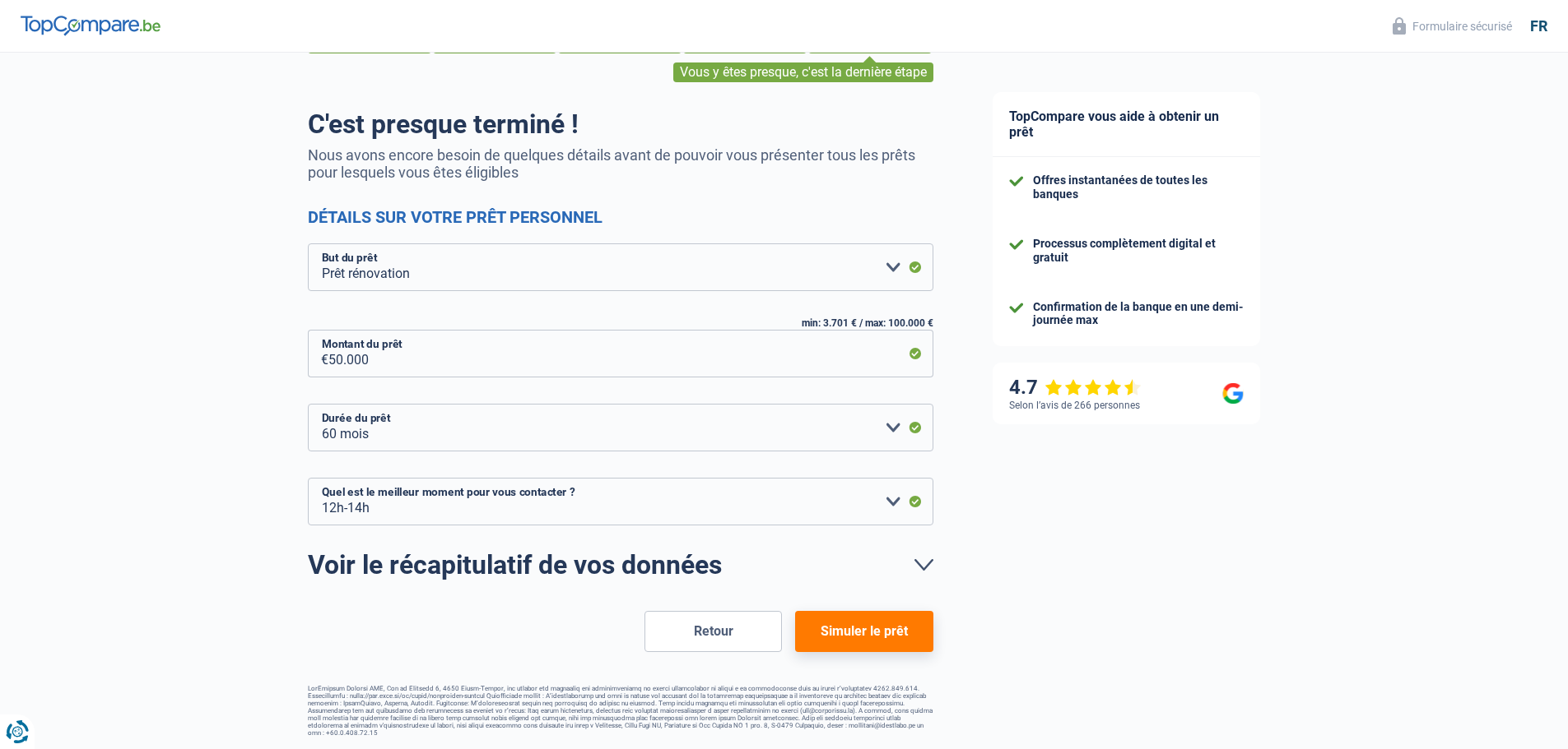
click at [866, 635] on button "Simuler le prêt" at bounding box center [864, 631] width 137 height 41
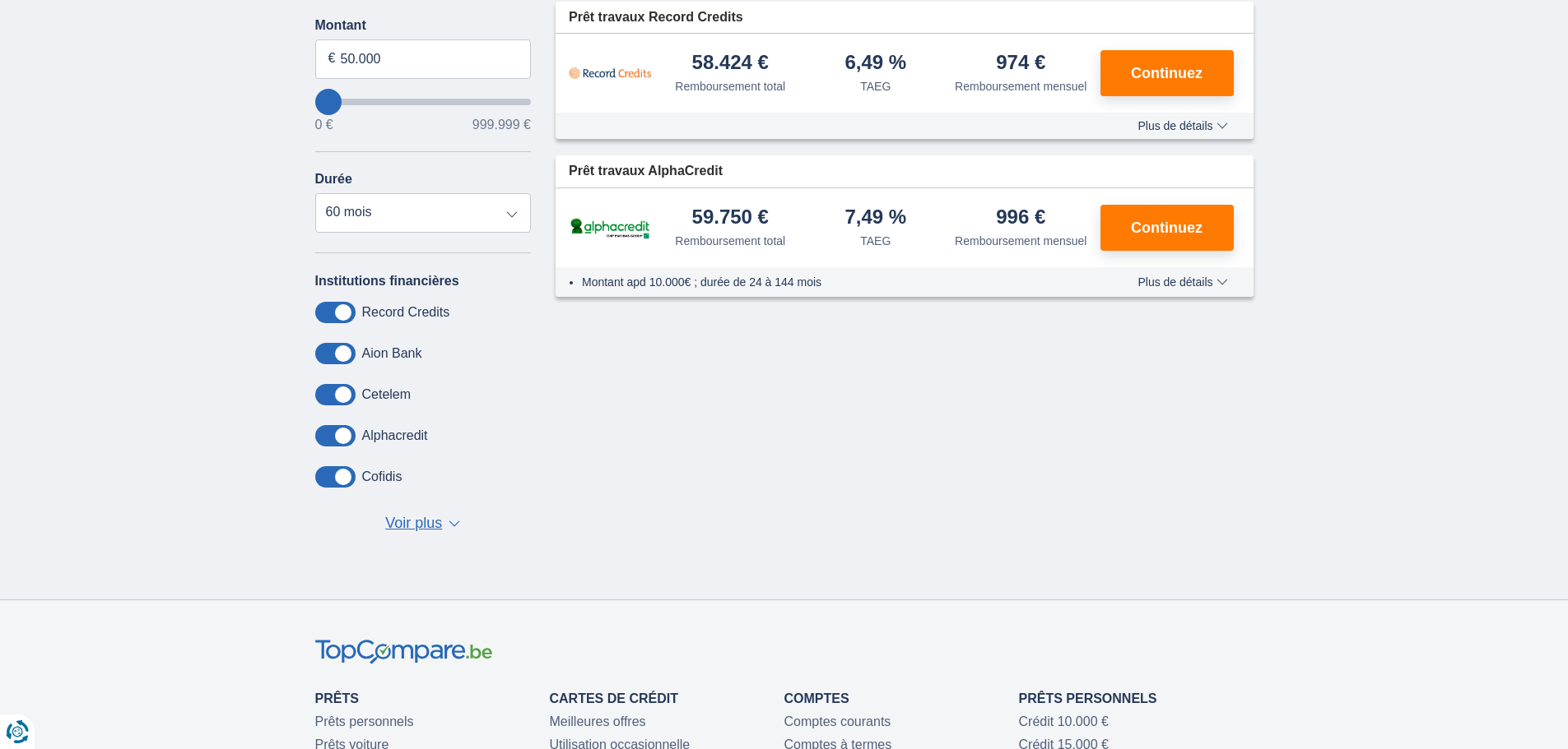
scroll to position [247, 0]
click at [425, 524] on span "Voir plus" at bounding box center [414, 523] width 57 height 22
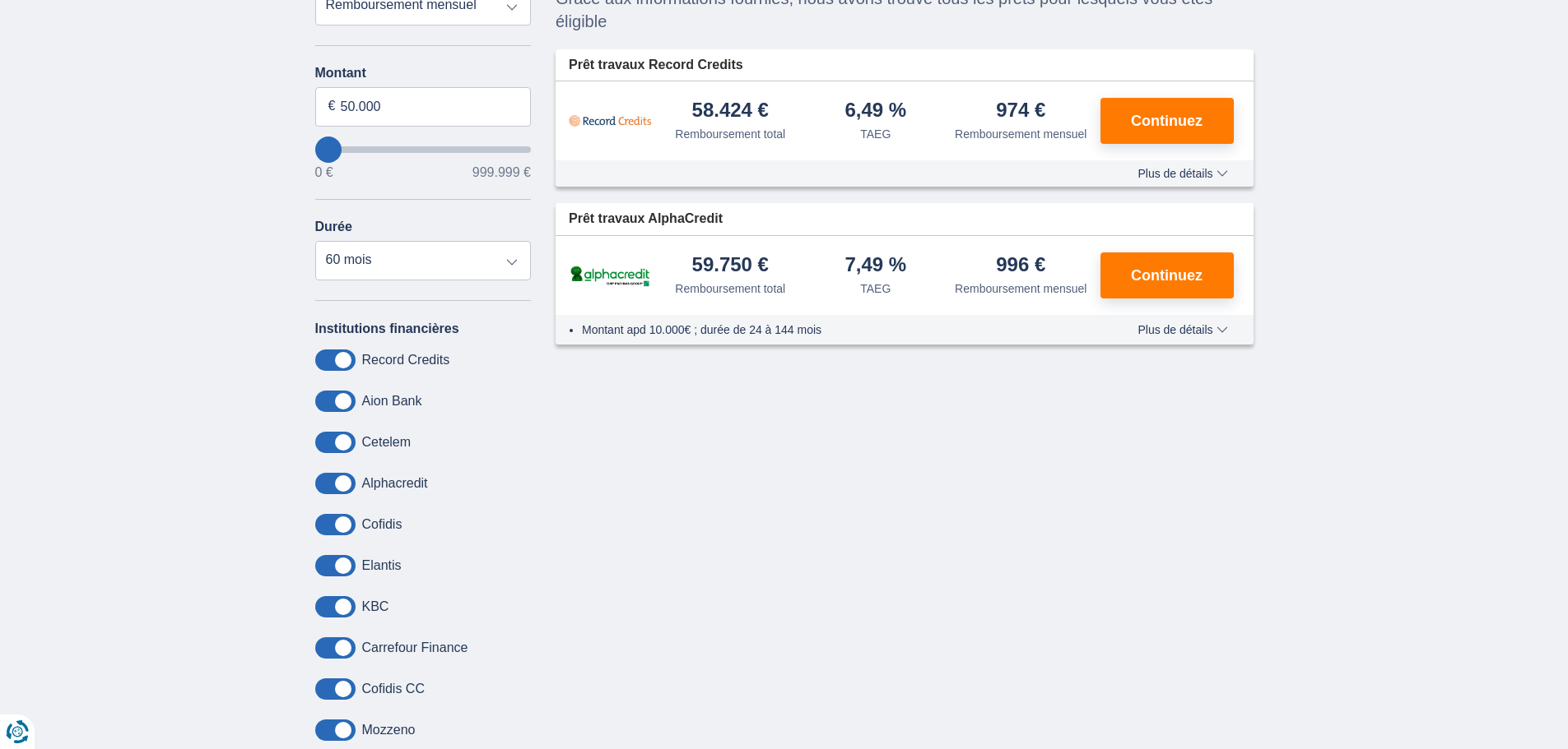
scroll to position [0, 0]
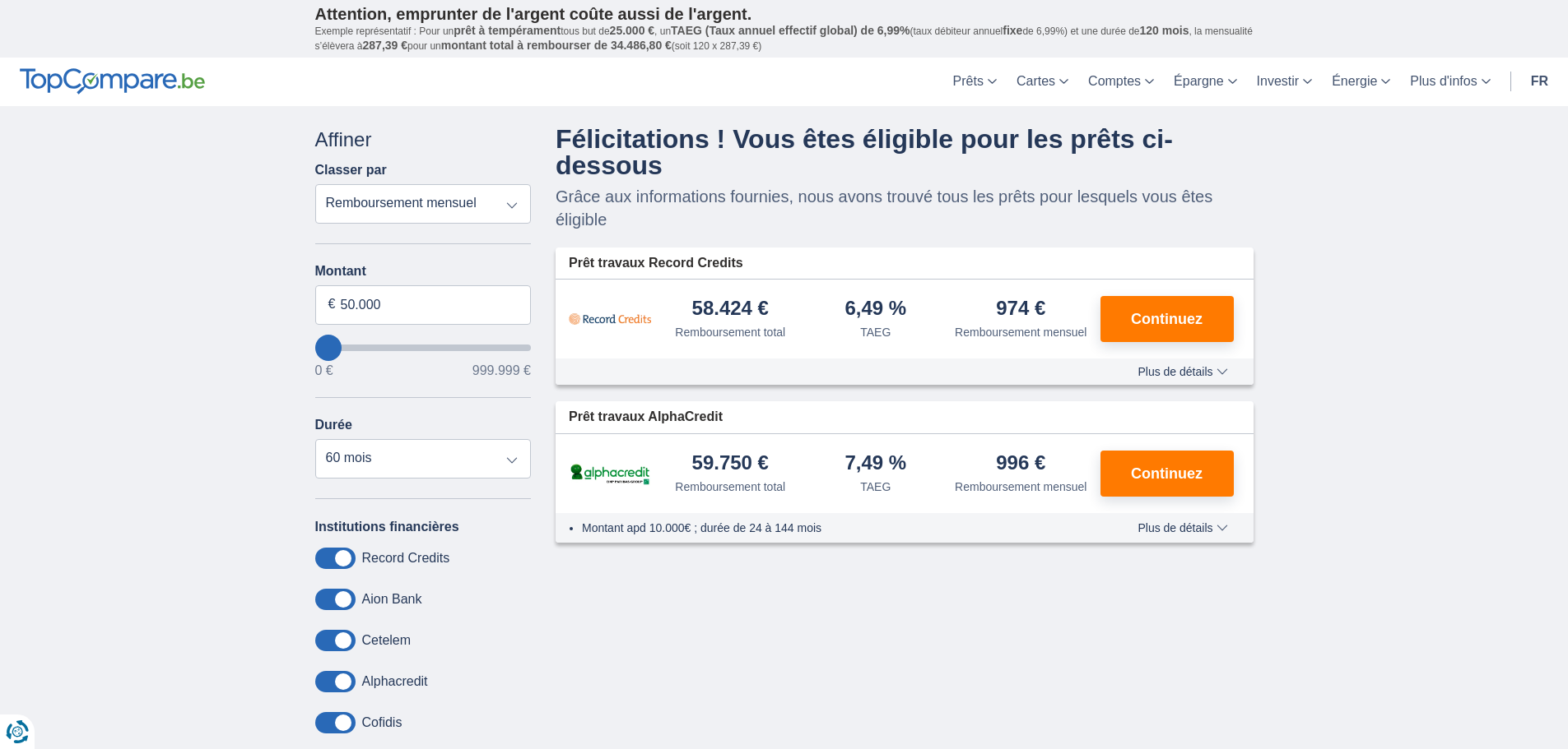
click at [1167, 372] on span "Plus de détails" at bounding box center [1182, 372] width 90 height 12
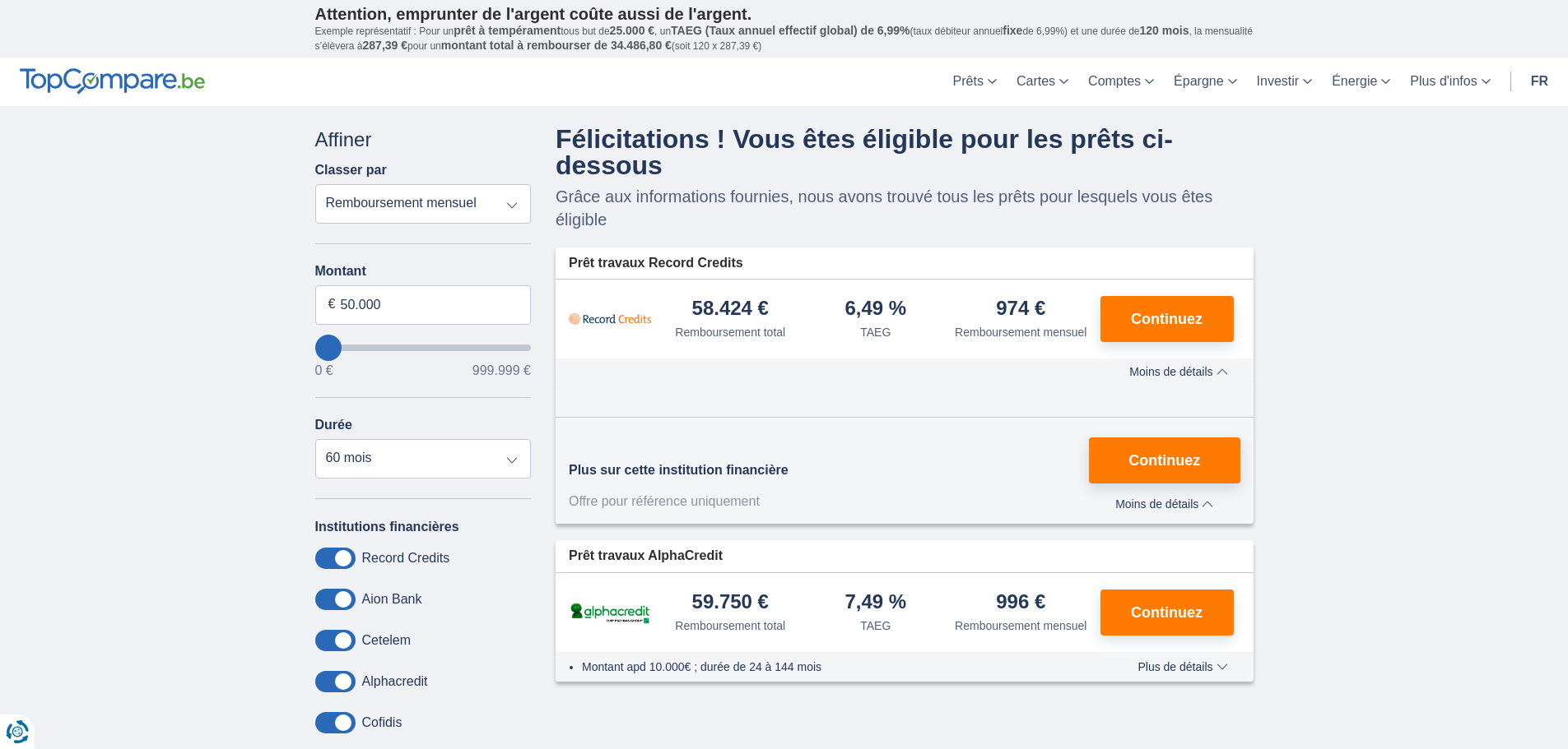
click at [1187, 670] on span "Plus de détails" at bounding box center [1182, 667] width 90 height 12
click at [1180, 503] on span "Moins de détails" at bounding box center [1164, 504] width 98 height 12
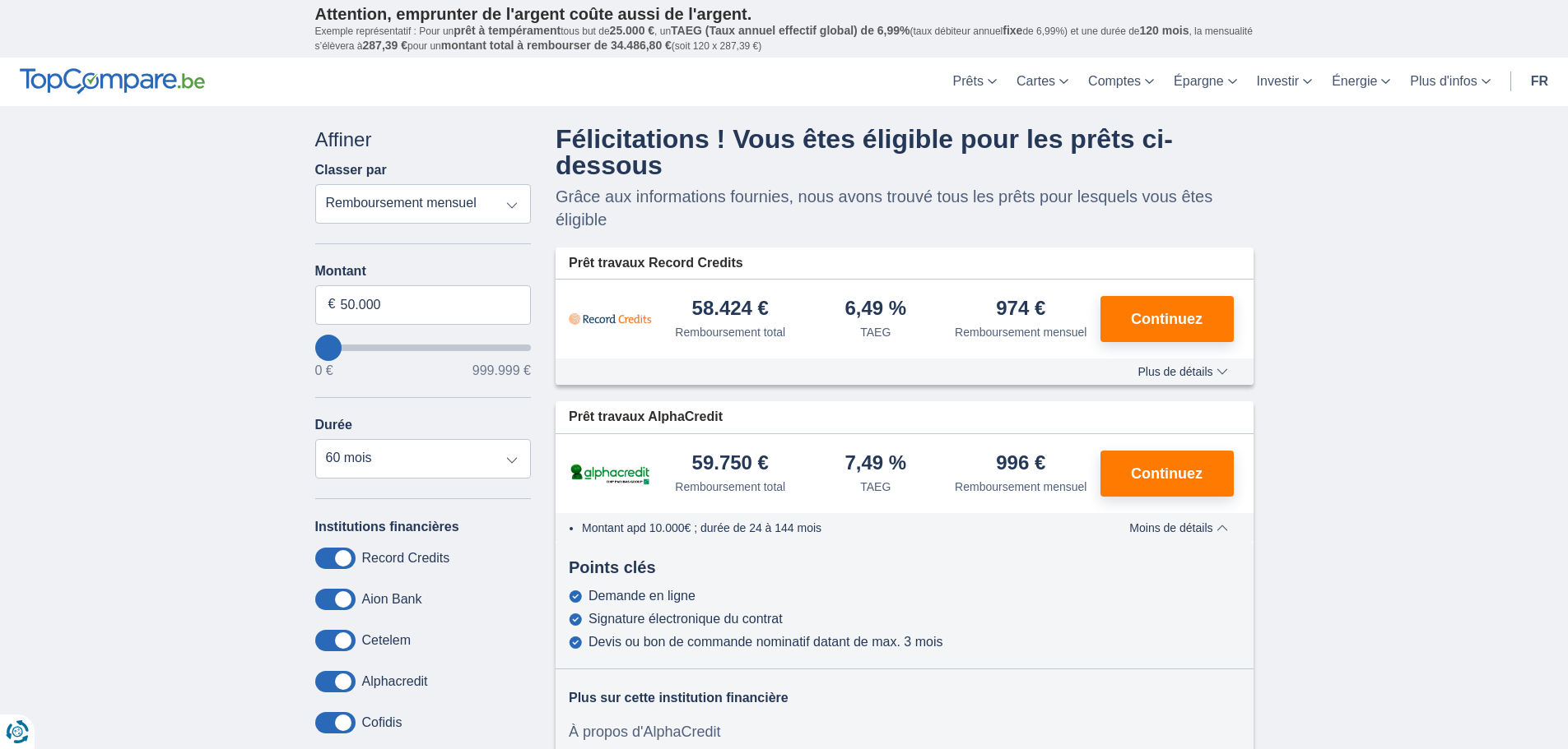
drag, startPoint x: 1166, startPoint y: 378, endPoint x: 1207, endPoint y: 381, distance: 41.1
click at [1167, 378] on span "Plus de détails" at bounding box center [1182, 372] width 90 height 12
